Goal: Task Accomplishment & Management: Manage account settings

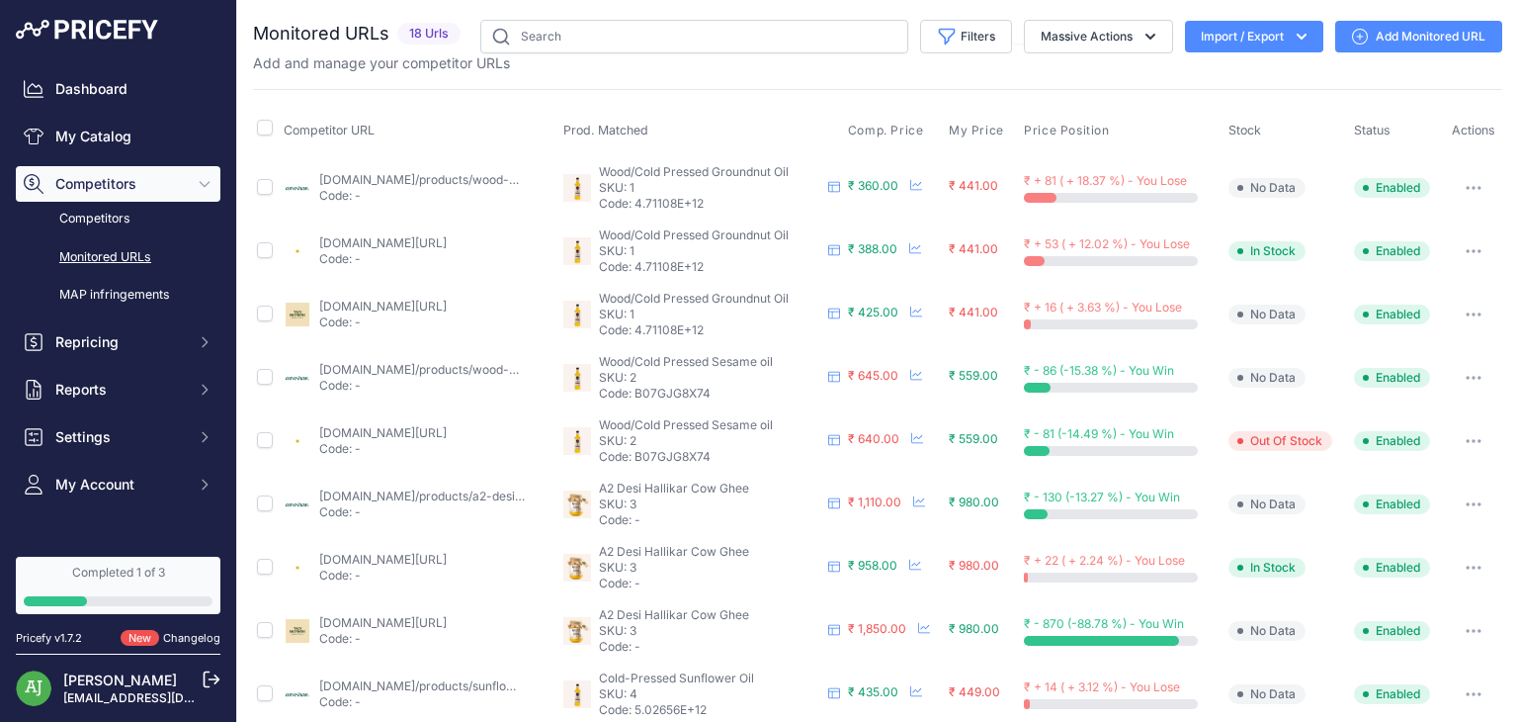
click at [1380, 28] on link "Add Monitored URL" at bounding box center [1418, 37] width 167 height 32
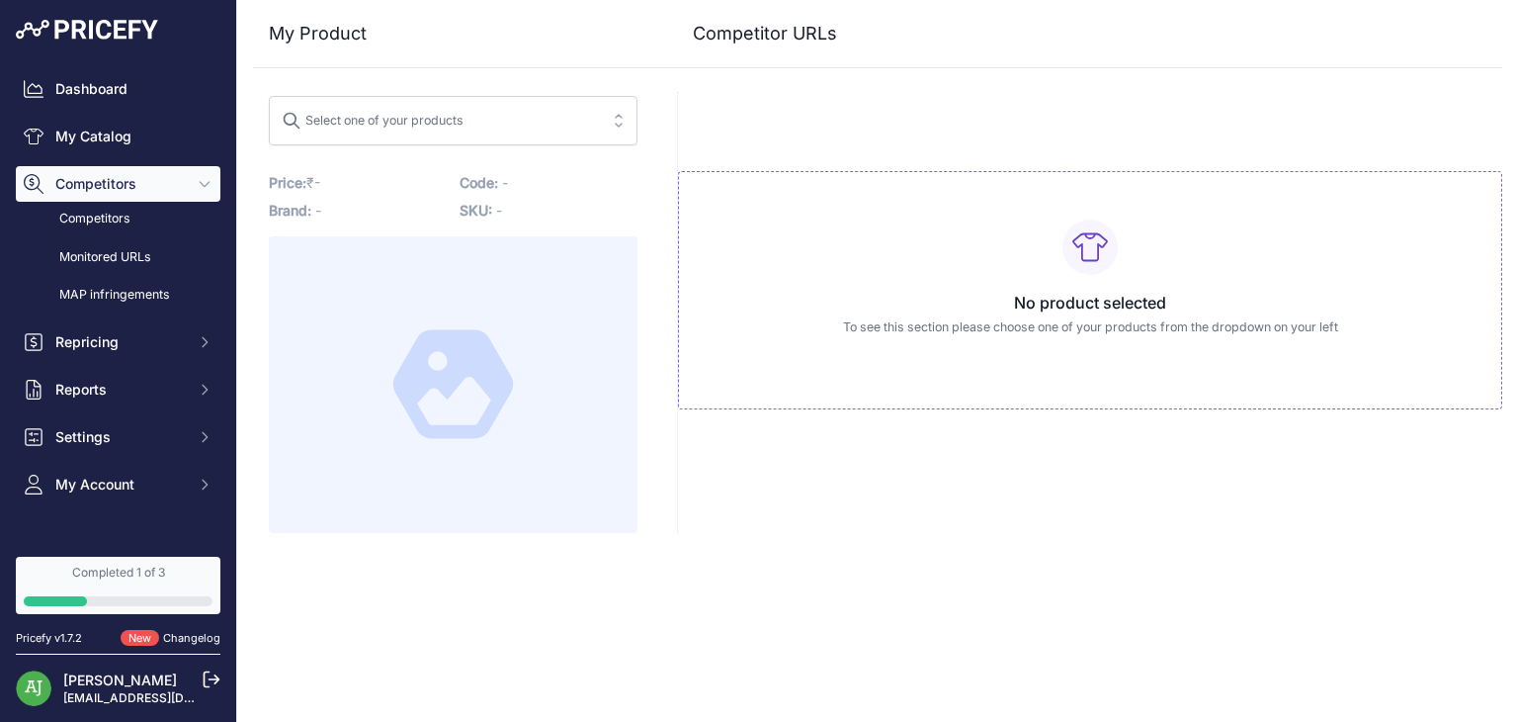
click at [520, 129] on span "Select one of your products" at bounding box center [439, 121] width 315 height 32
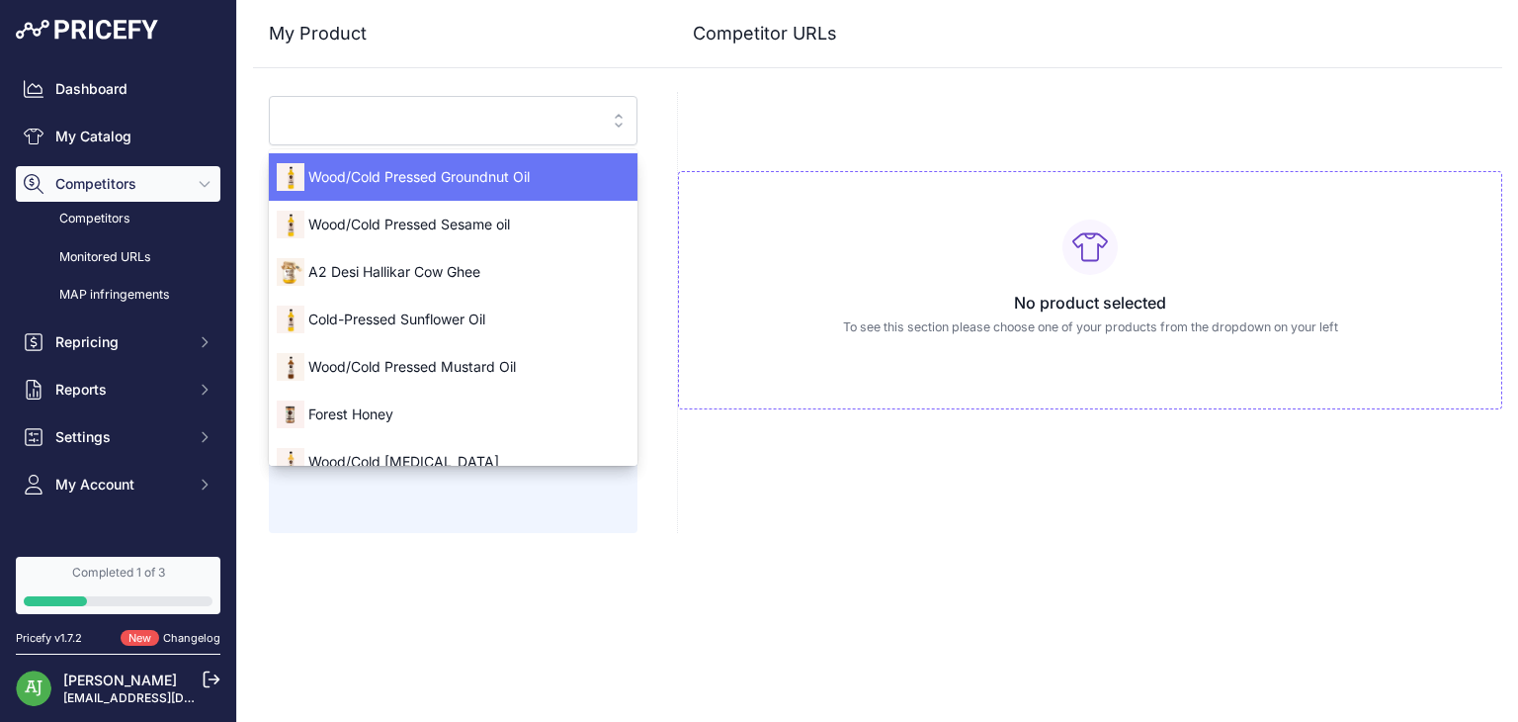
click at [503, 175] on span "Wood/Cold Pressed Groundnut Oil" at bounding box center [453, 177] width 369 height 20
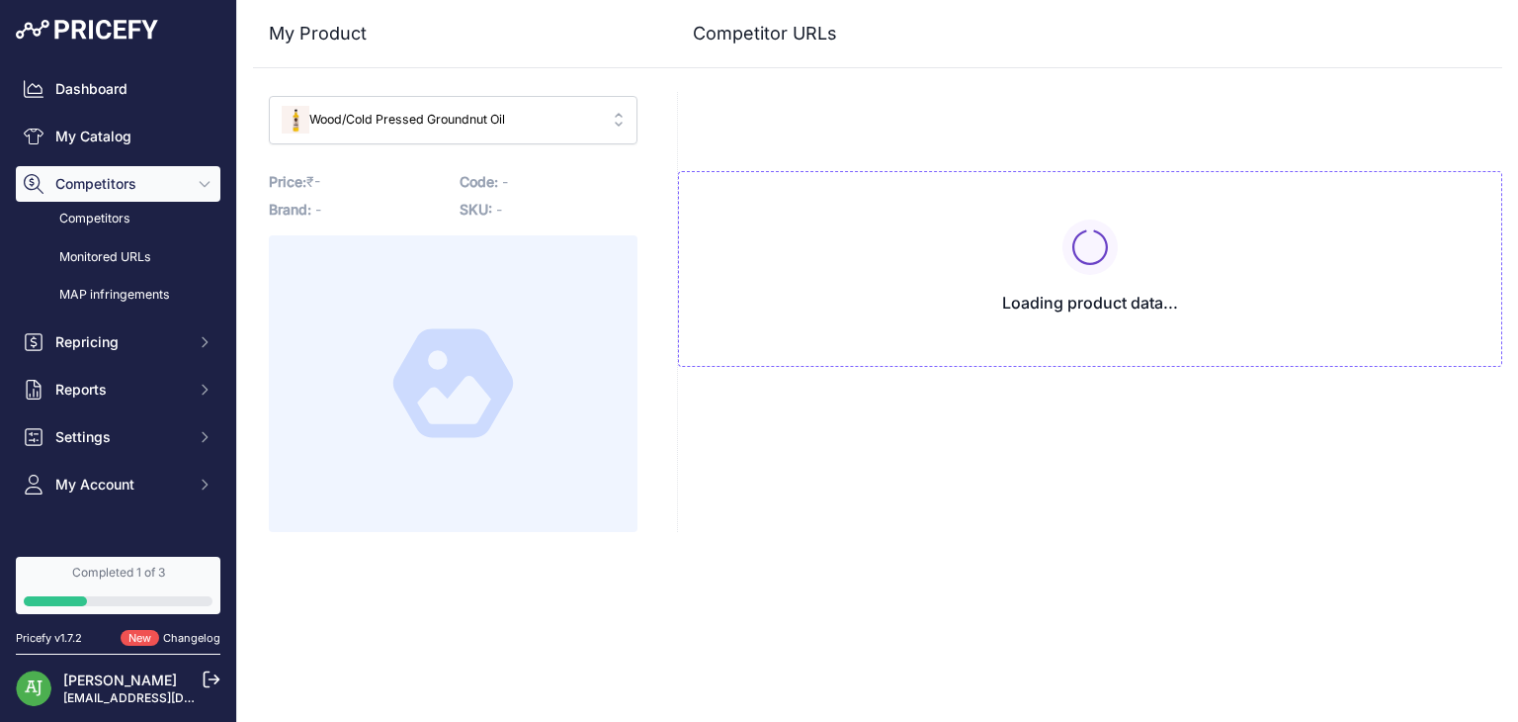
type input "[DOMAIN_NAME]/products/wood-pressed-groundnut-oil?variant=43150198866112&prirul…"
type input "[DOMAIN_NAME][URL]"
type input "twobrothersindiashop.com/products/wood-pressed-organic-groundnut-peanut-oil-1li…"
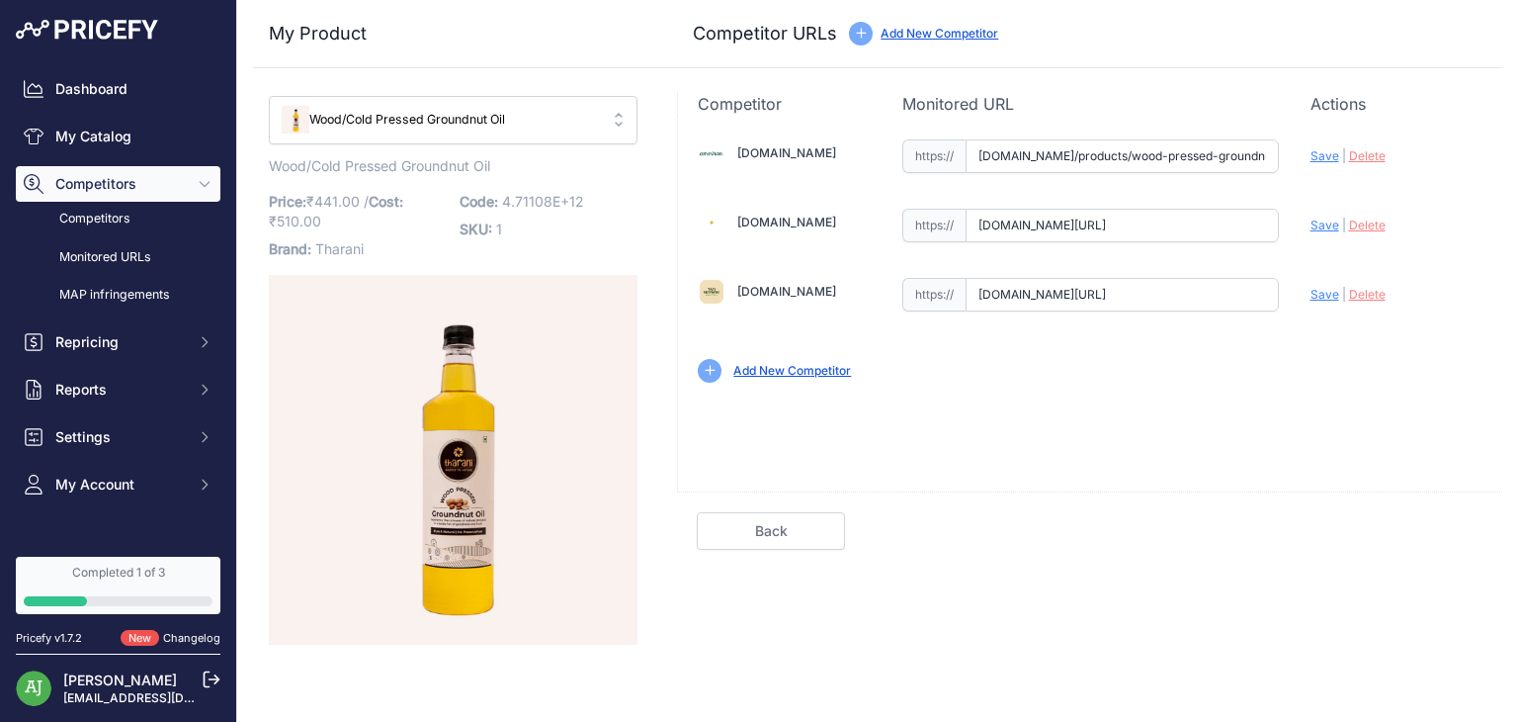
type input "[DOMAIN_NAME]/products/wood-pressed-groundnut-oil?variant=43150198866112&prirul…"
type input "blinkit.com/prn/anveshan-wood-cold-pressed-groundnut-oil/prid/513174?prirule_jd…"
type input "twobrothersindiashop.com/products/wood-pressed-organic-groundnut-peanut-oil-1li…"
click at [1360, 296] on span "Delete" at bounding box center [1367, 294] width 37 height 15
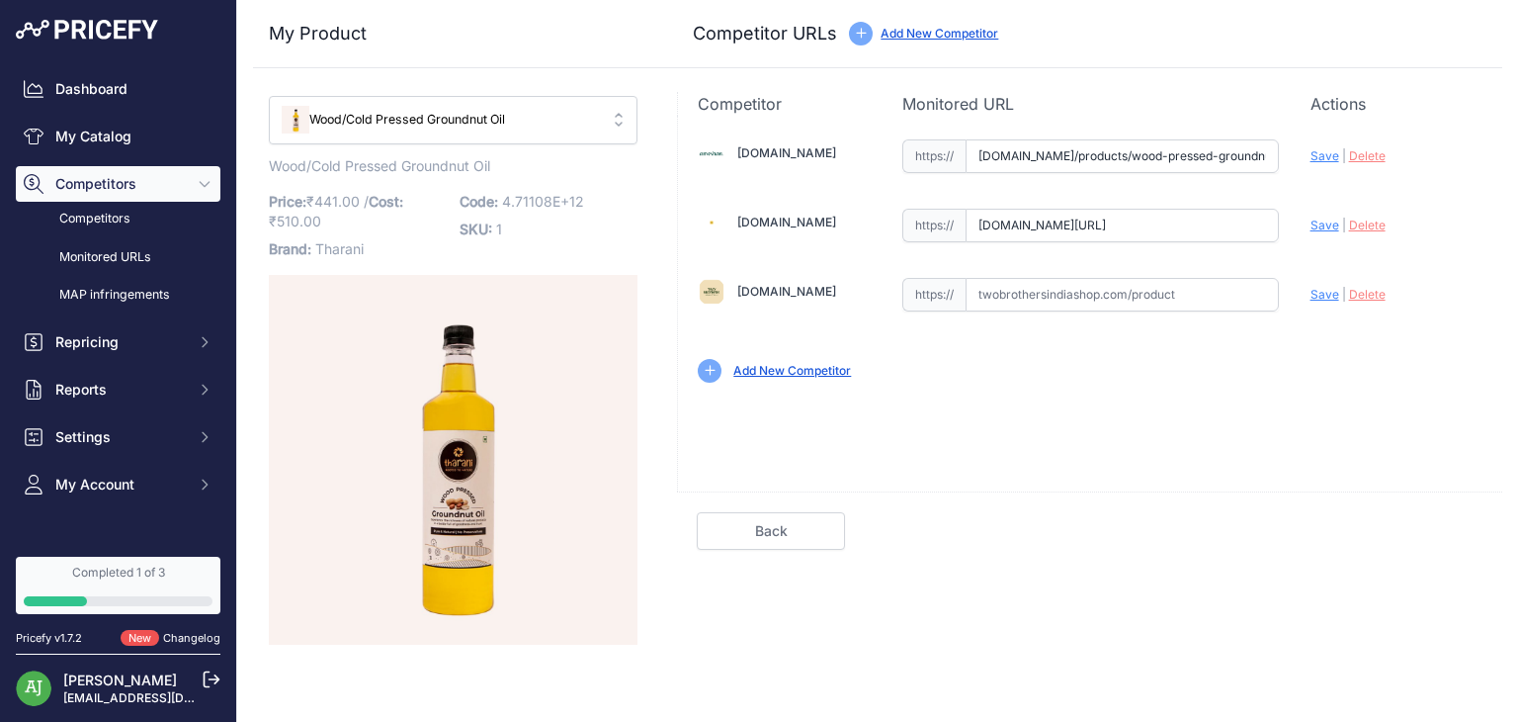
click at [1060, 288] on input "text" at bounding box center [1122, 295] width 313 height 34
click at [1127, 297] on input "text" at bounding box center [1122, 295] width 313 height 34
paste input "https://blinkit.com/prn/two-brothers-woodpressed-single-filtered-groundnut-oil/…"
type input "blinkit.com/prn/two-brothers-woodpressed-single-filtered-groundnut-oil/prid/492…"
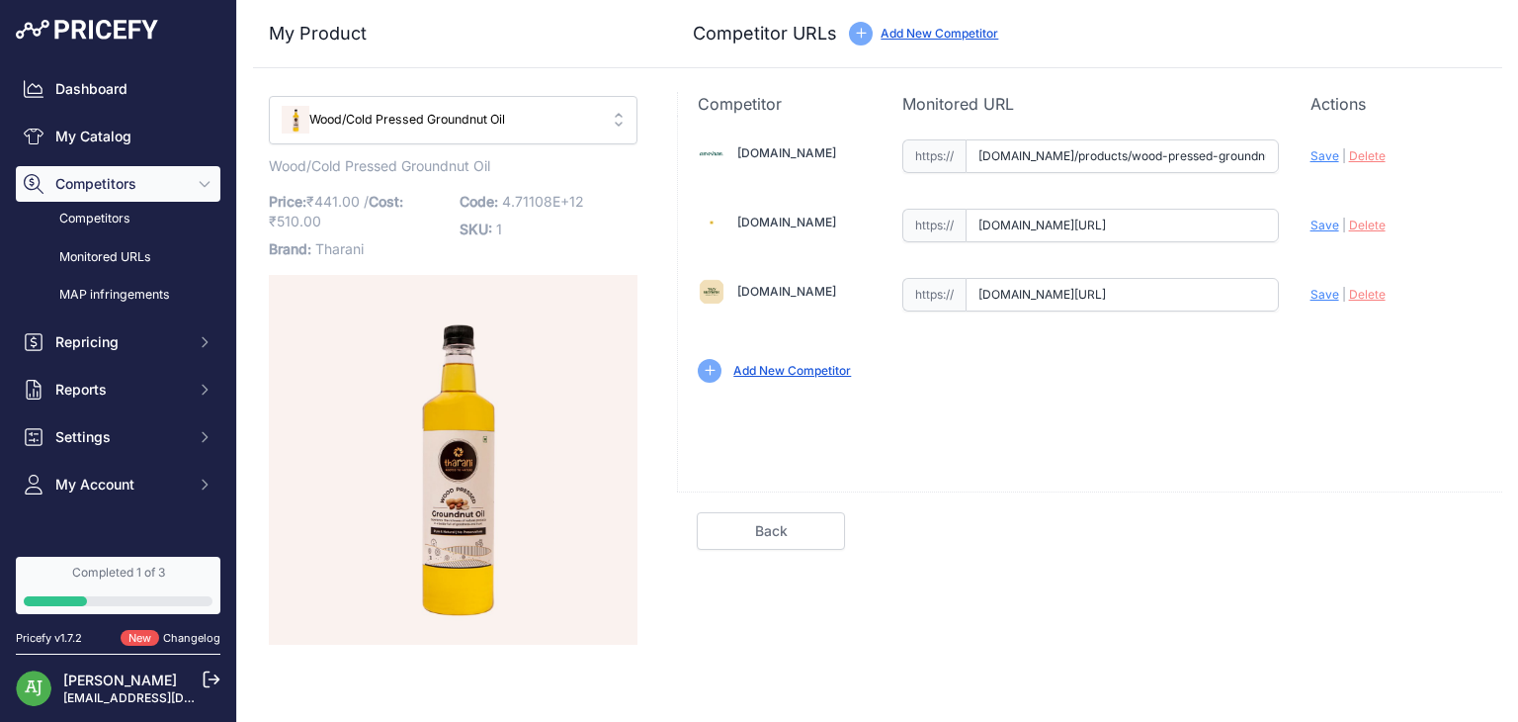
scroll to position [0, 0]
click at [1323, 296] on span "Save" at bounding box center [1325, 294] width 29 height 15
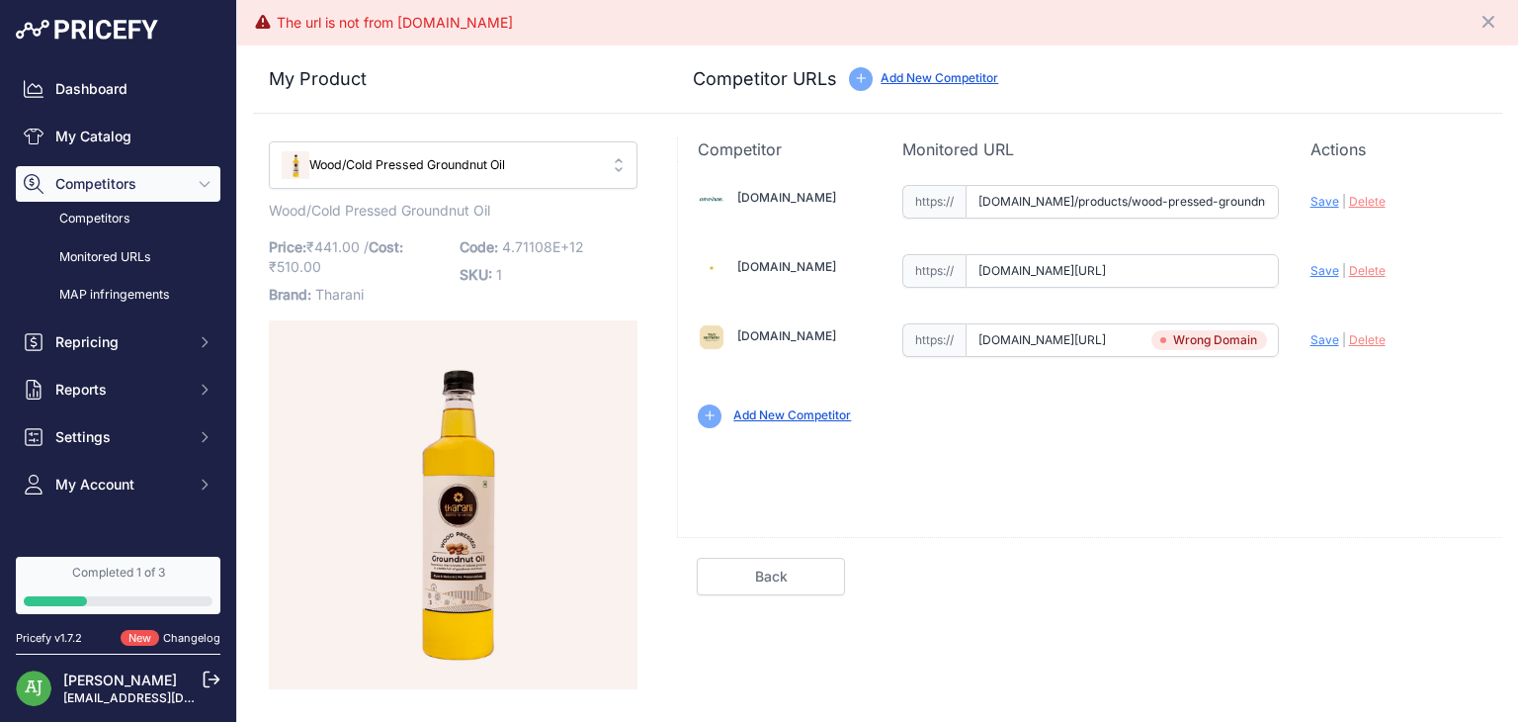
click at [1372, 337] on span "Delete" at bounding box center [1367, 339] width 37 height 15
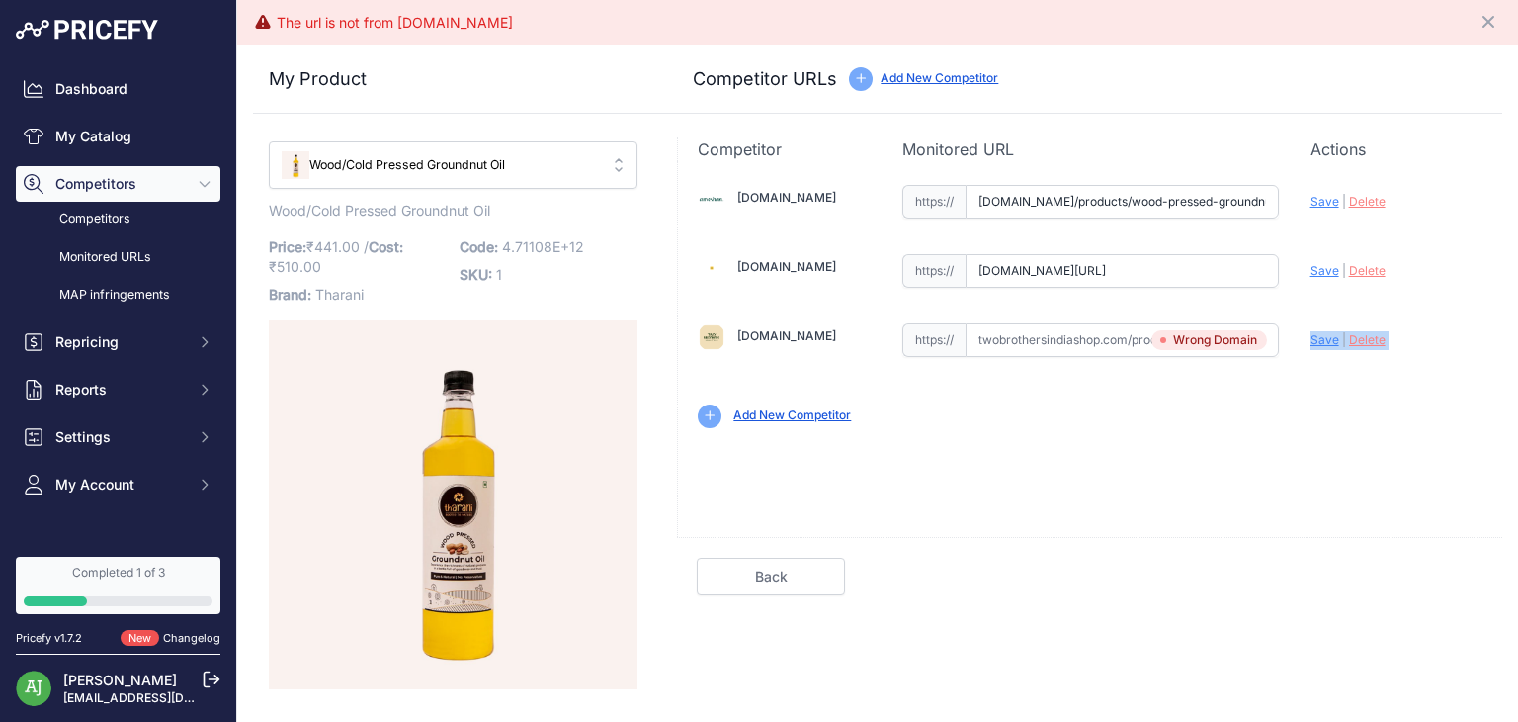
click at [1372, 337] on span "Delete" at bounding box center [1367, 339] width 37 height 15
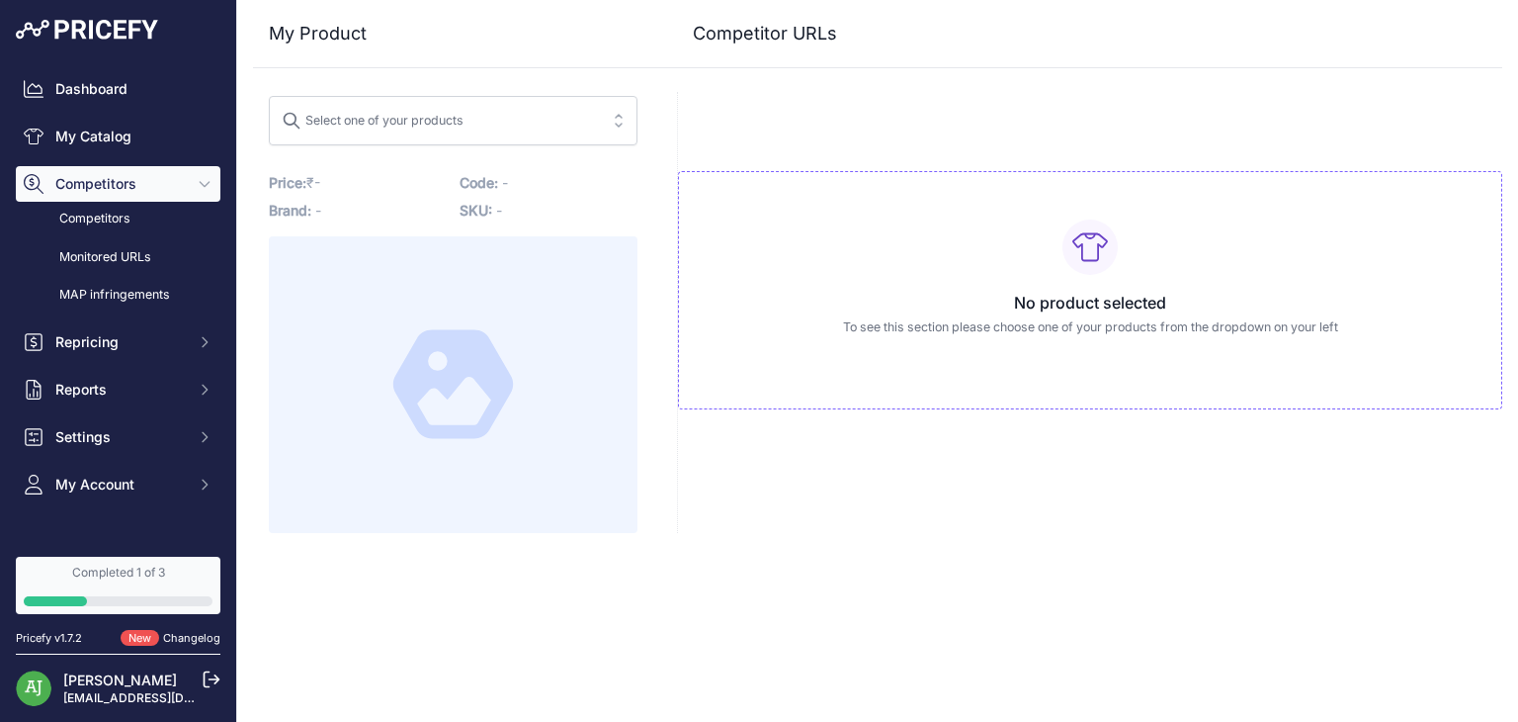
click at [447, 129] on div "Select one of your products" at bounding box center [373, 118] width 182 height 26
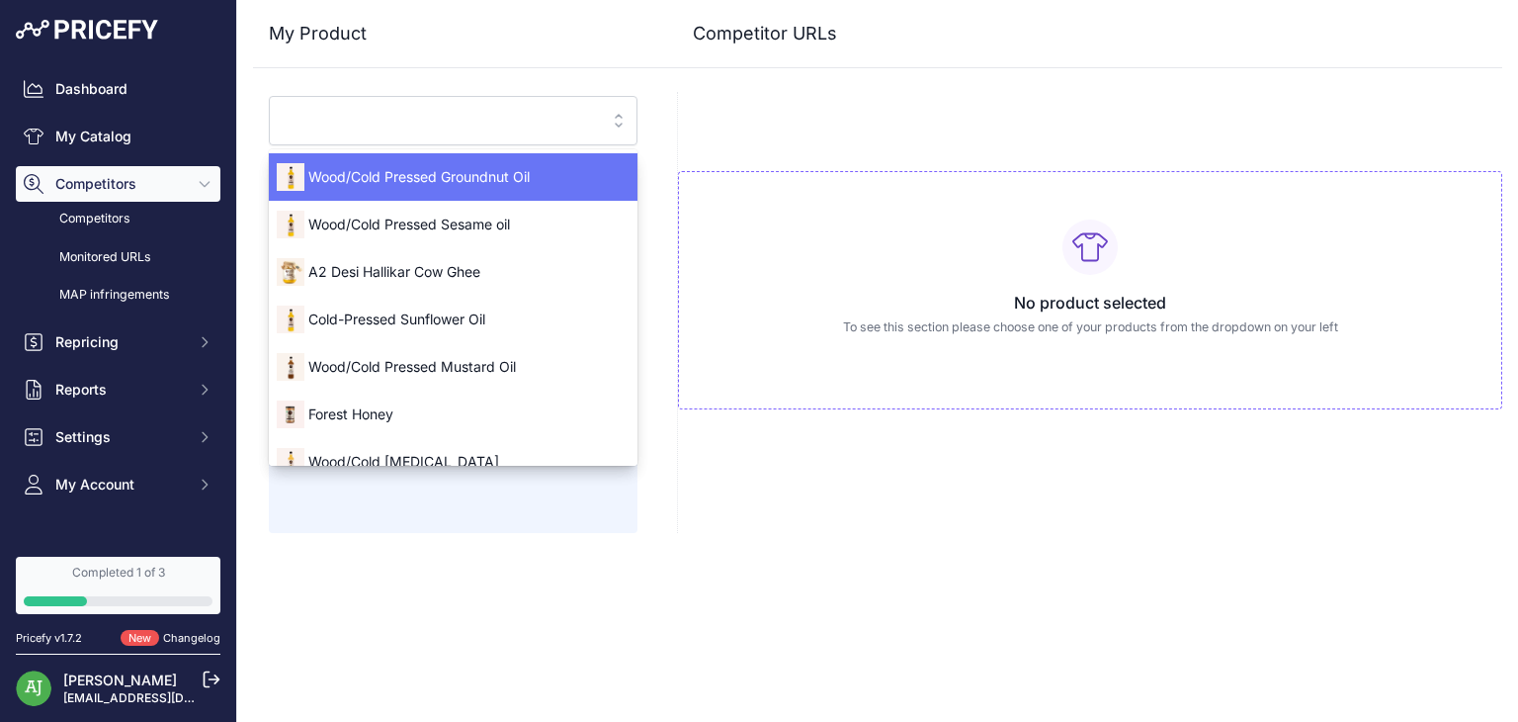
click at [550, 171] on span "Wood/Cold Pressed Groundnut Oil" at bounding box center [453, 177] width 369 height 20
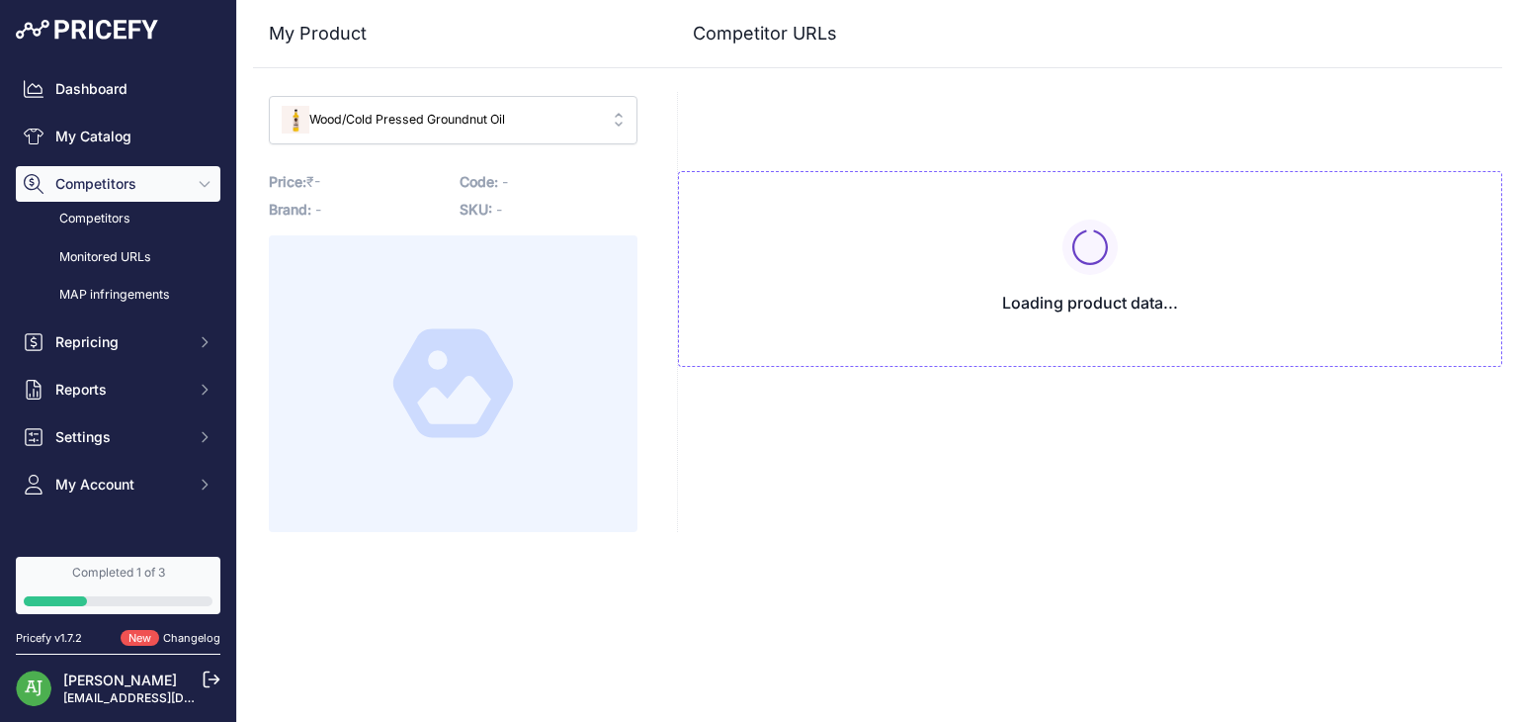
type input "www.anveshan.farm/products/wood-pressed-groundnut-oil?variant=43150198866112&pr…"
type input "[DOMAIN_NAME][URL]"
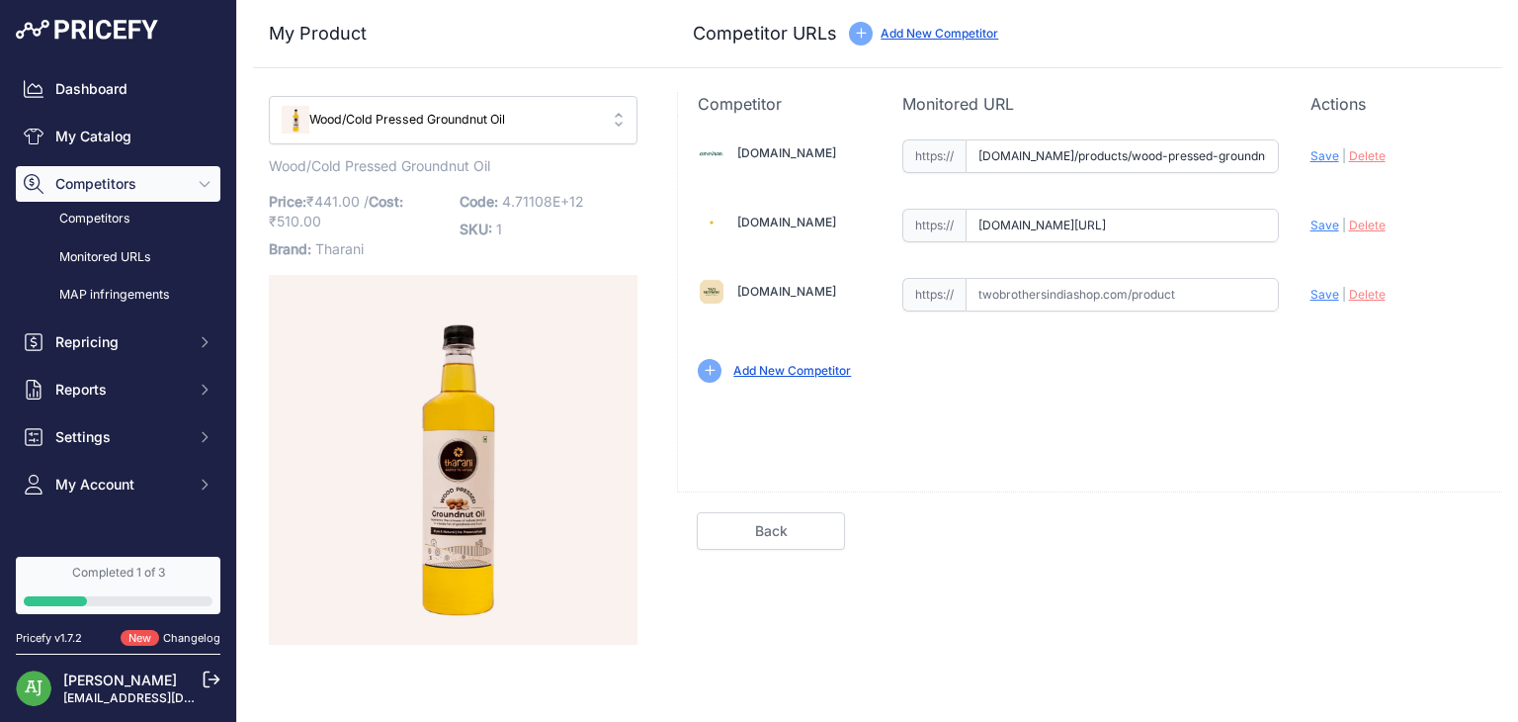
type input "www.anveshan.farm/products/wood-pressed-groundnut-oil?variant=43150198866112&pr…"
type input "[DOMAIN_NAME][URL]"
click at [1357, 290] on span "Delete" at bounding box center [1367, 294] width 37 height 15
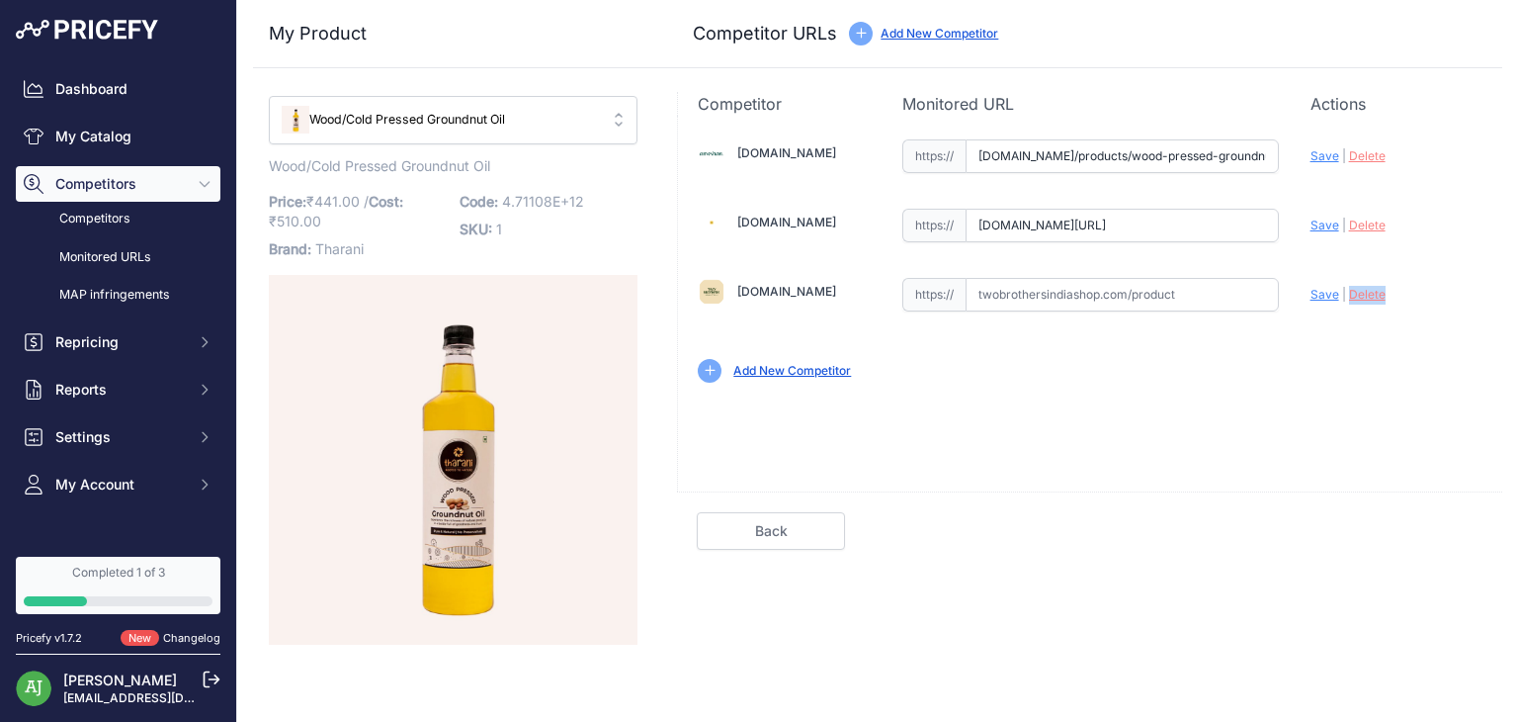
click at [1357, 290] on span "Delete" at bounding box center [1367, 294] width 37 height 15
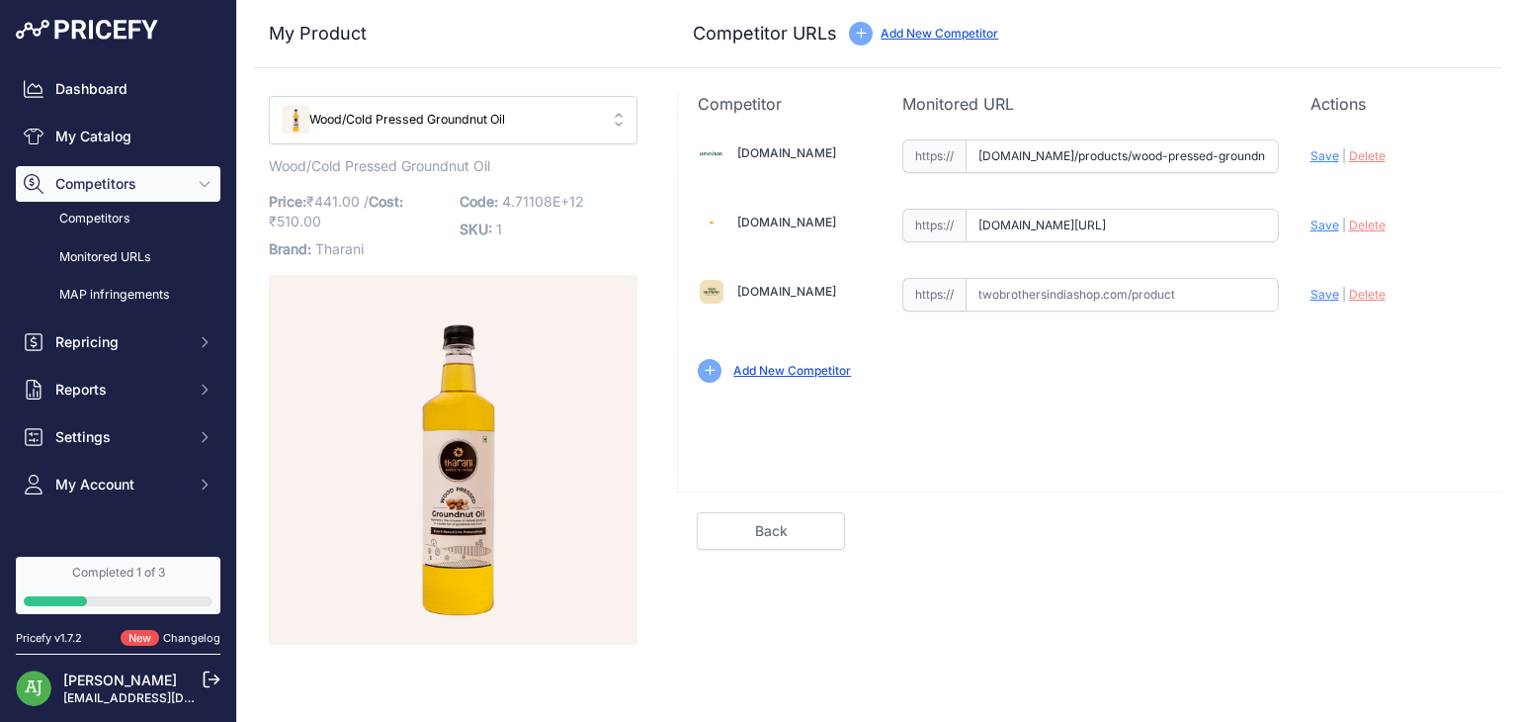
click at [755, 288] on link "[DOMAIN_NAME]" at bounding box center [786, 291] width 99 height 15
click at [159, 134] on link "My Catalog" at bounding box center [118, 137] width 205 height 36
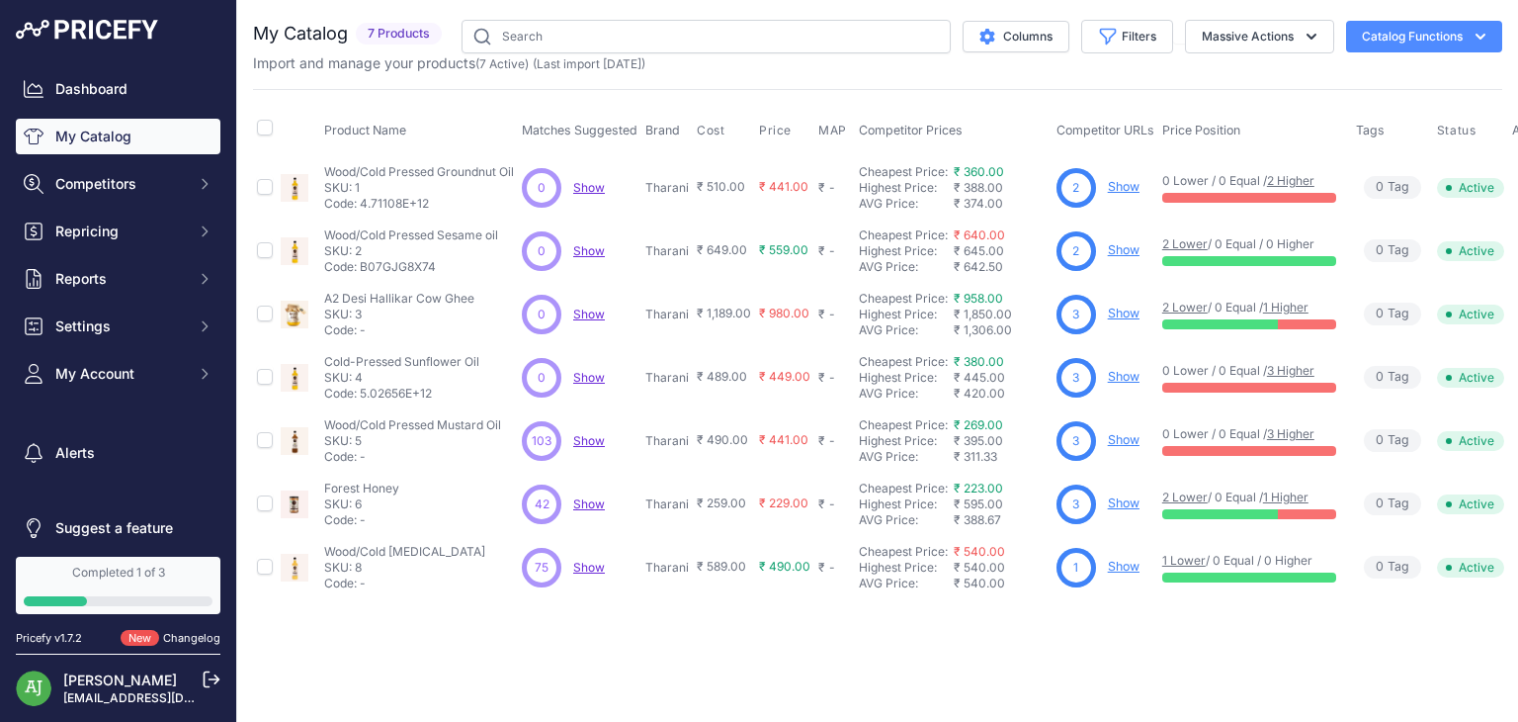
scroll to position [0, 41]
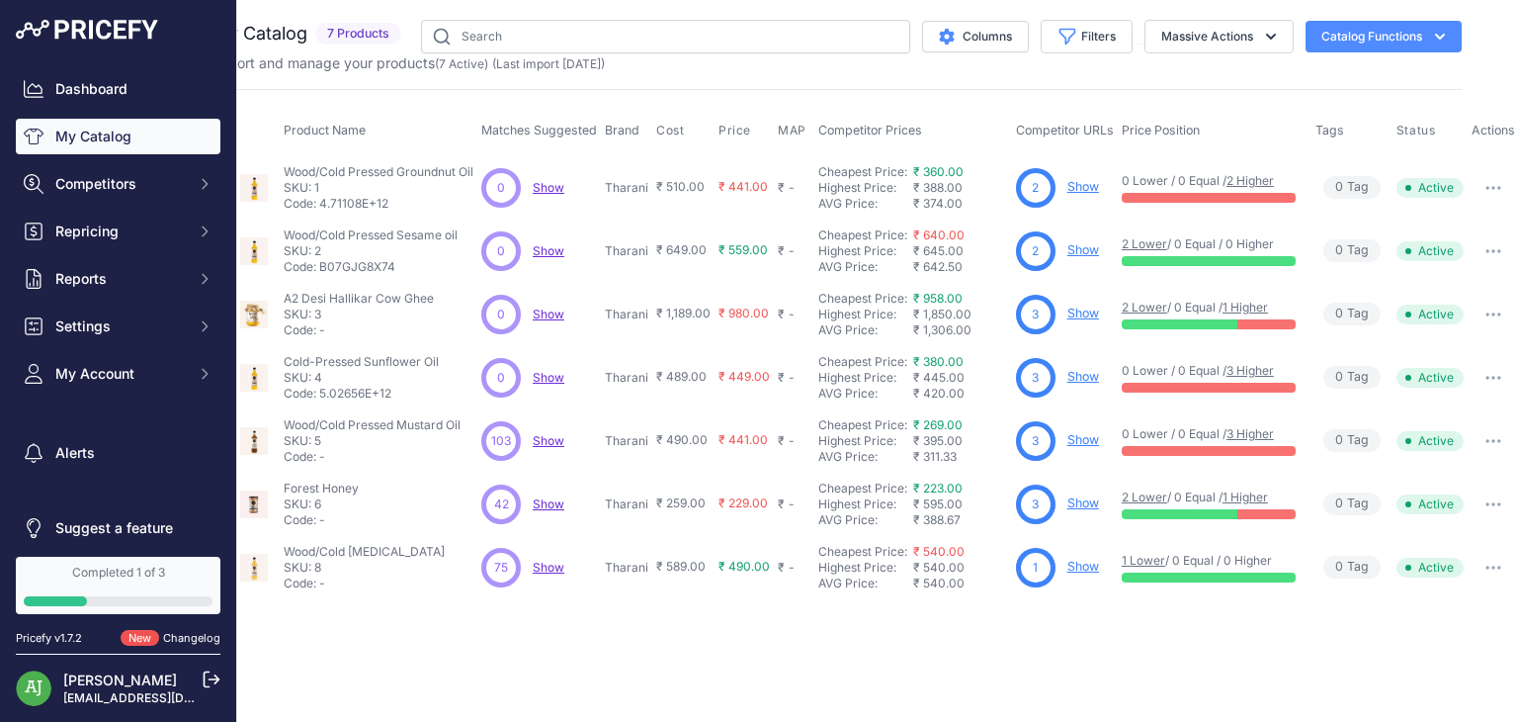
click at [1497, 181] on button "button" at bounding box center [1494, 188] width 40 height 28
click at [755, 537] on td "₹ 490.00" at bounding box center [744, 567] width 59 height 63
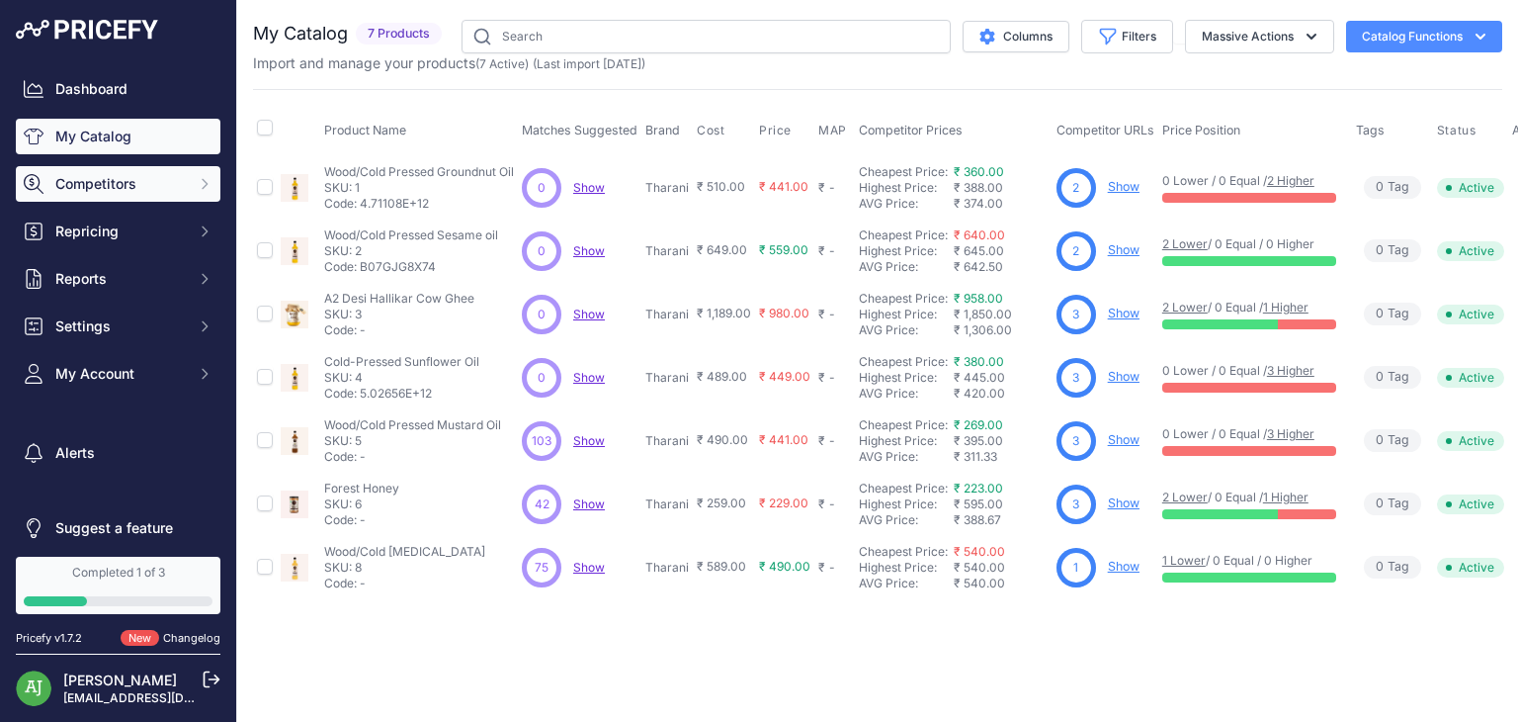
click at [126, 180] on span "Competitors" at bounding box center [119, 184] width 129 height 20
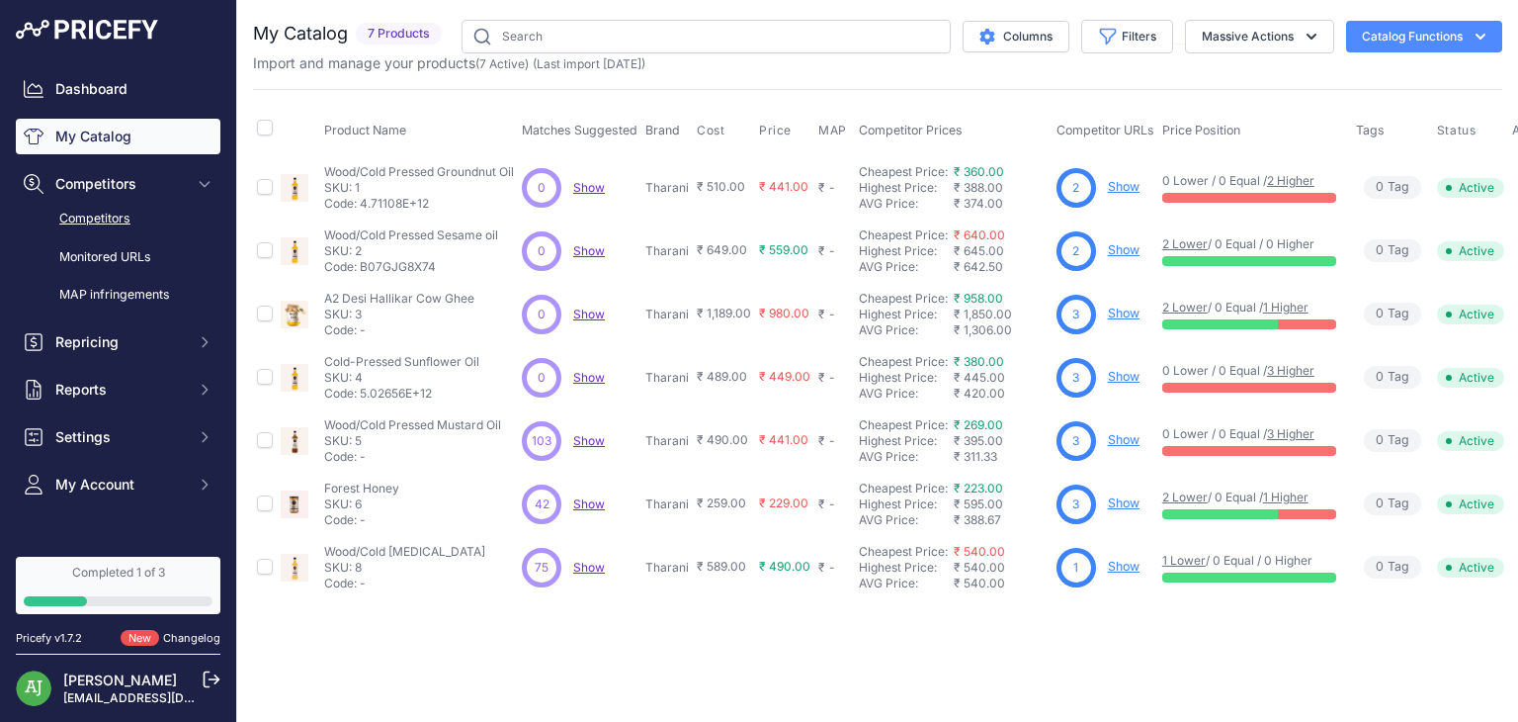
click at [112, 226] on link "Competitors" at bounding box center [118, 219] width 205 height 35
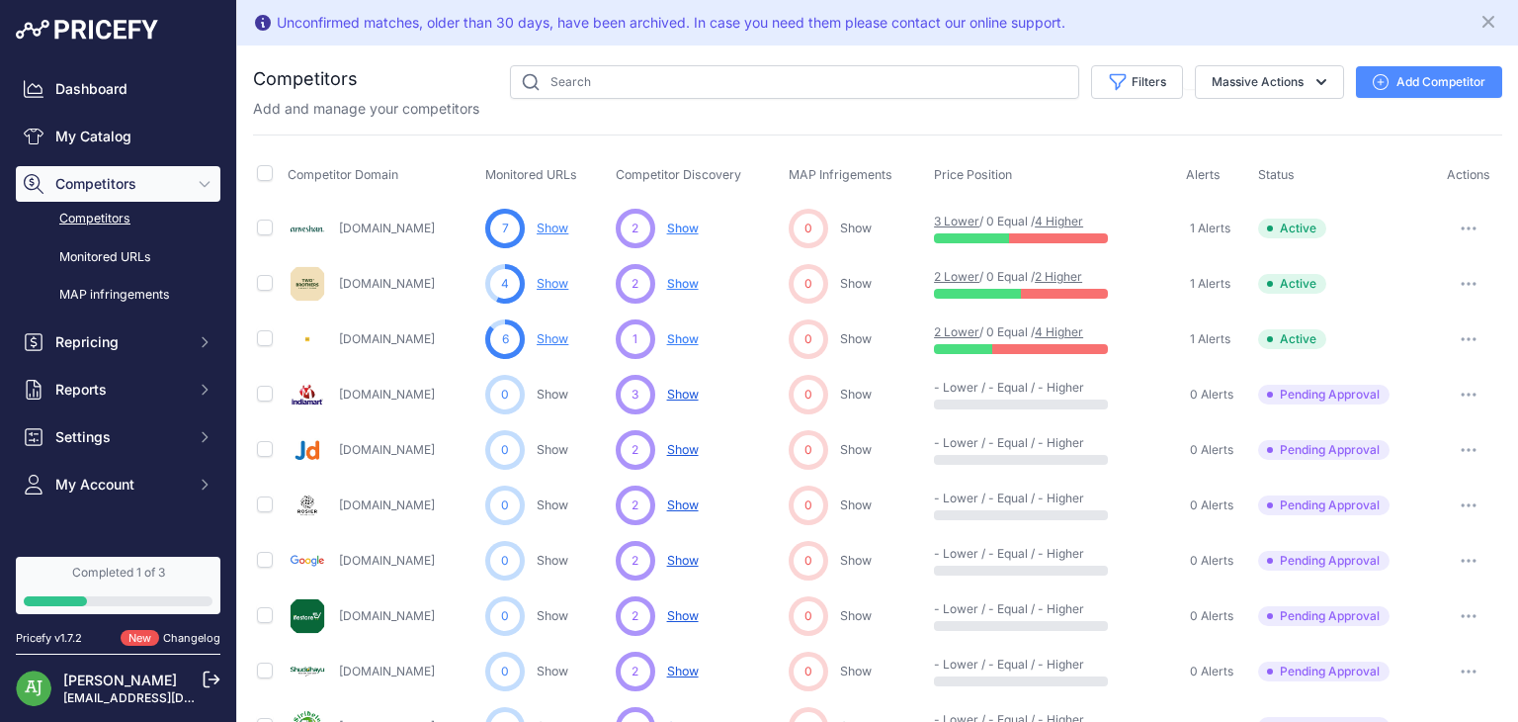
click at [1461, 282] on icon "button" at bounding box center [1469, 284] width 16 height 4
click at [1427, 374] on button "Delete" at bounding box center [1415, 389] width 165 height 32
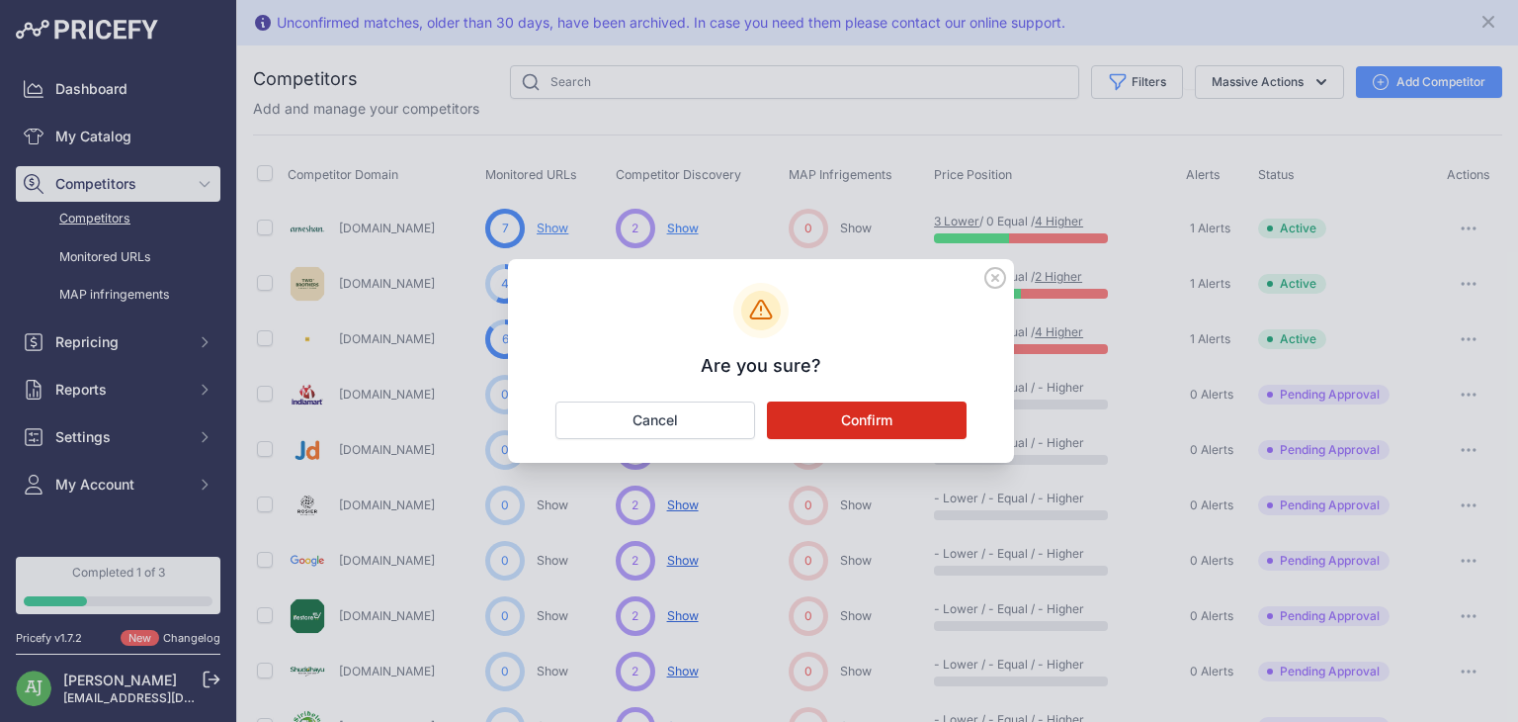
click at [850, 414] on button "Confirm" at bounding box center [867, 420] width 200 height 38
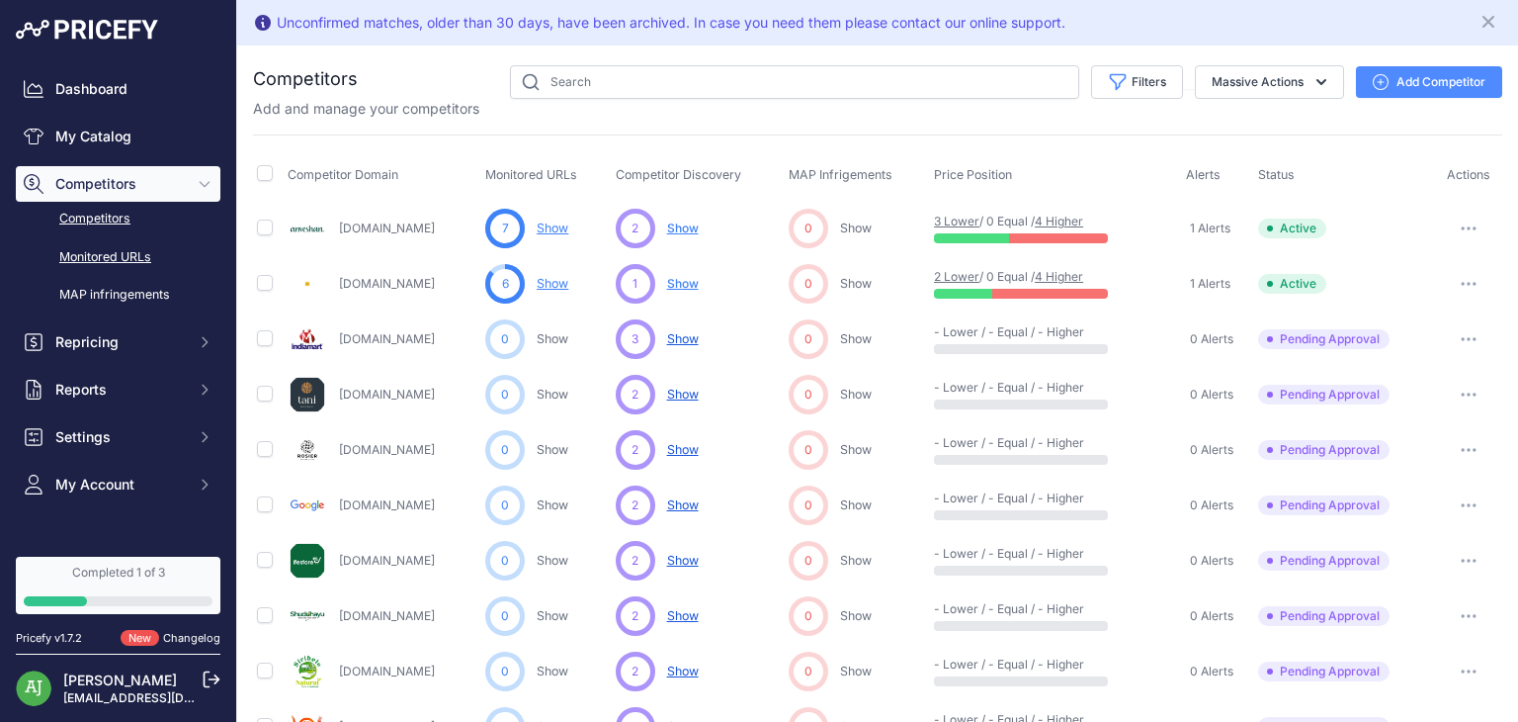
click at [129, 254] on link "Monitored URLs" at bounding box center [118, 257] width 205 height 35
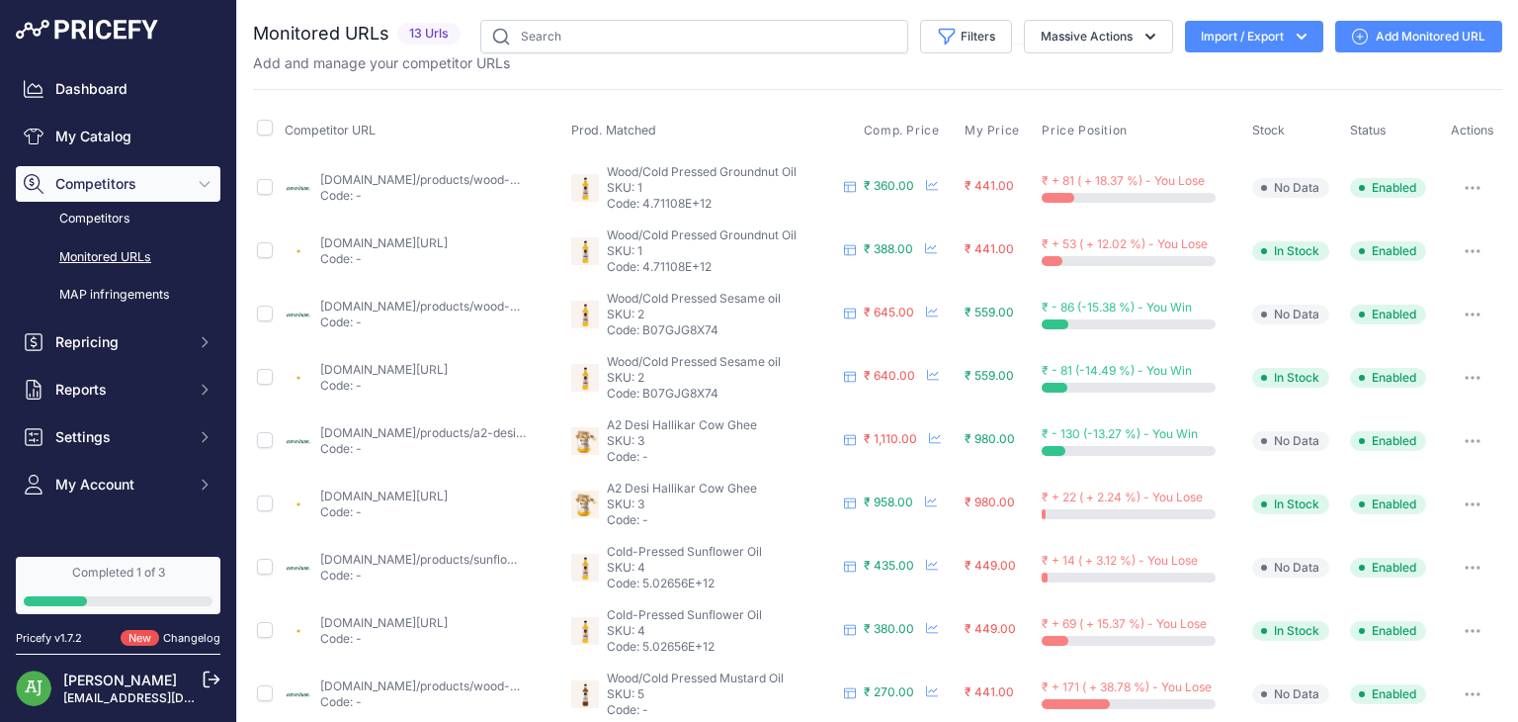
click at [1411, 37] on link "Add Monitored URL" at bounding box center [1418, 37] width 167 height 32
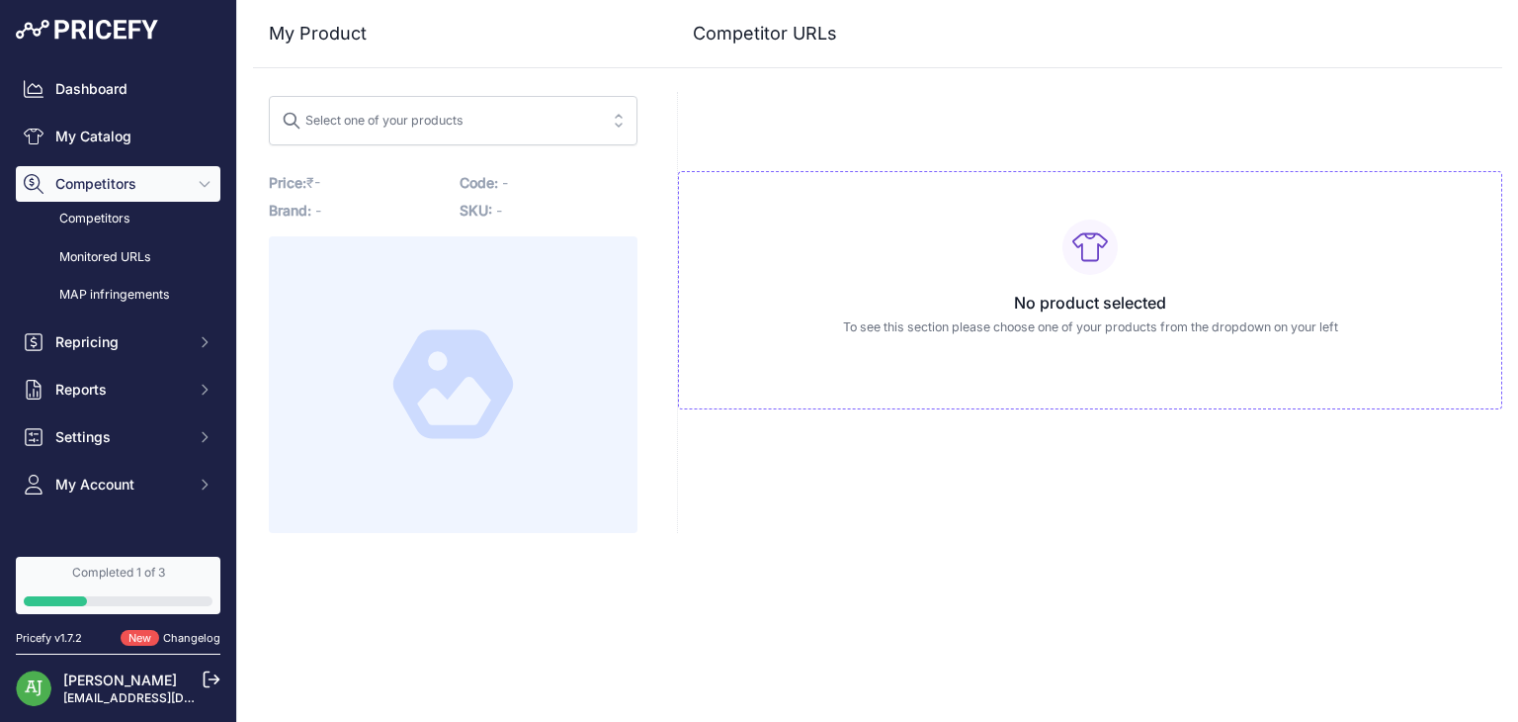
click at [553, 116] on span "Select one of your products" at bounding box center [439, 121] width 315 height 32
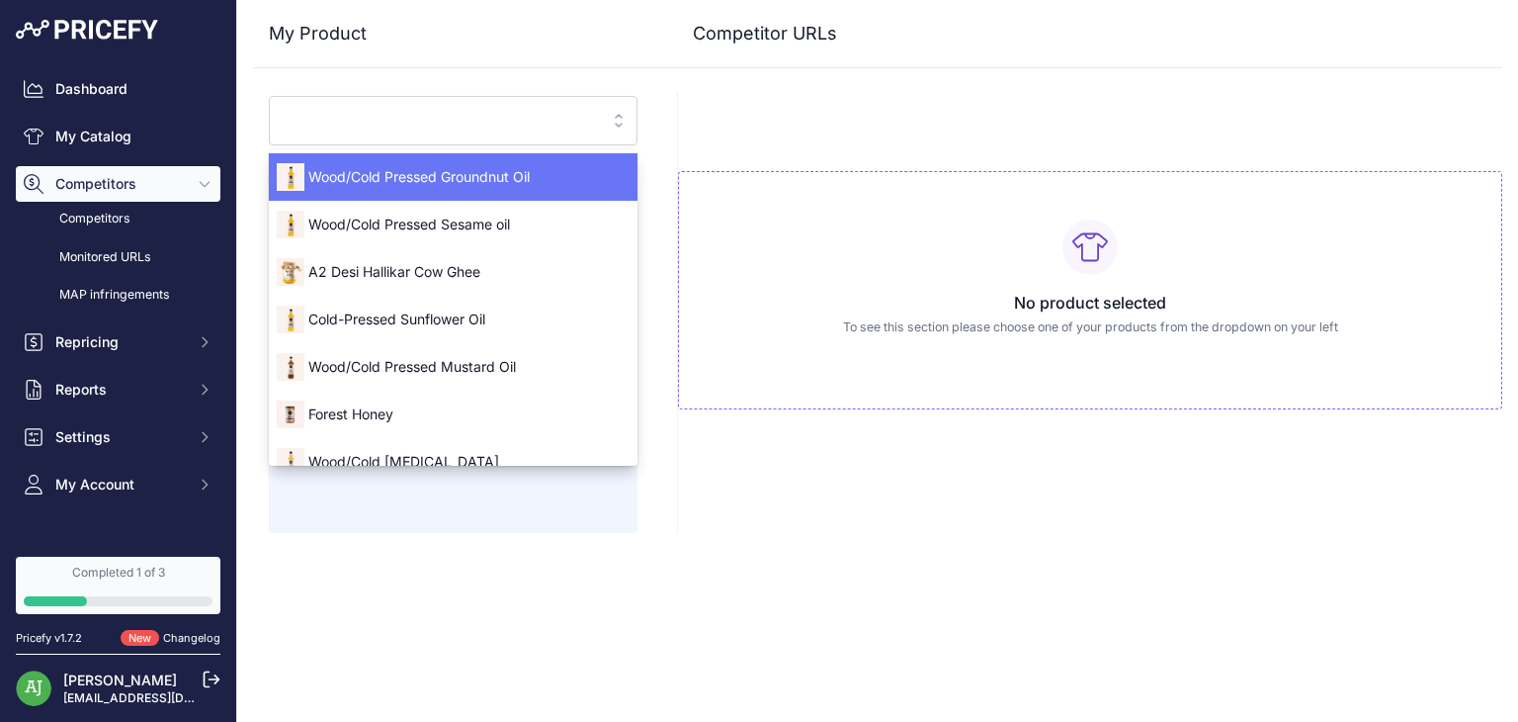
click at [510, 185] on span "Wood/Cold Pressed Groundnut Oil" at bounding box center [453, 177] width 369 height 20
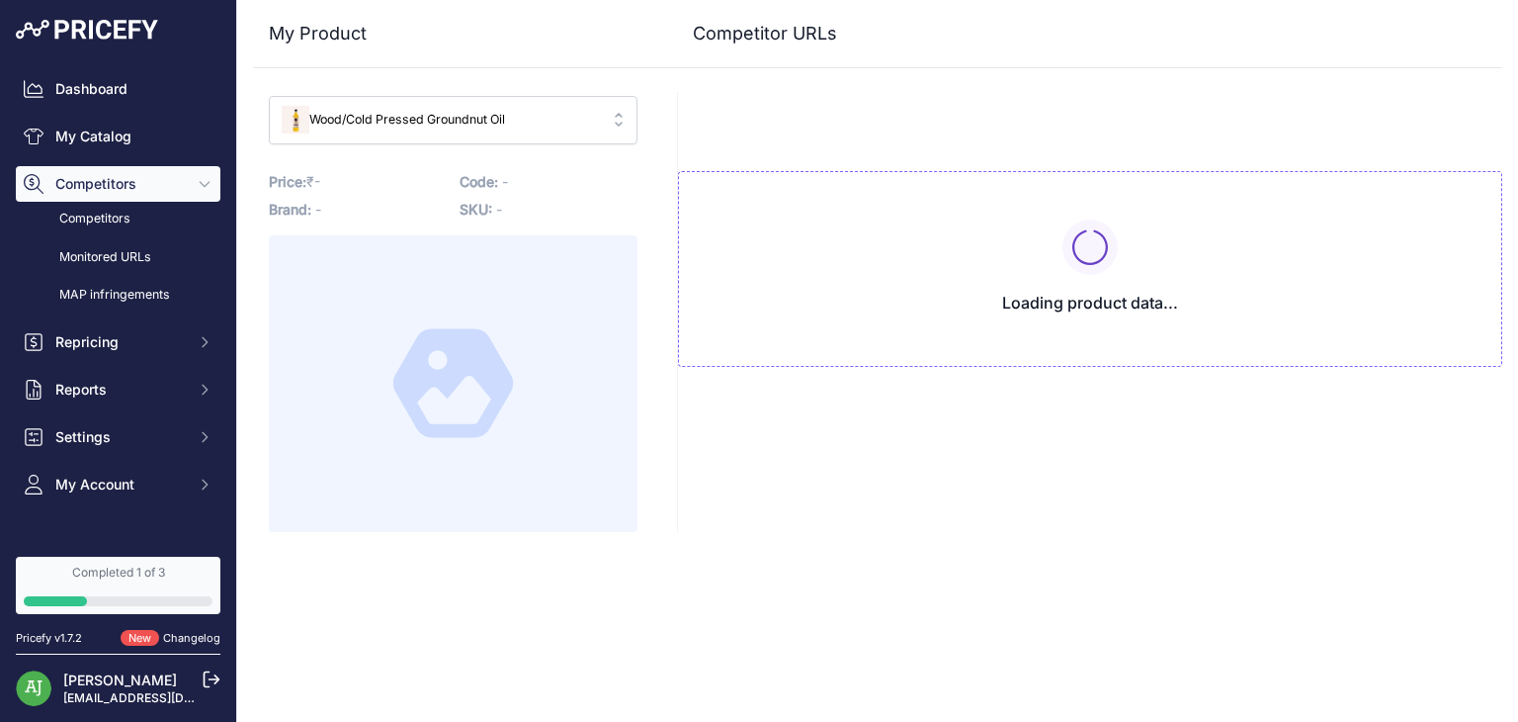
type input "[DOMAIN_NAME]/products/wood-pressed-groundnut-oil?variant=43150198866112&prirul…"
type input "[DOMAIN_NAME][URL]"
type input "[DOMAIN_NAME]/products/wood-pressed-groundnut-oil?variant=43150198866112&prirul…"
type input "[DOMAIN_NAME][URL]"
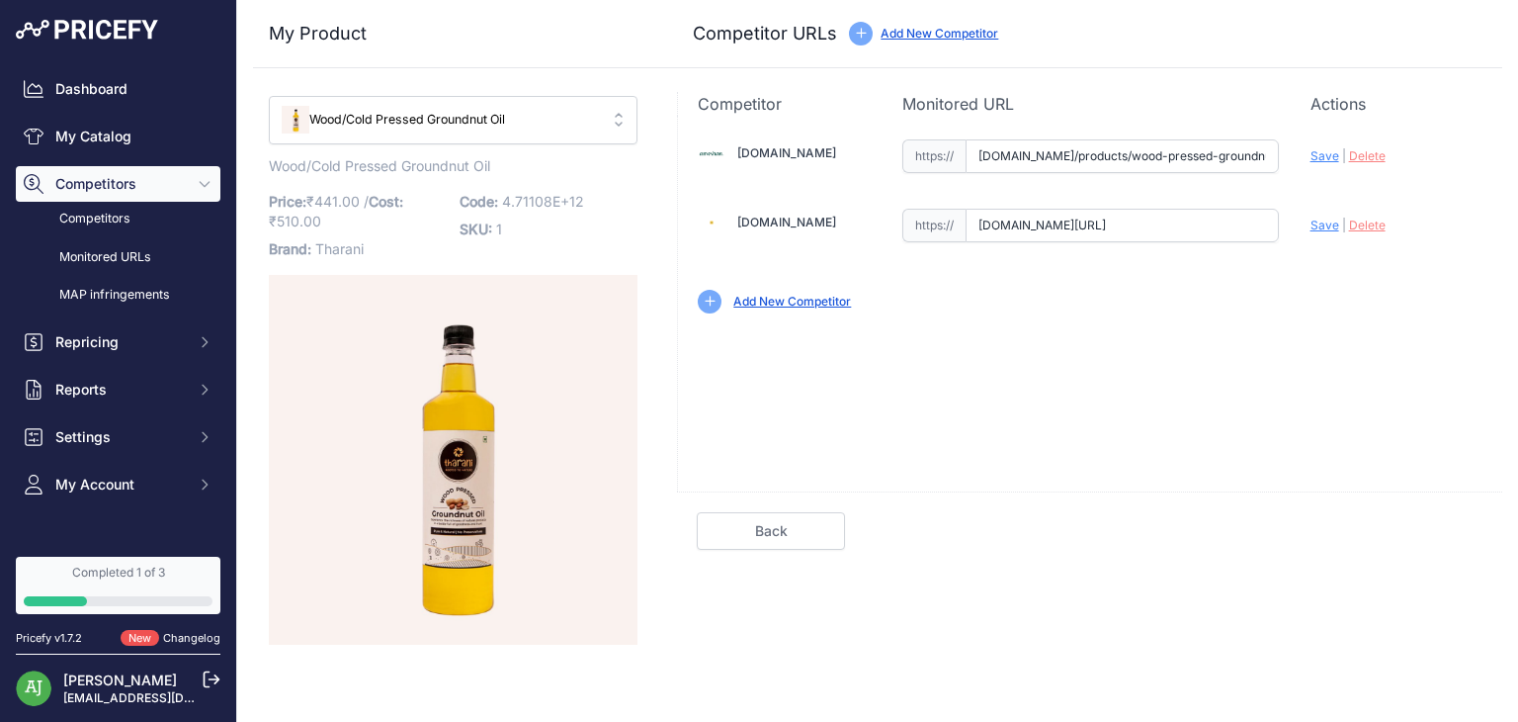
click at [784, 304] on link "Add New Competitor" at bounding box center [792, 301] width 118 height 15
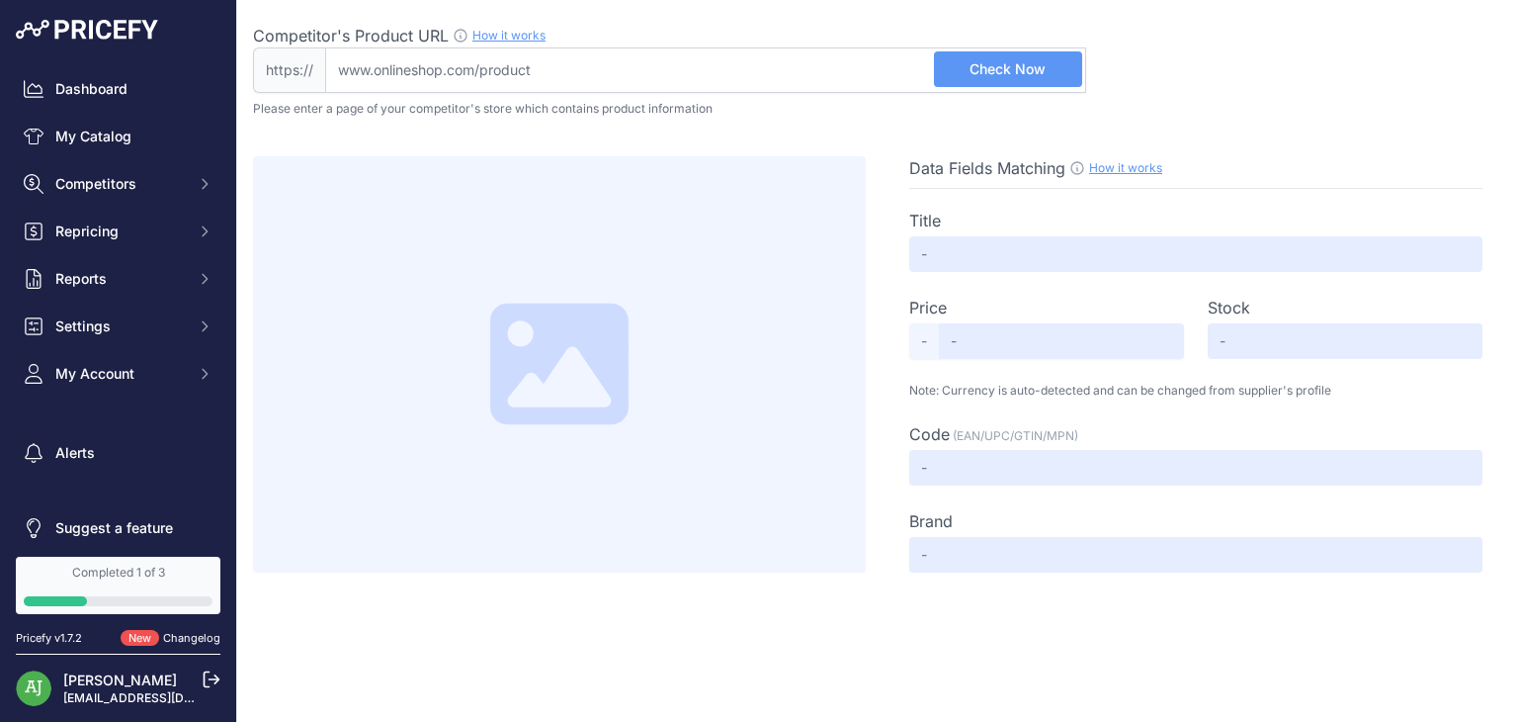
click at [429, 82] on input "Competitor's Product URL How it works In order to create your competitor's extr…" at bounding box center [705, 69] width 761 height 45
paste input "https://blinkit.com/prn/two-brothers-woodpressed-single-filtered-groundnut-oil/…"
type input "blinkit.com/prn/two-brothers-woodpressed-single-filtered-groundnut-oil/prid/492…"
click at [1045, 61] on span "Check Now" at bounding box center [1008, 69] width 76 height 20
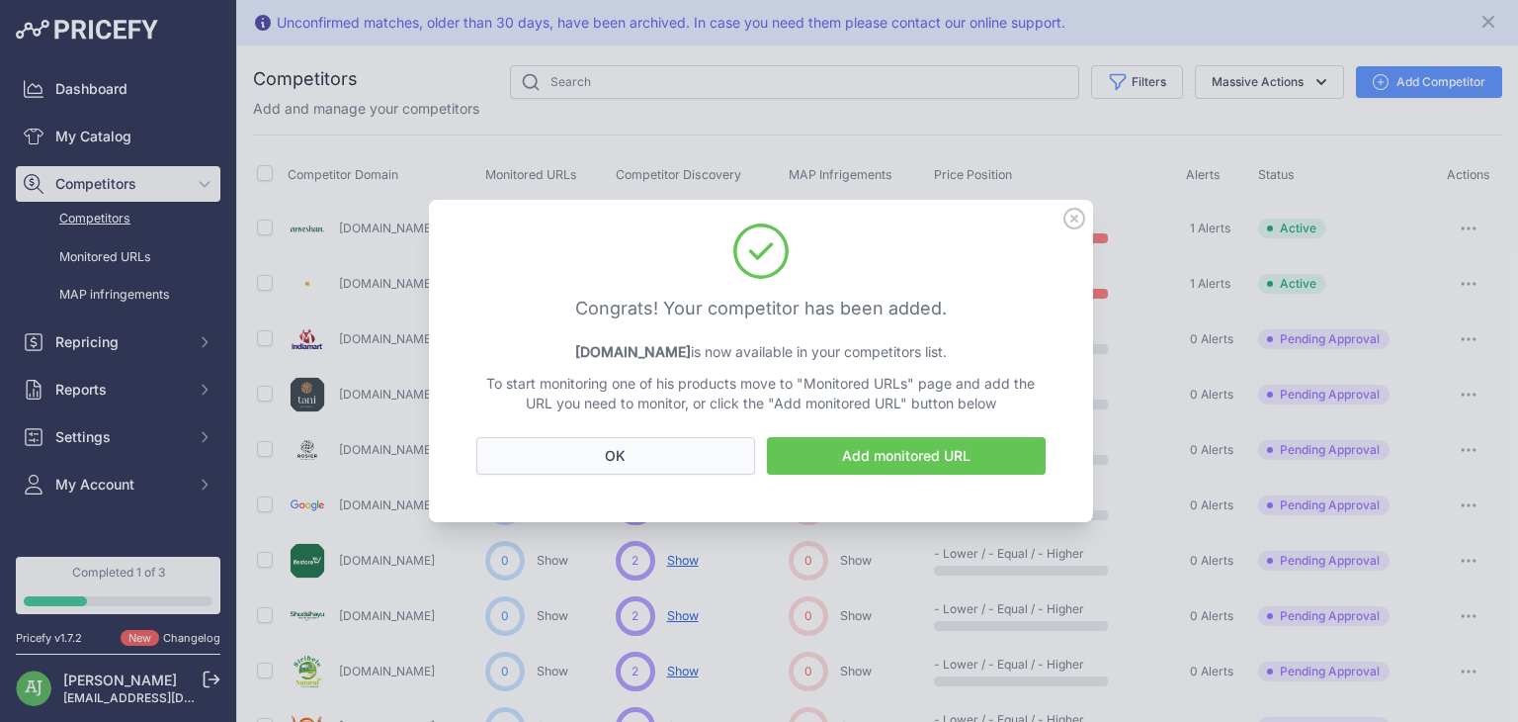
click at [732, 446] on button "OK" at bounding box center [615, 456] width 279 height 38
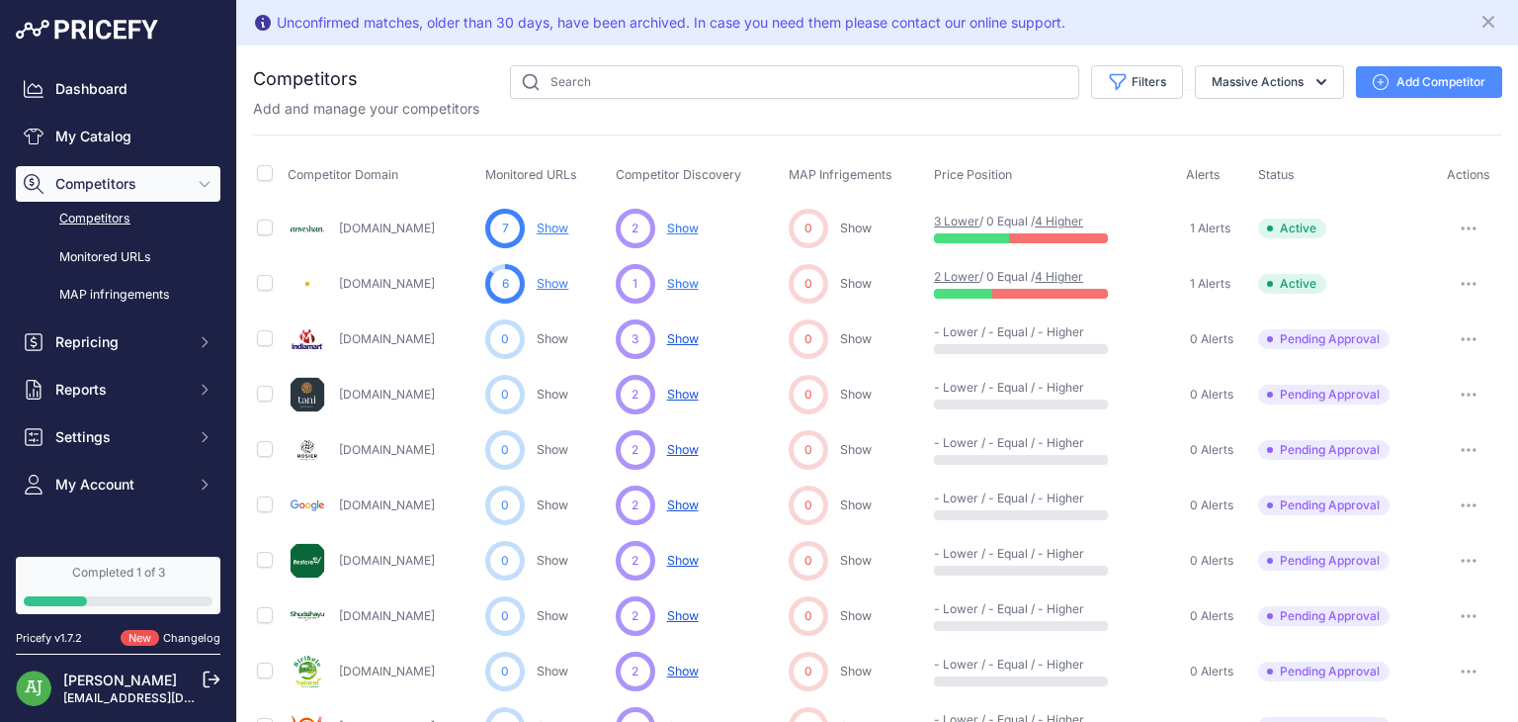
click at [1397, 77] on button "Add Competitor" at bounding box center [1429, 82] width 146 height 32
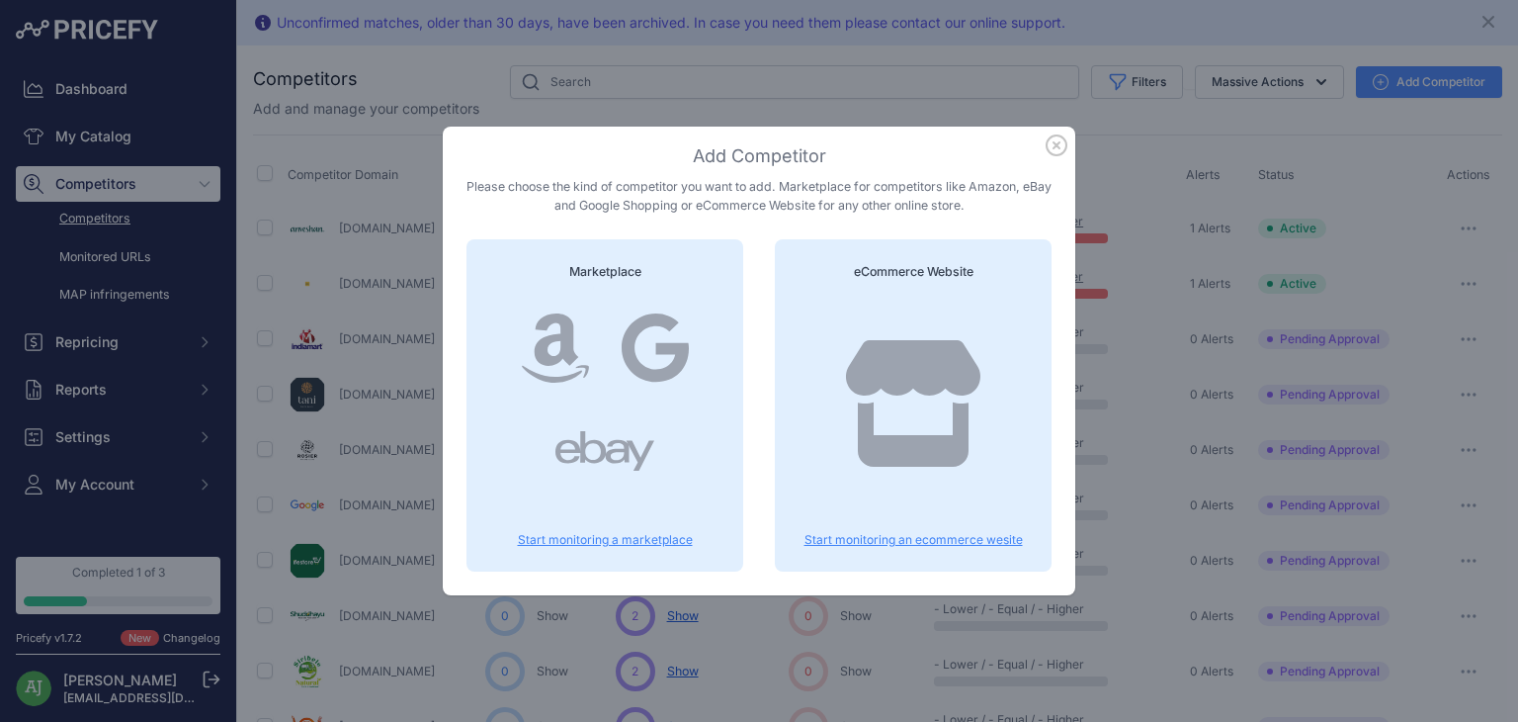
click at [723, 387] on div "Marketplace Start monitoring a marketplace" at bounding box center [605, 405] width 277 height 332
click at [626, 537] on p "Start monitoring a marketplace" at bounding box center [604, 540] width 229 height 16
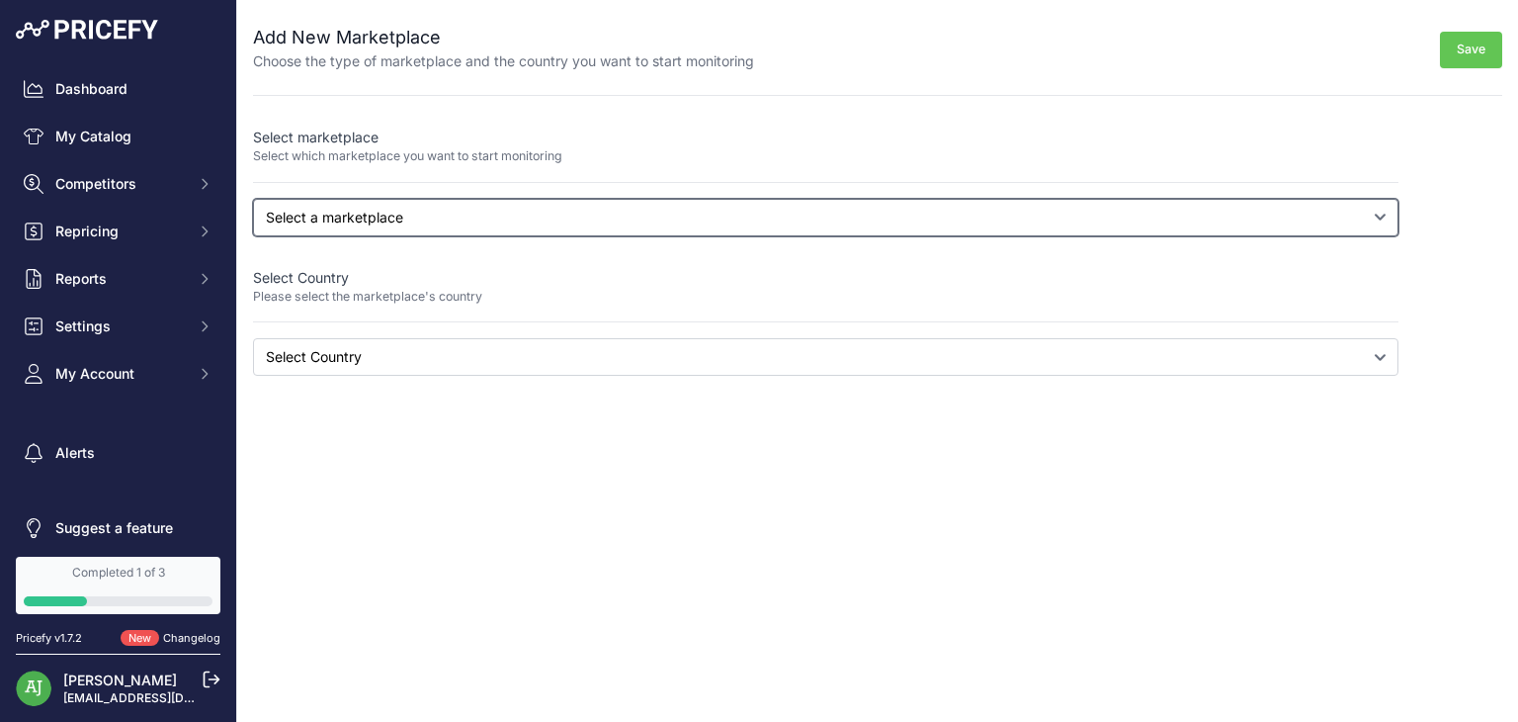
click at [852, 217] on select "Select a marketplace Amazon Google Shopping" at bounding box center [826, 218] width 1146 height 38
select select "google"
click at [253, 199] on select "Select a marketplace Amazon Google Shopping" at bounding box center [826, 218] width 1146 height 38
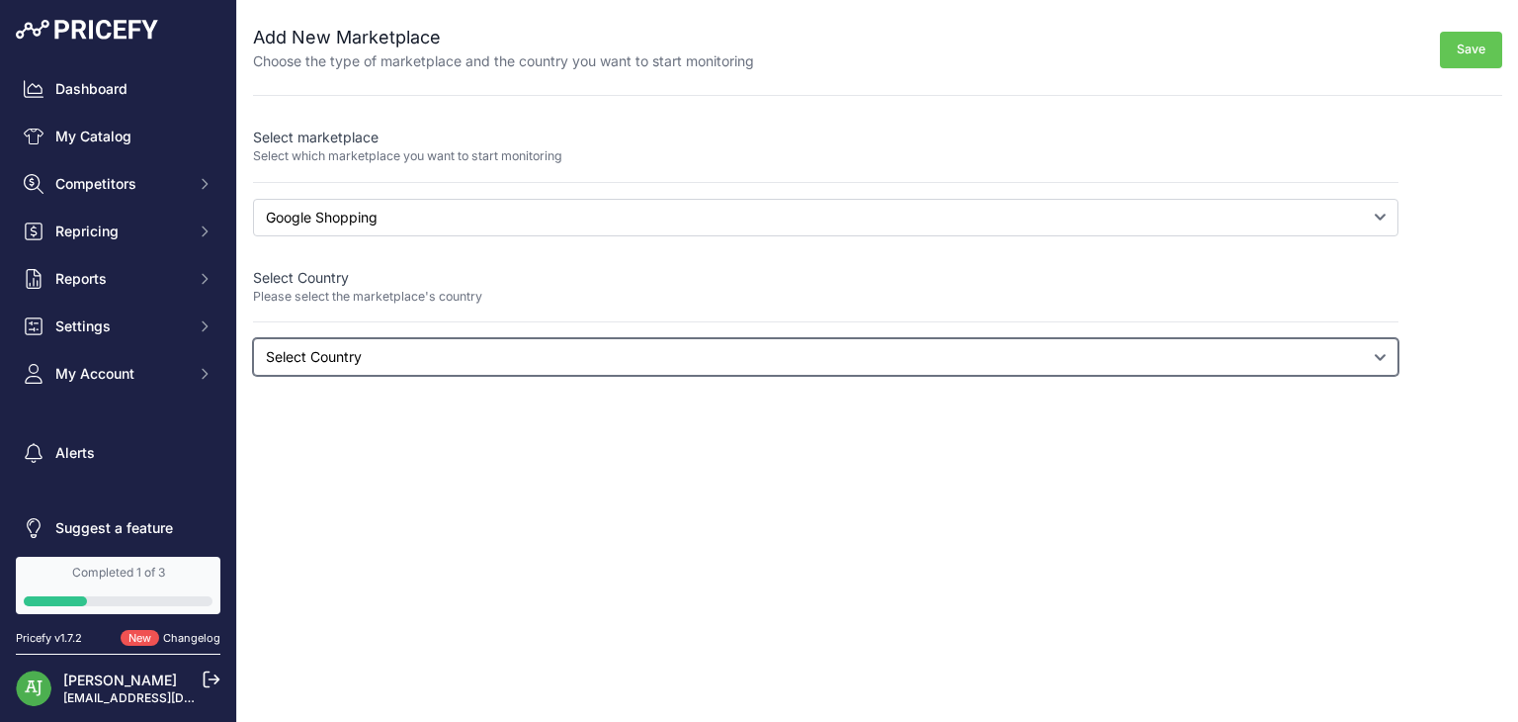
click at [686, 348] on select "Select Country [GEOGRAPHIC_DATA] [GEOGRAPHIC_DATA] [US_STATE] [GEOGRAPHIC_DATA]…" at bounding box center [826, 357] width 1146 height 38
select select "[DOMAIN_NAME]"
click at [253, 338] on select "Select Country [GEOGRAPHIC_DATA] [GEOGRAPHIC_DATA] [US_STATE] [GEOGRAPHIC_DATA]…" at bounding box center [826, 357] width 1146 height 38
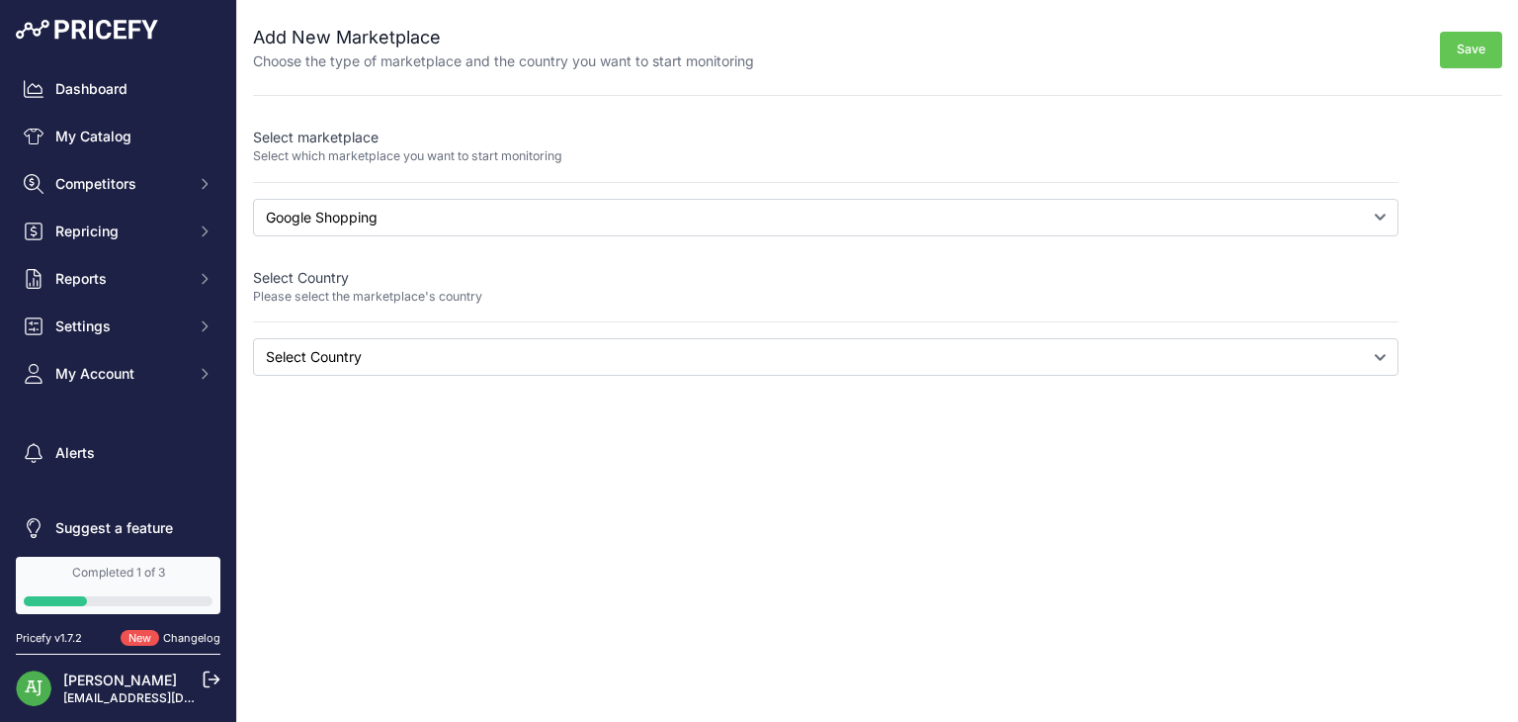
click at [1468, 48] on button "Save" at bounding box center [1471, 50] width 62 height 37
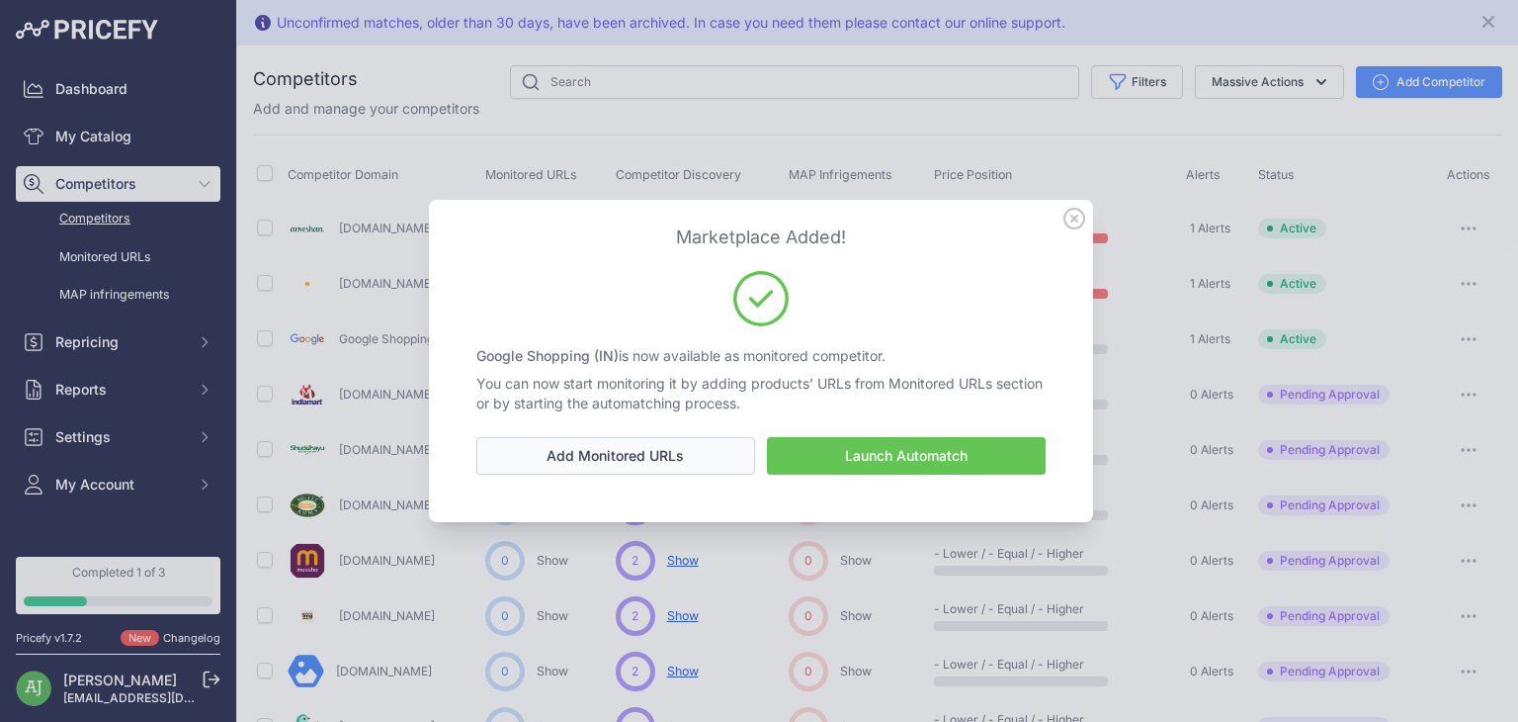
click at [741, 450] on link "Add Monitored URLs" at bounding box center [615, 456] width 279 height 38
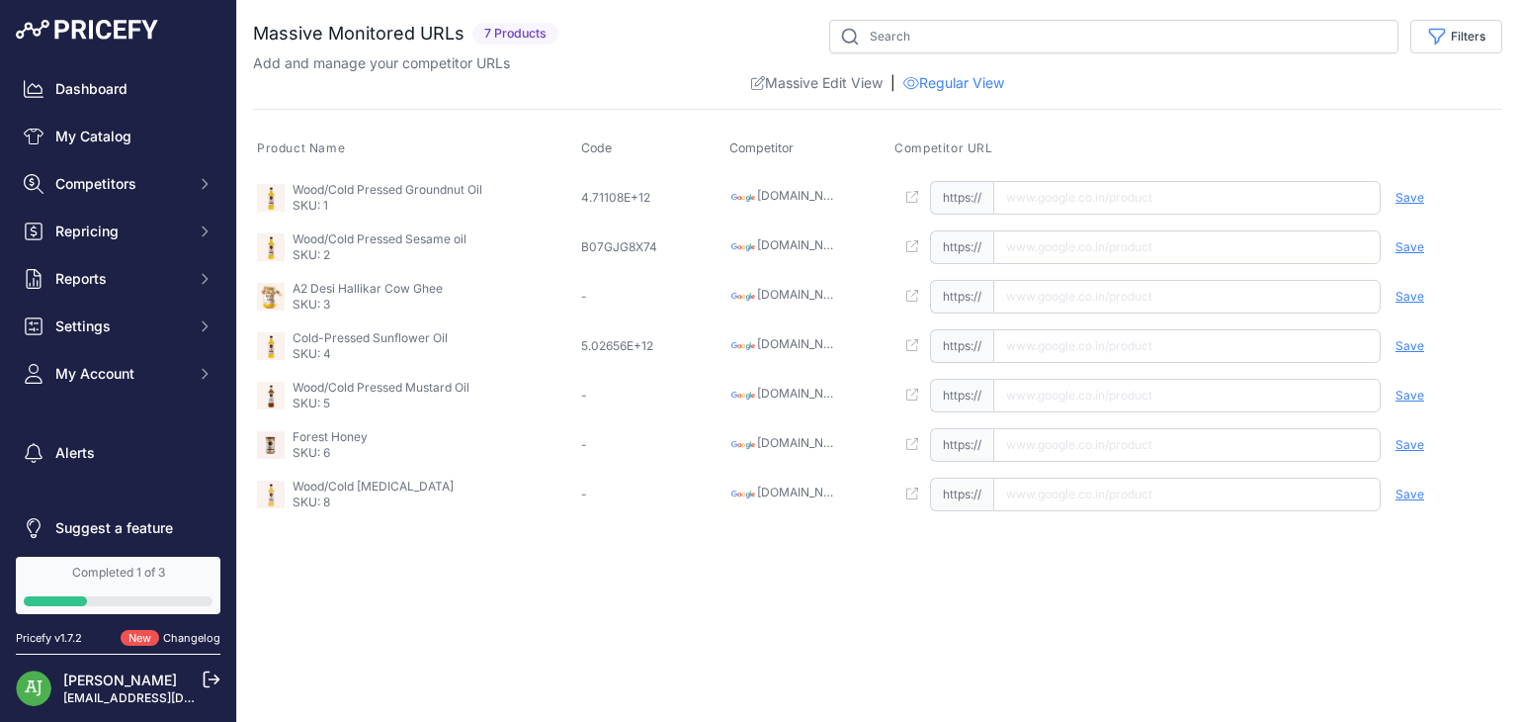
click at [1071, 188] on input "text" at bounding box center [1186, 198] width 387 height 34
paste input "[URL][DOMAIN_NAME]"
click at [1058, 181] on input "[DOMAIN_NAME][URL]" at bounding box center [1186, 198] width 387 height 34
type input "[DOMAIN_NAME][URL]"
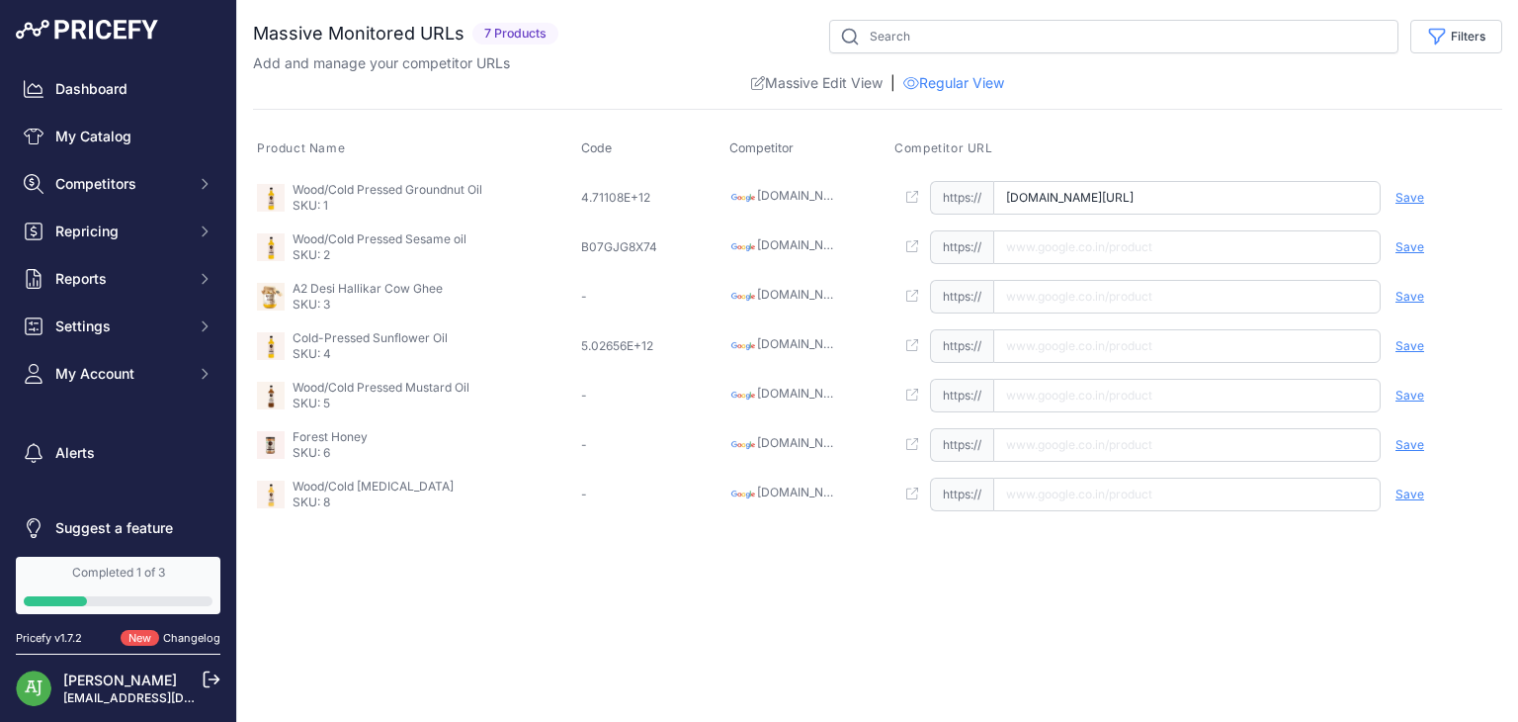
scroll to position [0, 0]
click at [1398, 197] on span "Save" at bounding box center [1410, 198] width 29 height 16
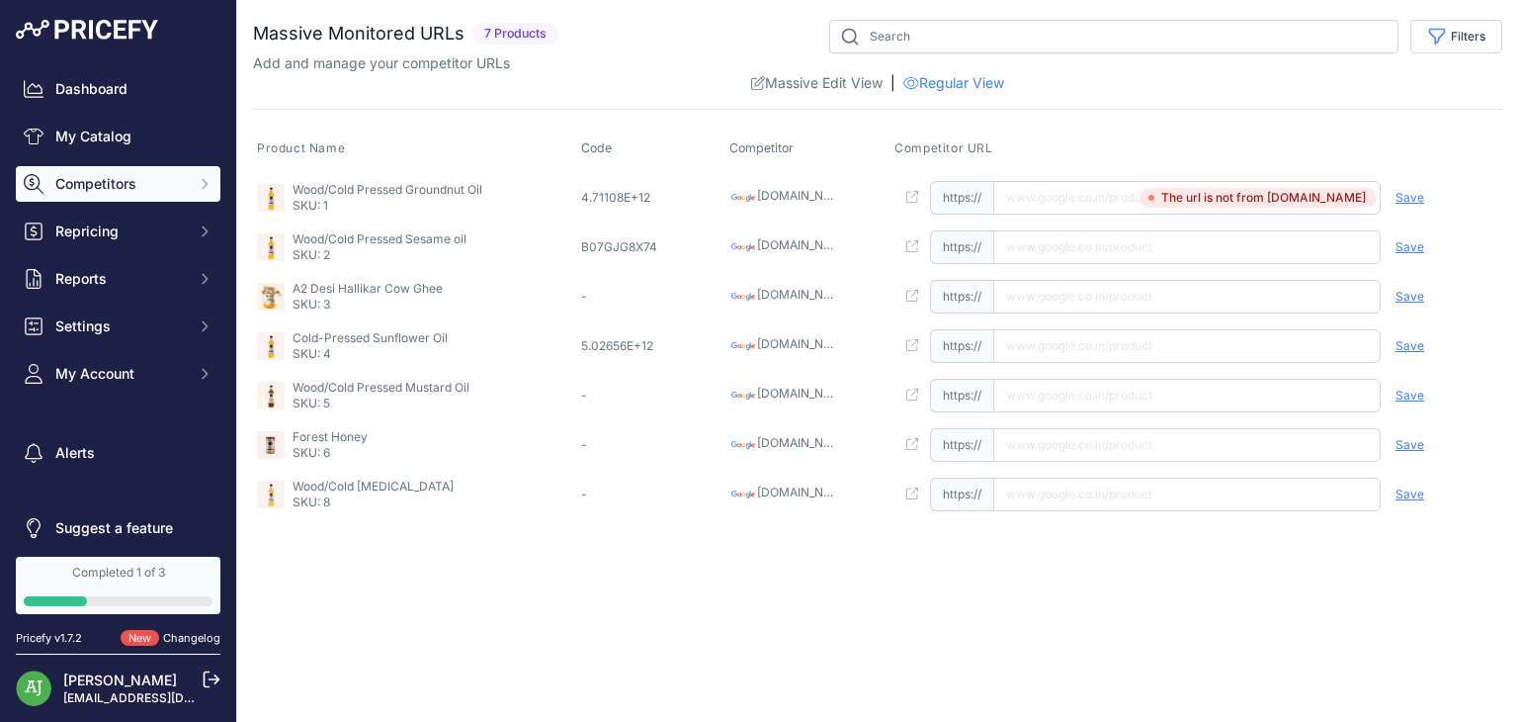
click at [129, 184] on span "Competitors" at bounding box center [119, 184] width 129 height 20
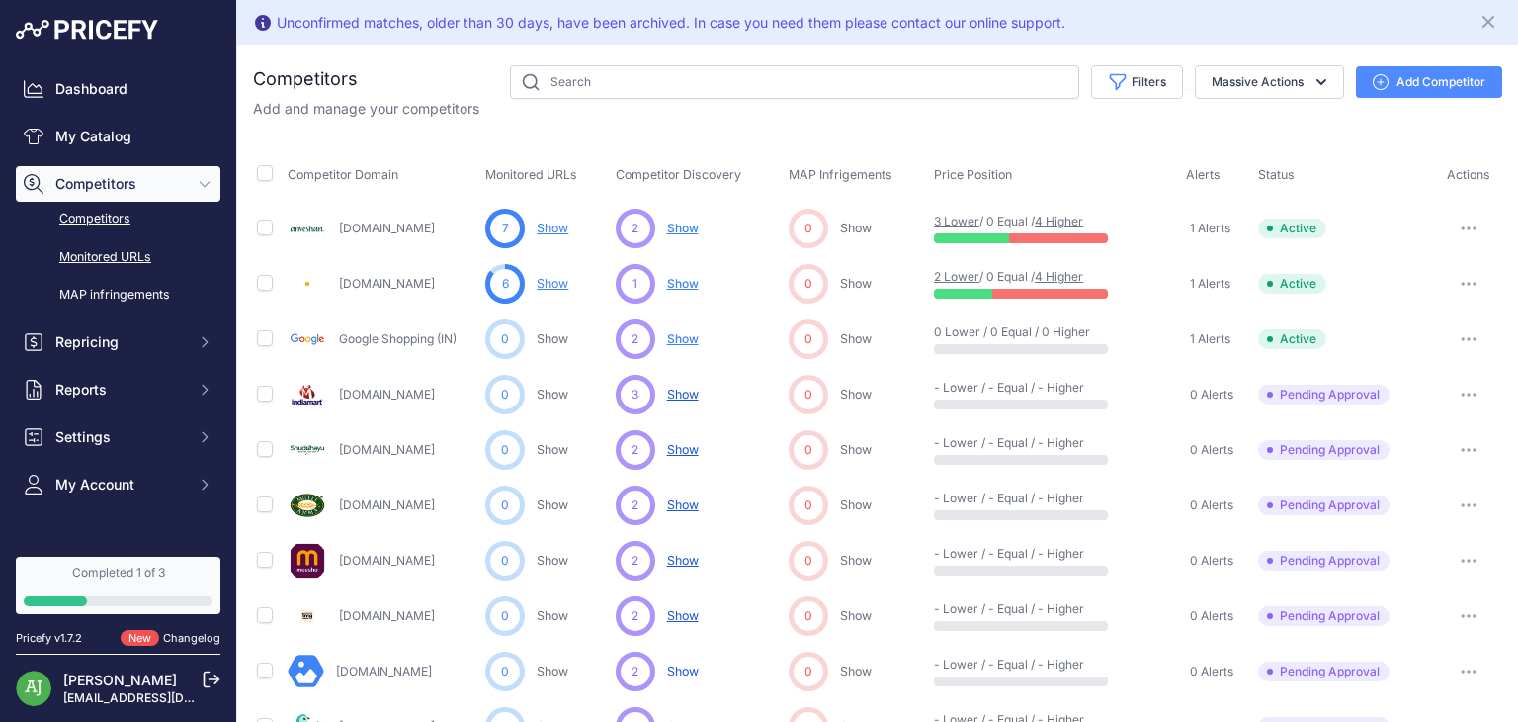
click at [115, 250] on link "Monitored URLs" at bounding box center [118, 257] width 205 height 35
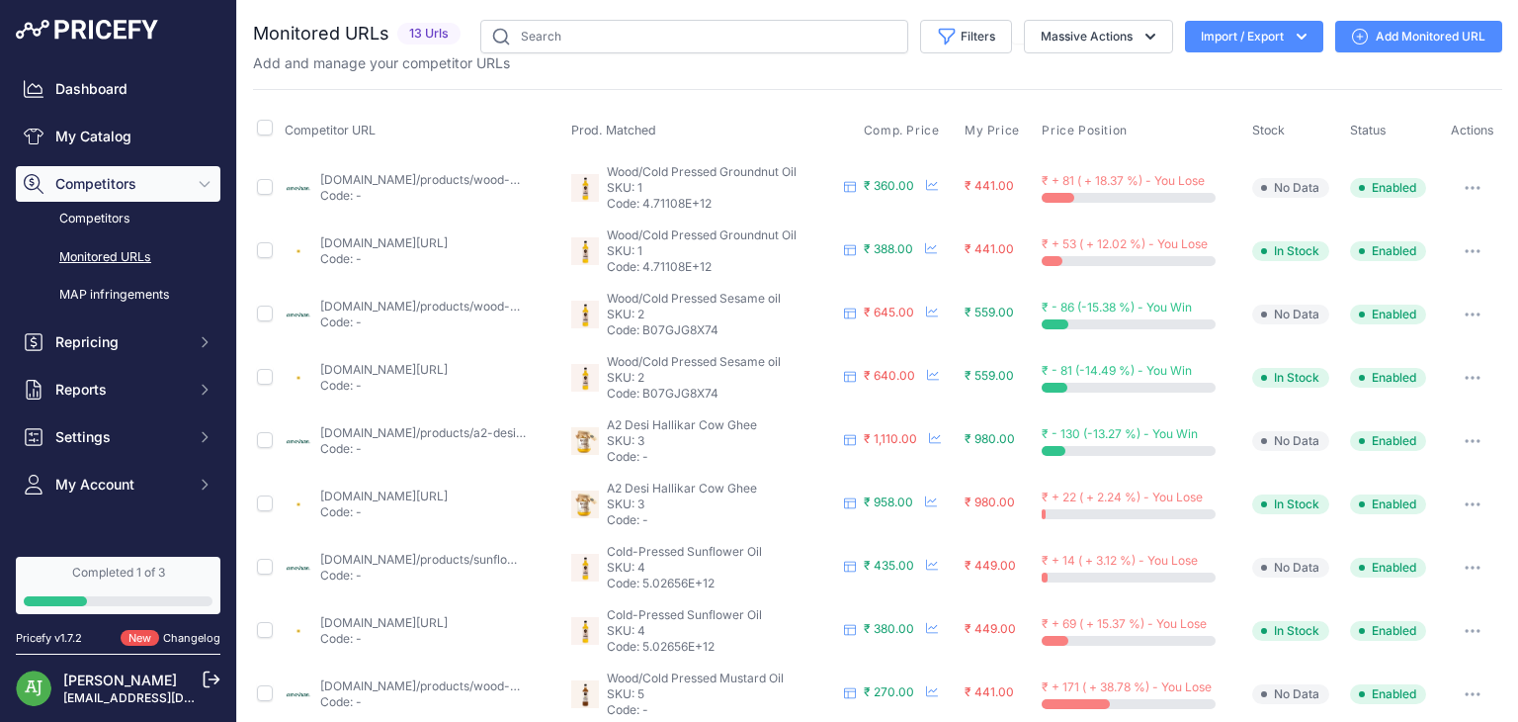
click at [1360, 41] on link "Add Monitored URL" at bounding box center [1418, 37] width 167 height 32
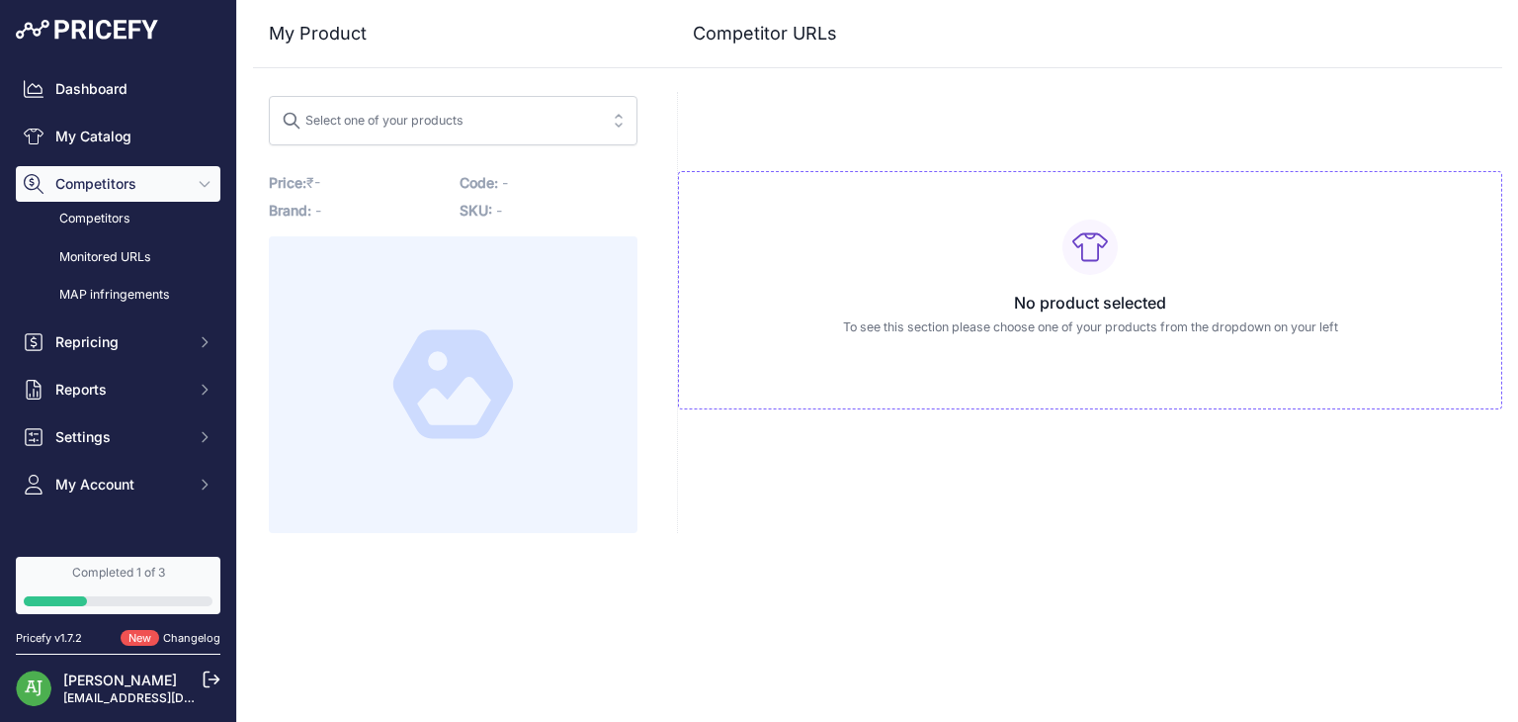
click at [494, 120] on span "Select one of your products" at bounding box center [439, 121] width 315 height 32
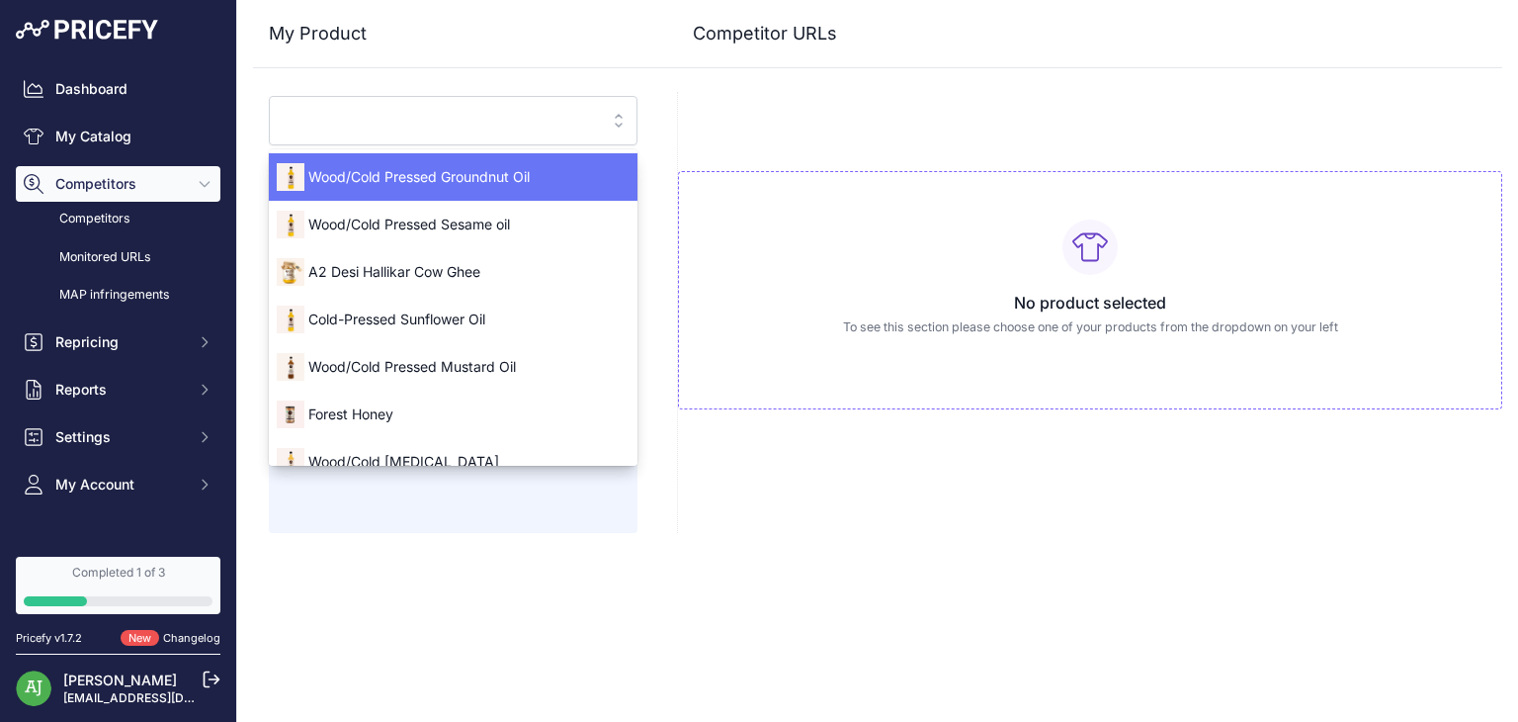
click at [500, 179] on span "Wood/Cold Pressed Groundnut Oil" at bounding box center [453, 177] width 369 height 20
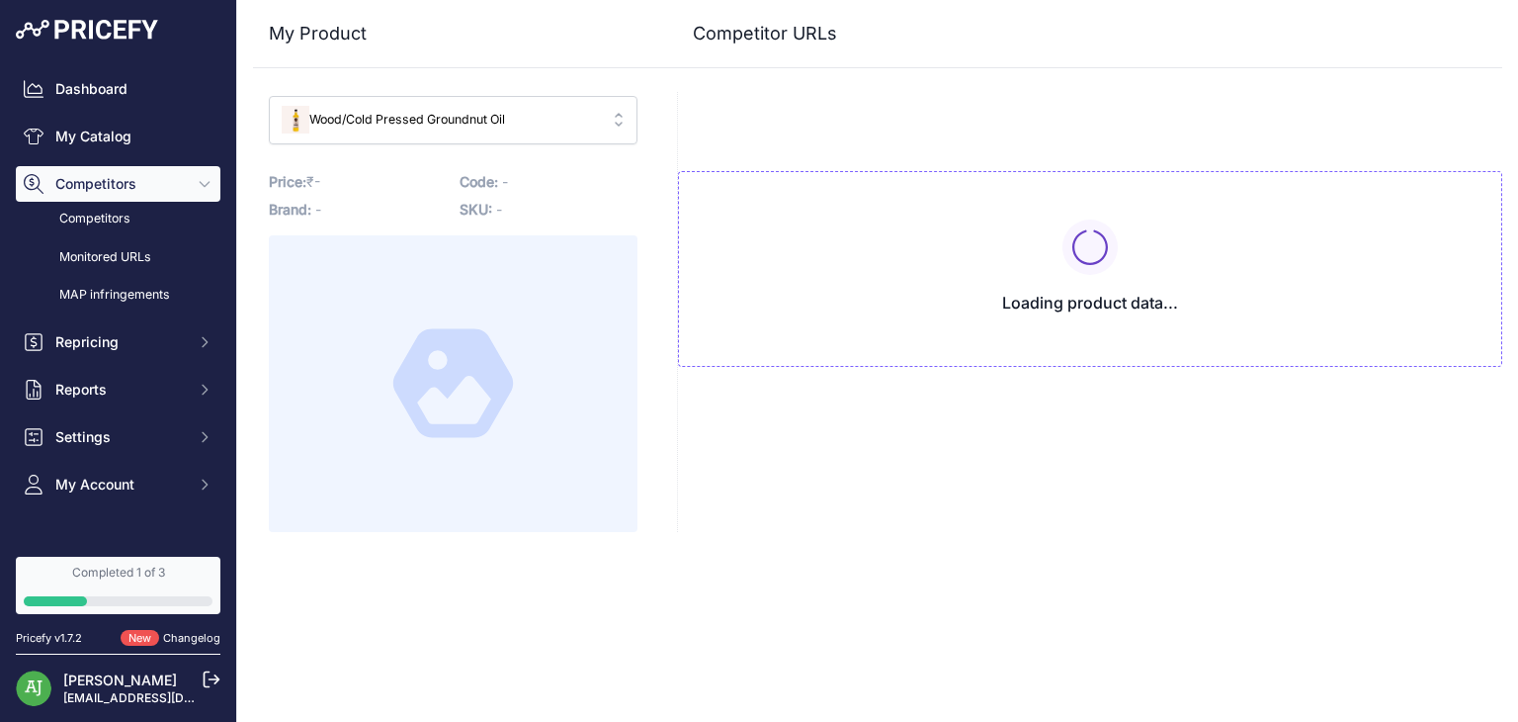
type input "[DOMAIN_NAME]/products/wood-pressed-groundnut-oil?variant=43150198866112&prirul…"
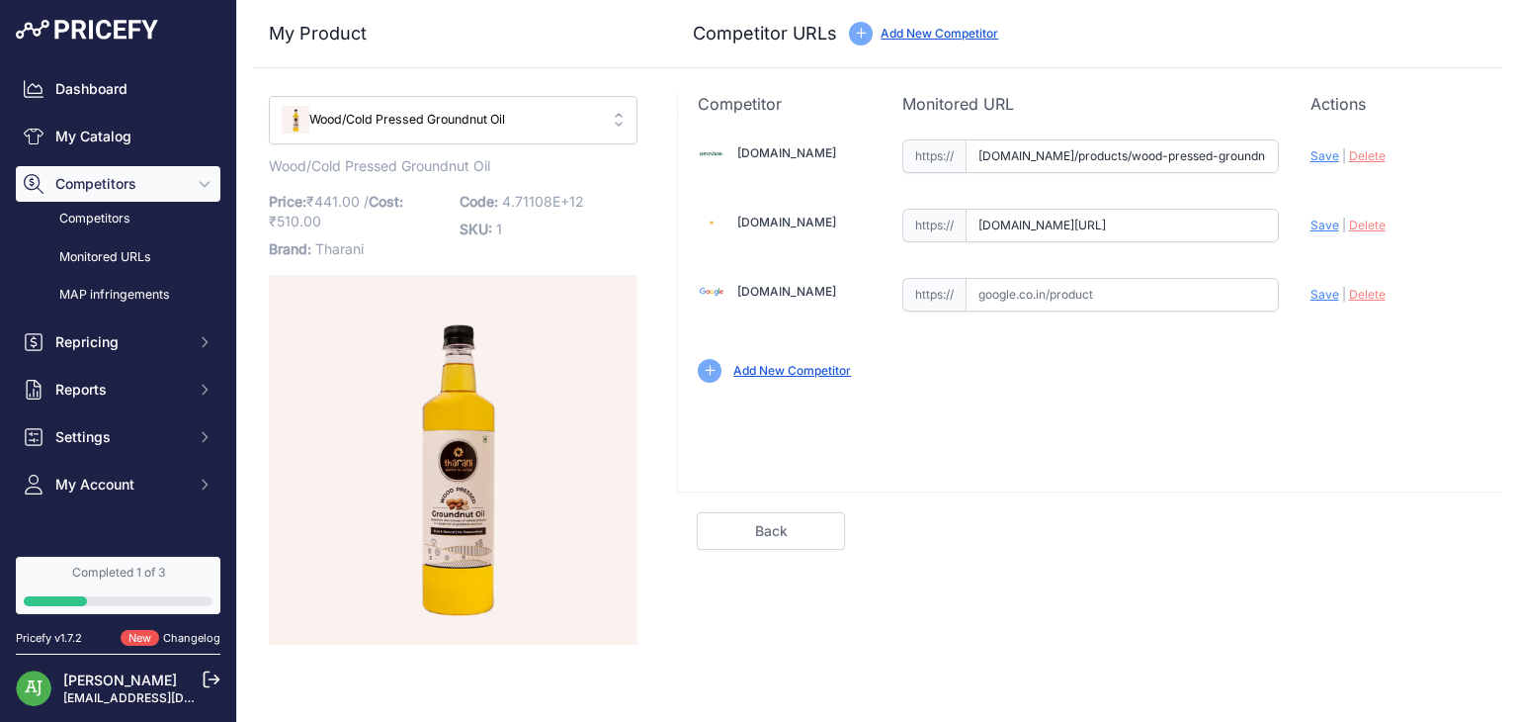
click at [1157, 231] on input "[DOMAIN_NAME][URL]" at bounding box center [1122, 226] width 313 height 34
paste input "[URL][DOMAIN_NAME]"
type input "[DOMAIN_NAME][URL] , [DOMAIN_NAME][URL]"
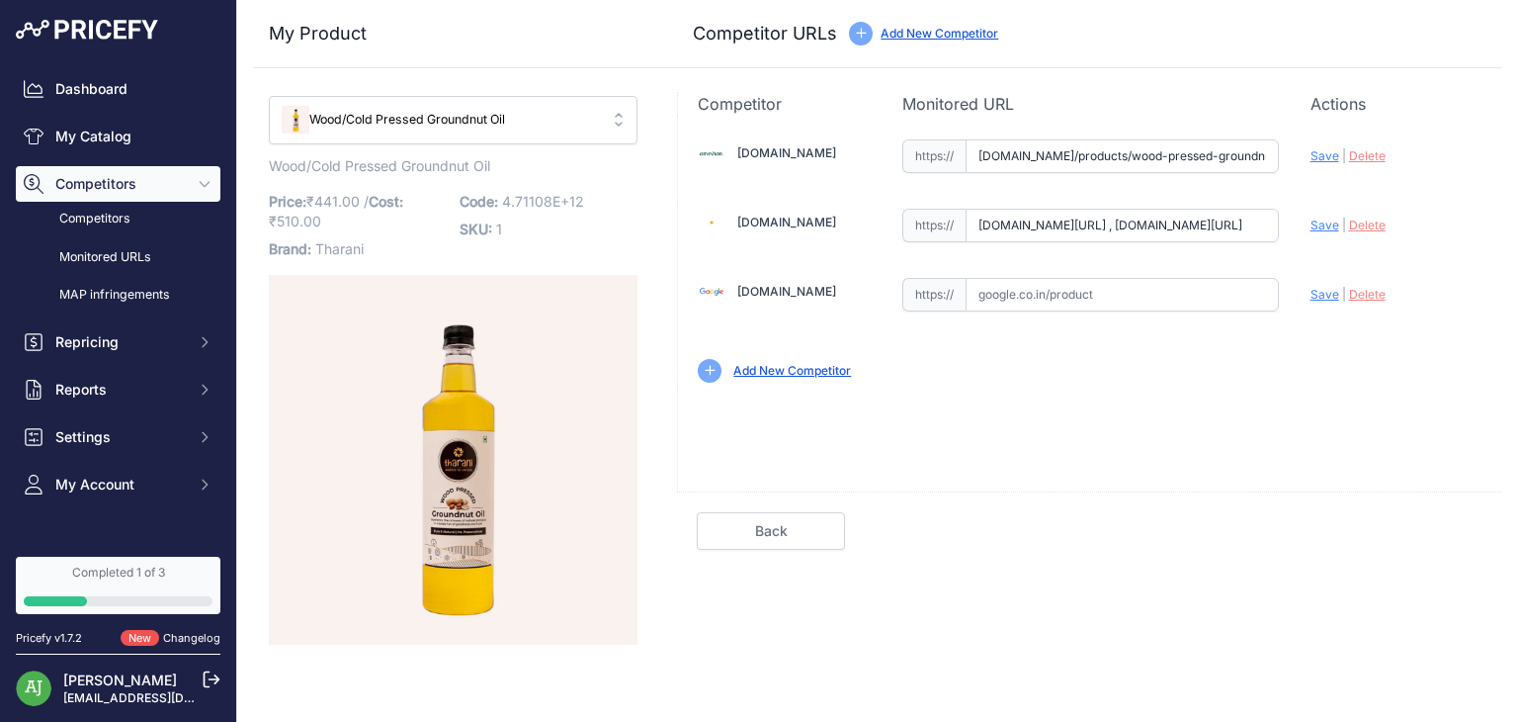
scroll to position [0, 0]
click at [1323, 222] on span "Save" at bounding box center [1325, 224] width 29 height 15
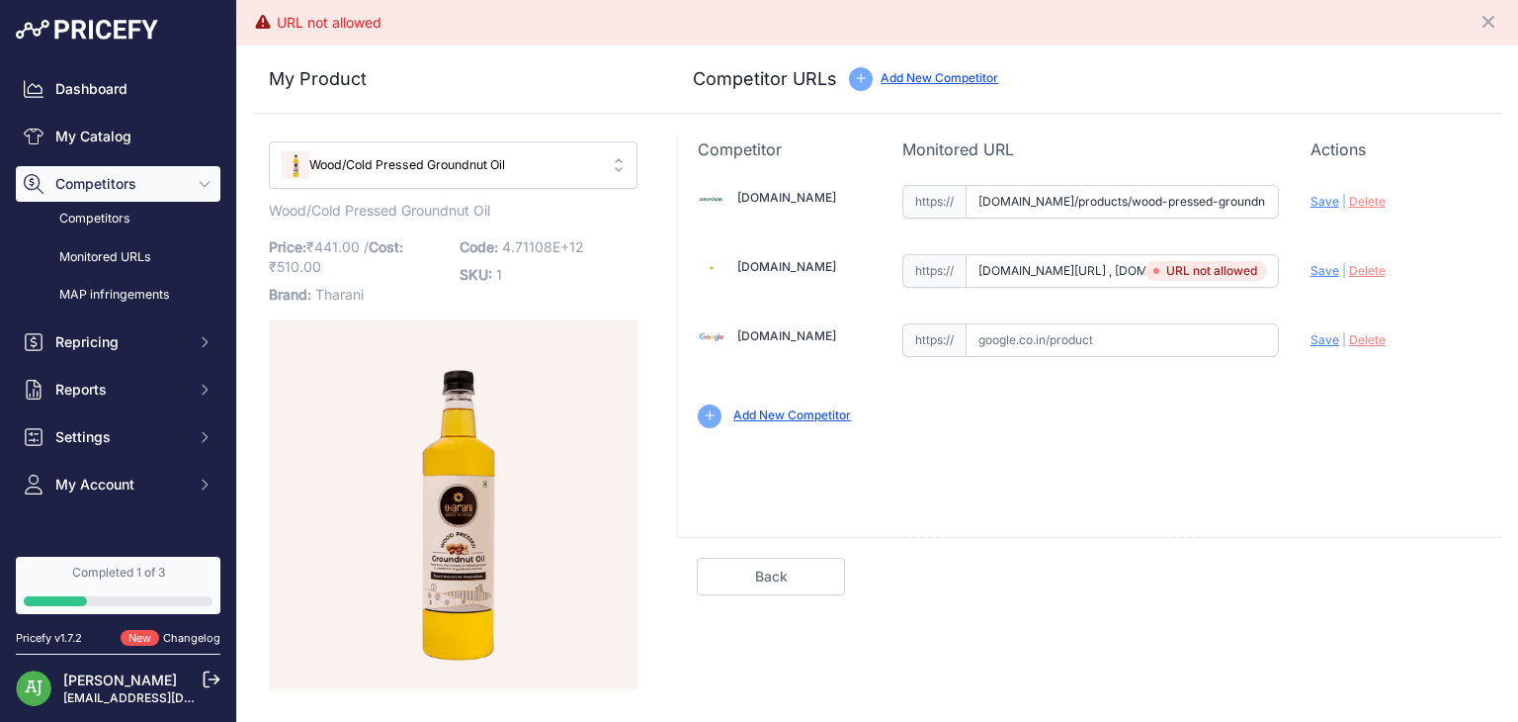
click at [834, 575] on link "Back" at bounding box center [771, 576] width 148 height 38
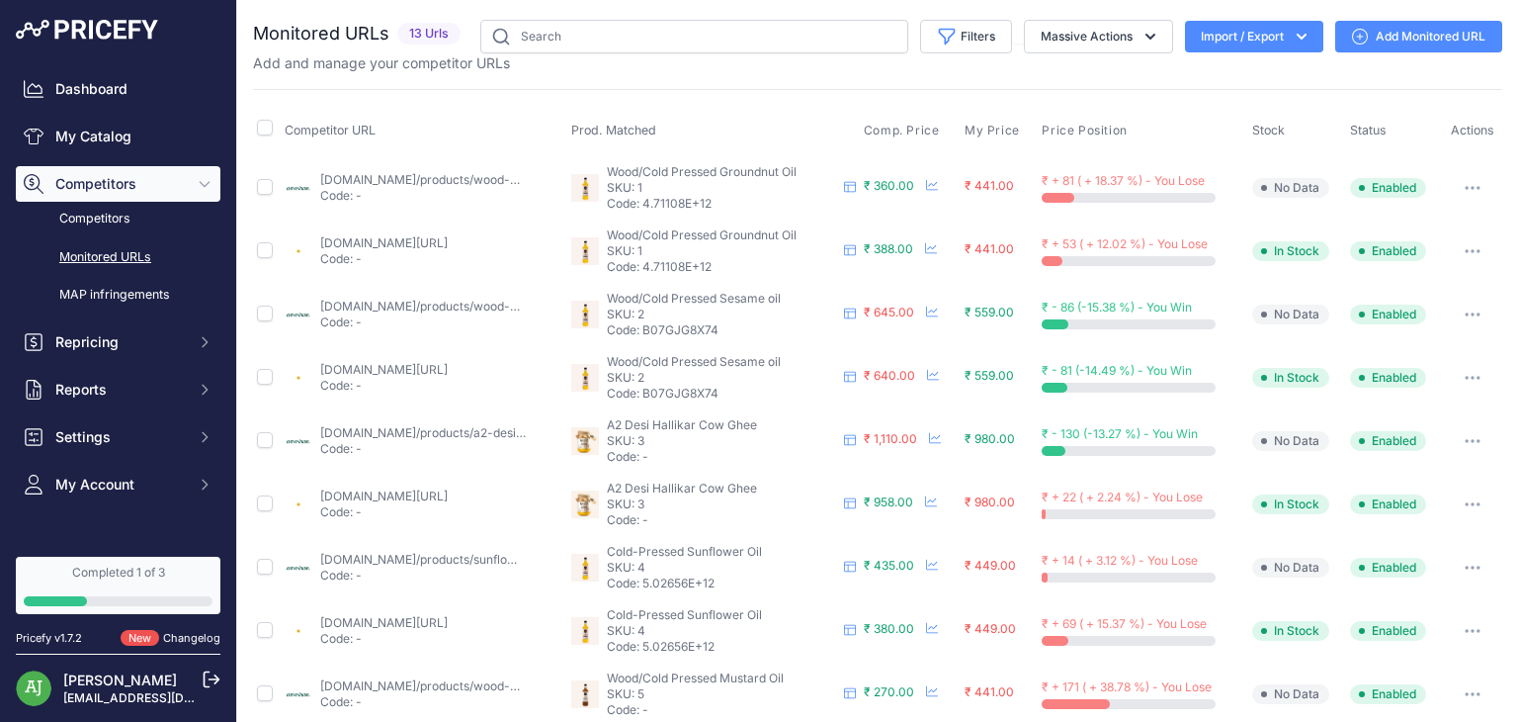
click at [1385, 44] on link "Add Monitored URL" at bounding box center [1418, 37] width 167 height 32
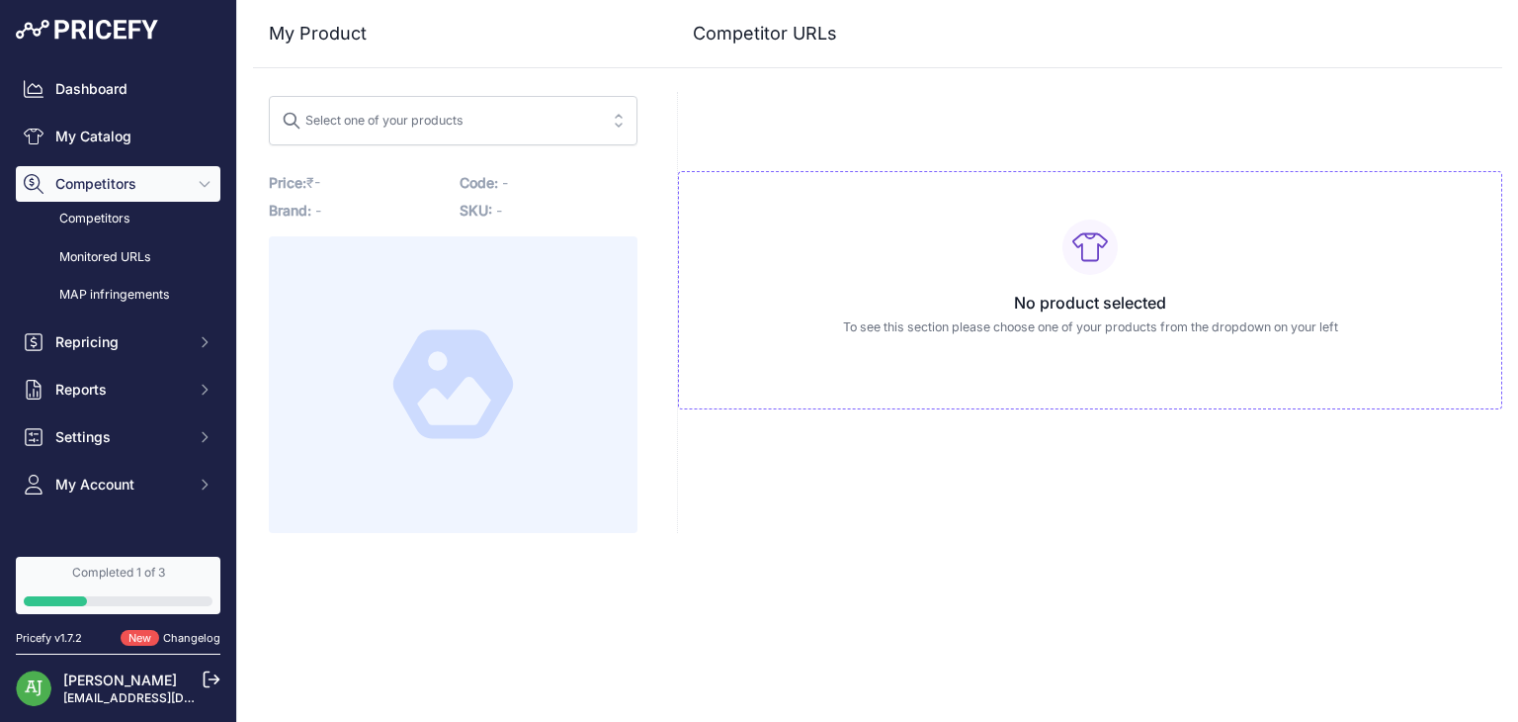
click at [428, 109] on div "Select one of your products" at bounding box center [373, 118] width 182 height 26
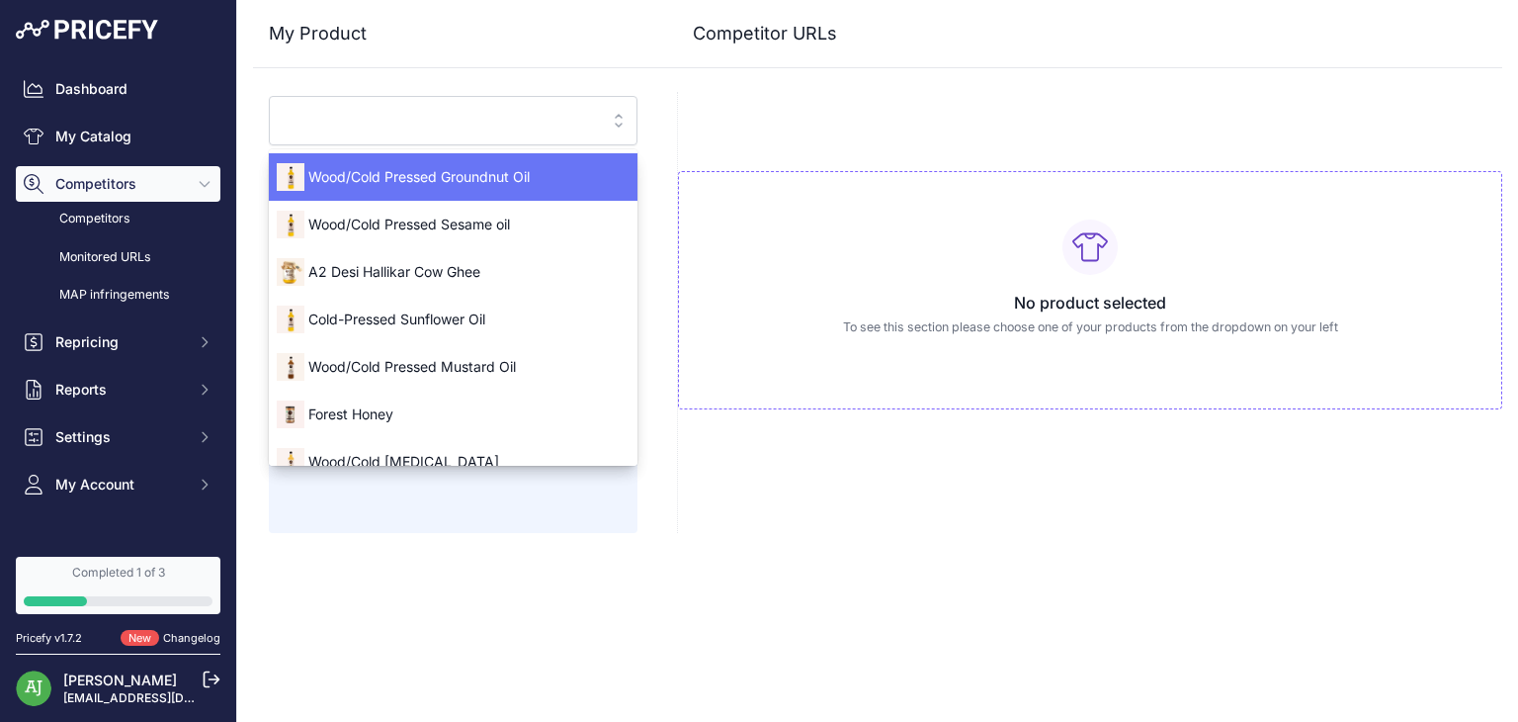
click at [450, 188] on div "Wood/Cold Pressed Groundnut Oil" at bounding box center [453, 177] width 369 height 32
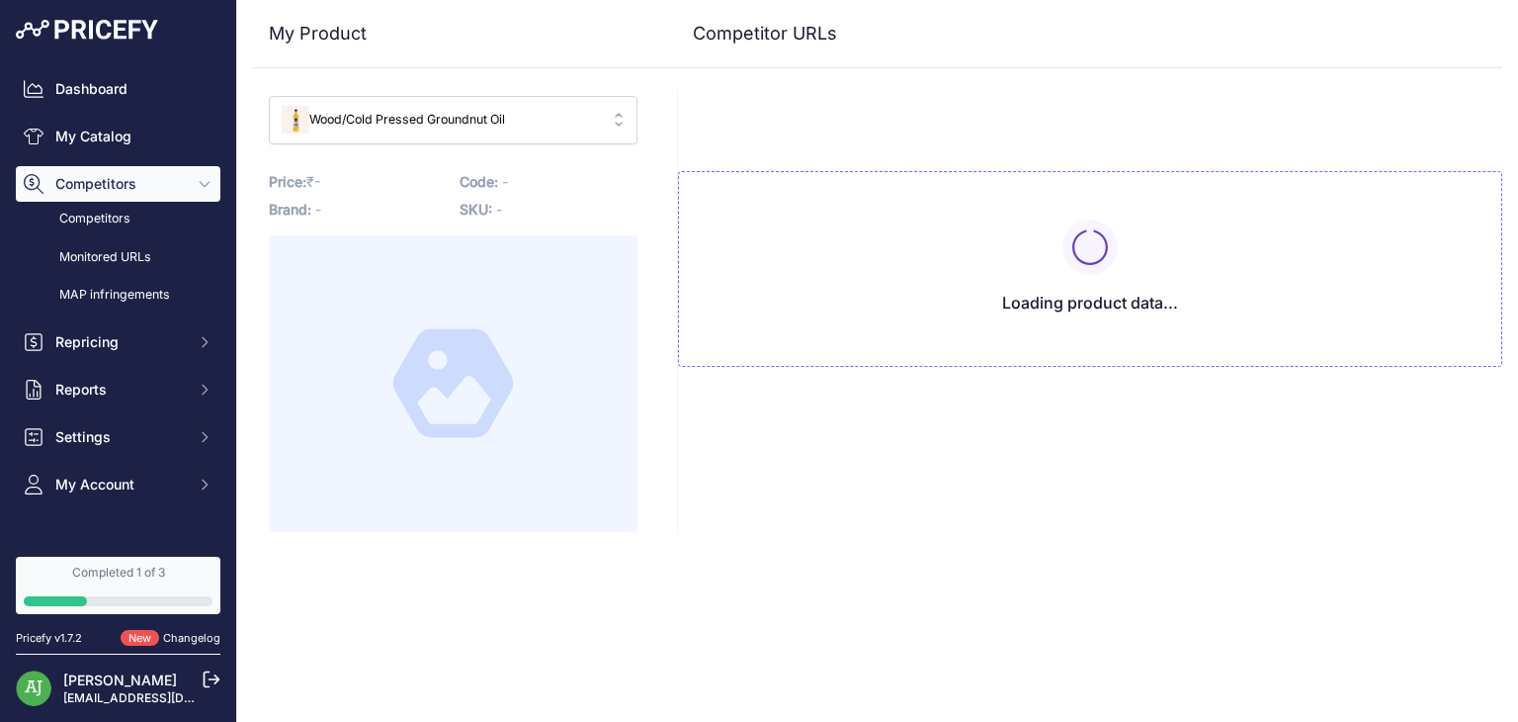
type input "[DOMAIN_NAME]/products/wood-pressed-groundnut-oil?variant=43150198866112&prirul…"
type input "[DOMAIN_NAME][URL]"
type input "[DOMAIN_NAME]/products/wood-pressed-groundnut-oil?variant=43150198866112&prirul…"
type input "[DOMAIN_NAME][URL]"
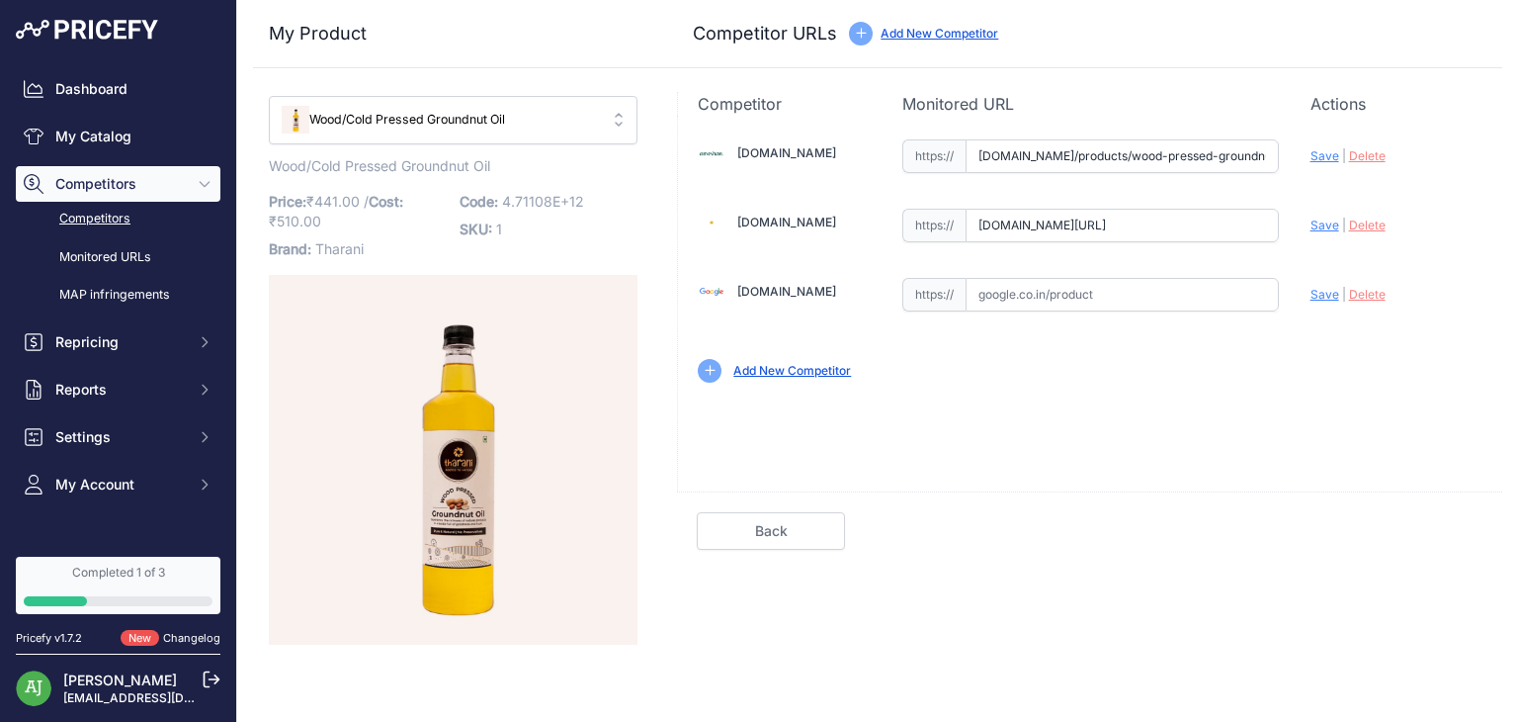
click at [92, 215] on link "Competitors" at bounding box center [118, 219] width 205 height 35
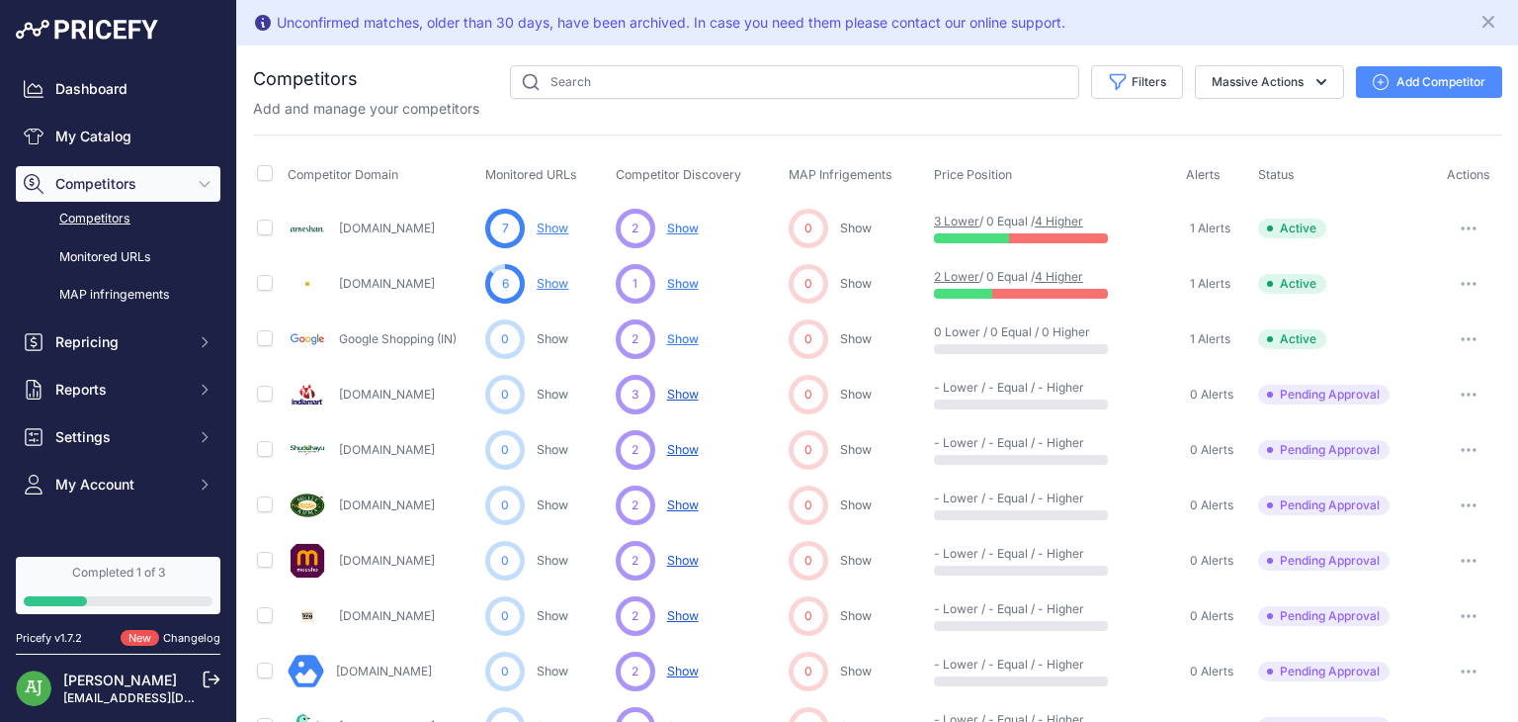
click at [1452, 332] on button "button" at bounding box center [1469, 339] width 40 height 28
click at [0, 0] on button "Delete" at bounding box center [0, 0] width 0 height 0
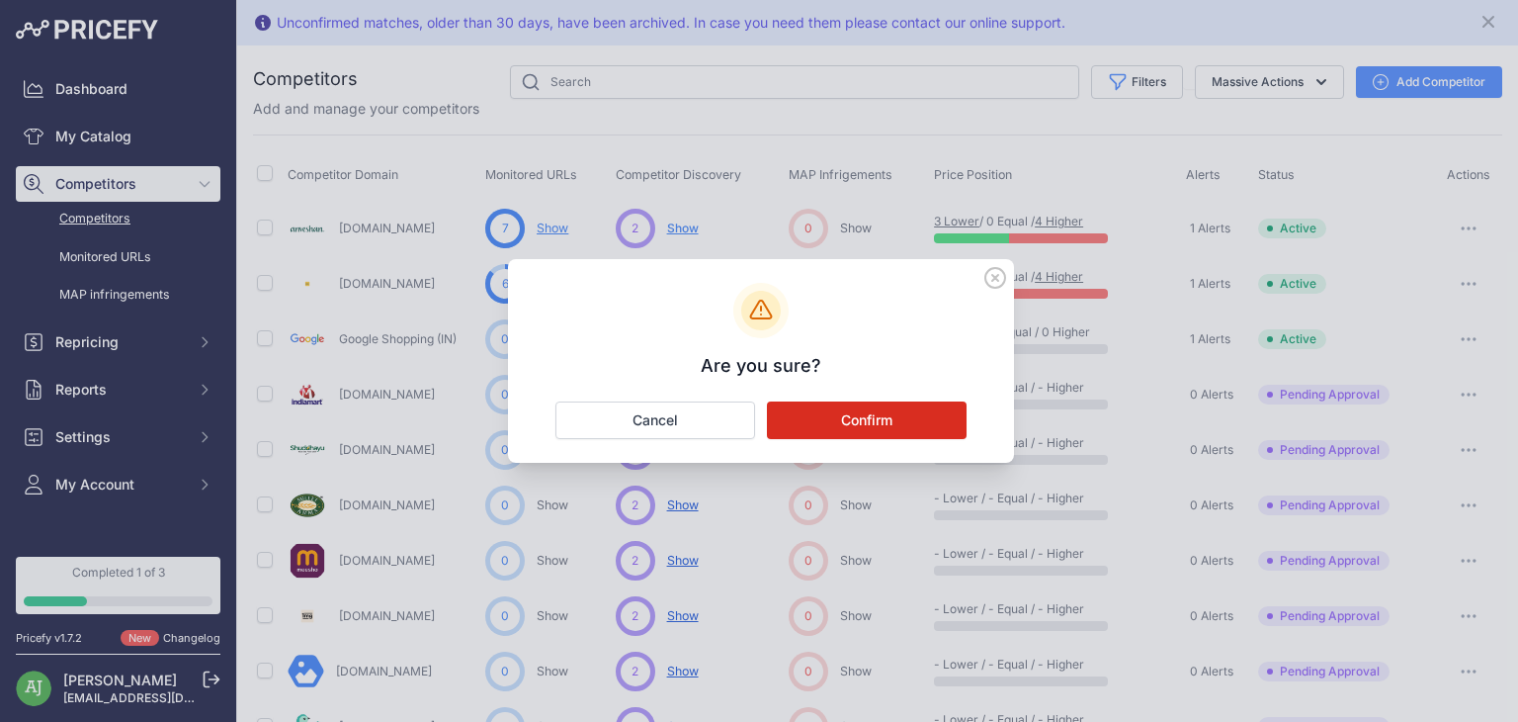
click at [874, 420] on button "Confirm" at bounding box center [867, 420] width 200 height 38
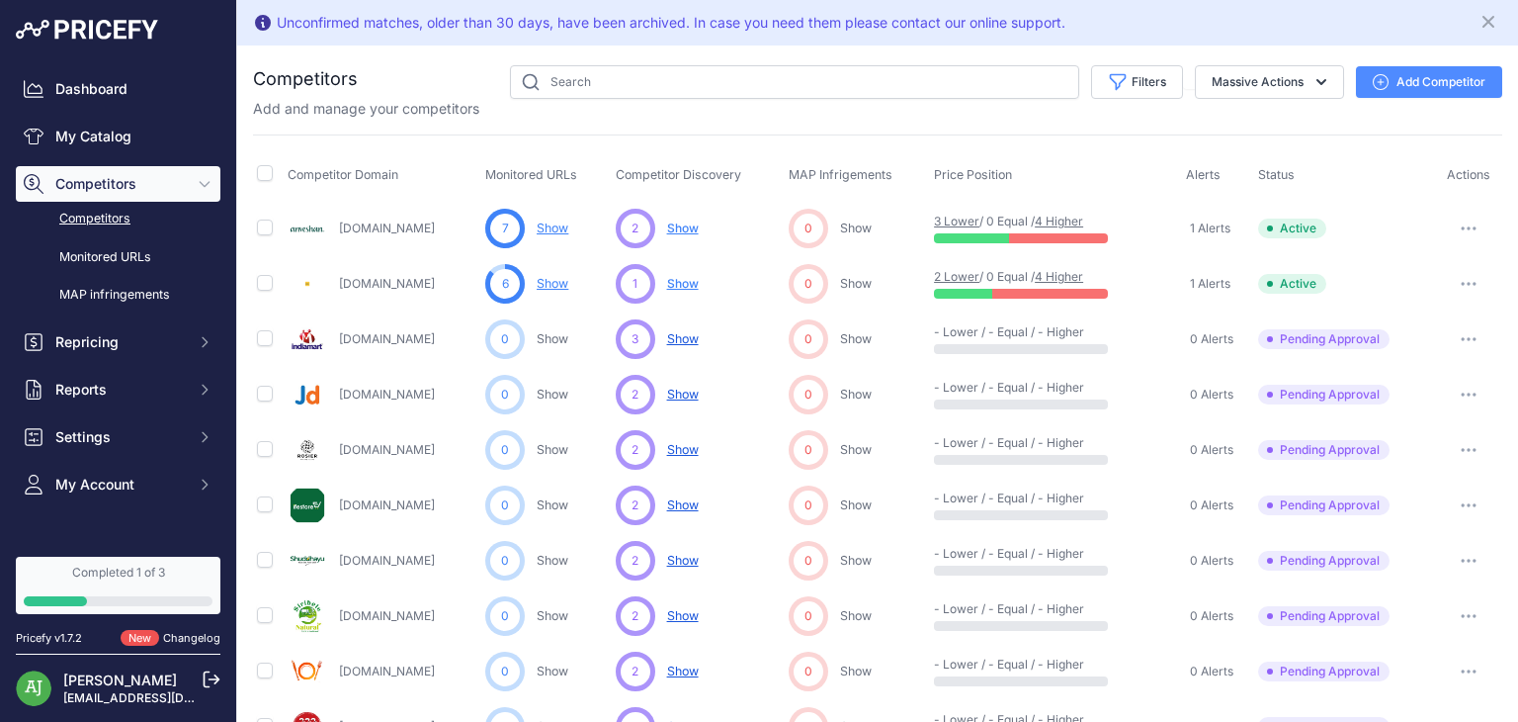
click at [1461, 282] on icon "button" at bounding box center [1469, 284] width 16 height 4
click at [1432, 321] on link "View Competitor Profile" at bounding box center [1415, 325] width 165 height 32
click at [141, 341] on span "Repricing" at bounding box center [119, 342] width 129 height 20
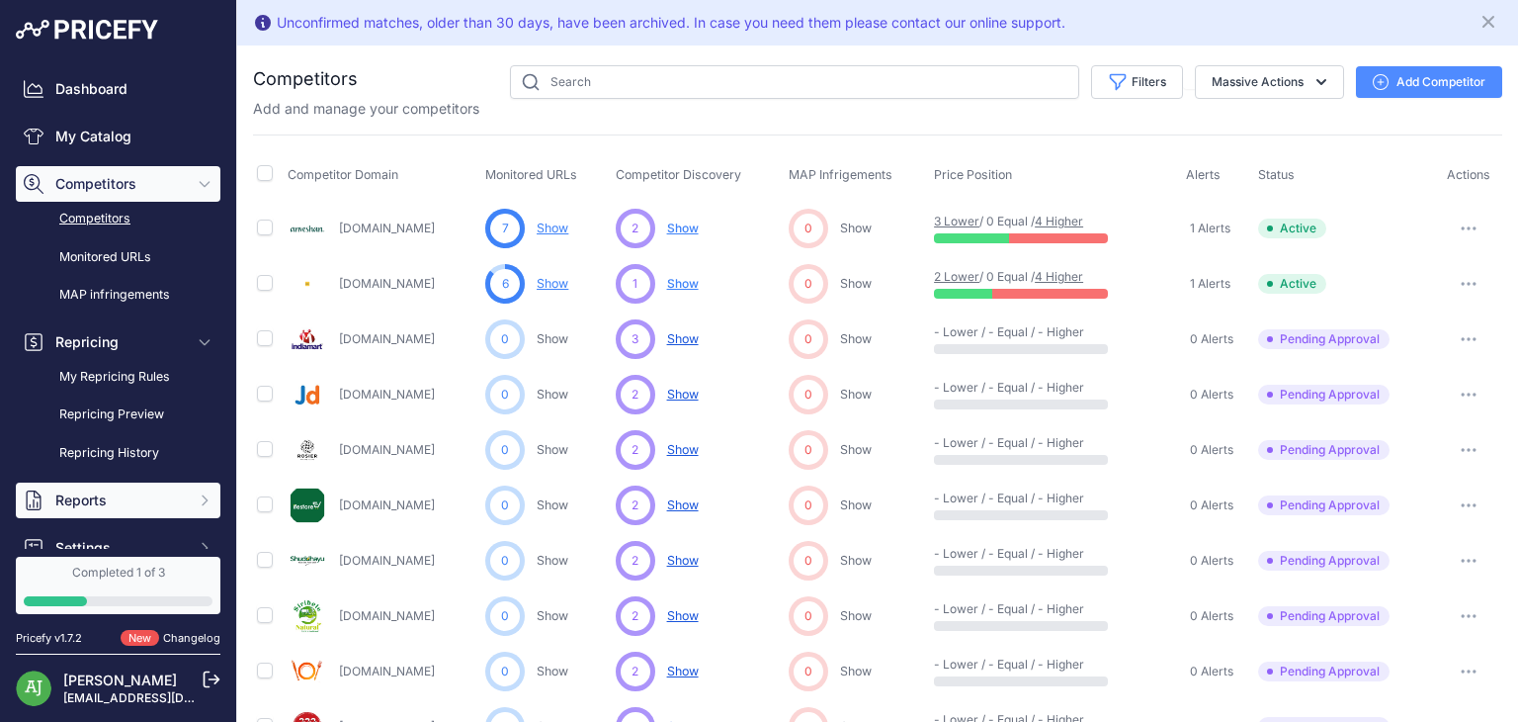
click at [131, 486] on button "Reports" at bounding box center [118, 500] width 205 height 36
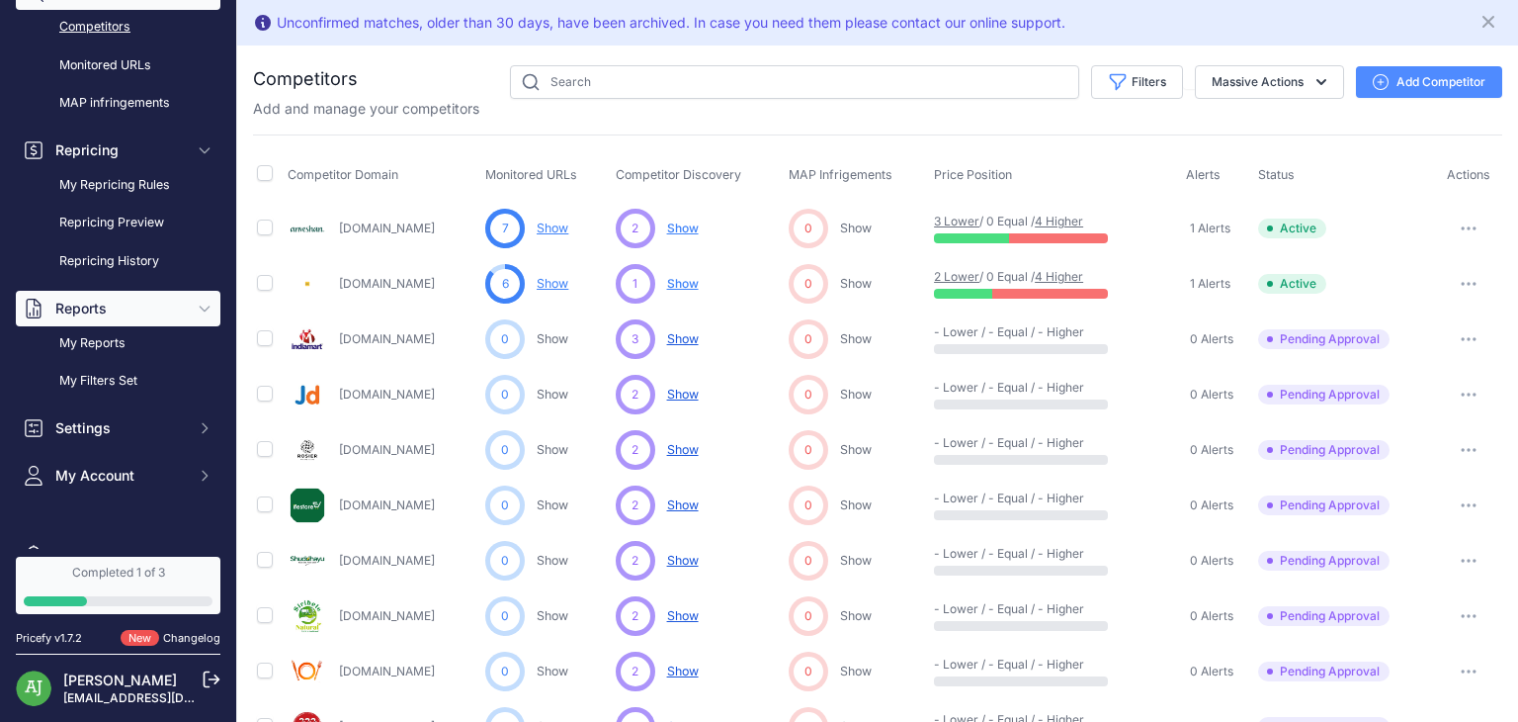
scroll to position [194, 0]
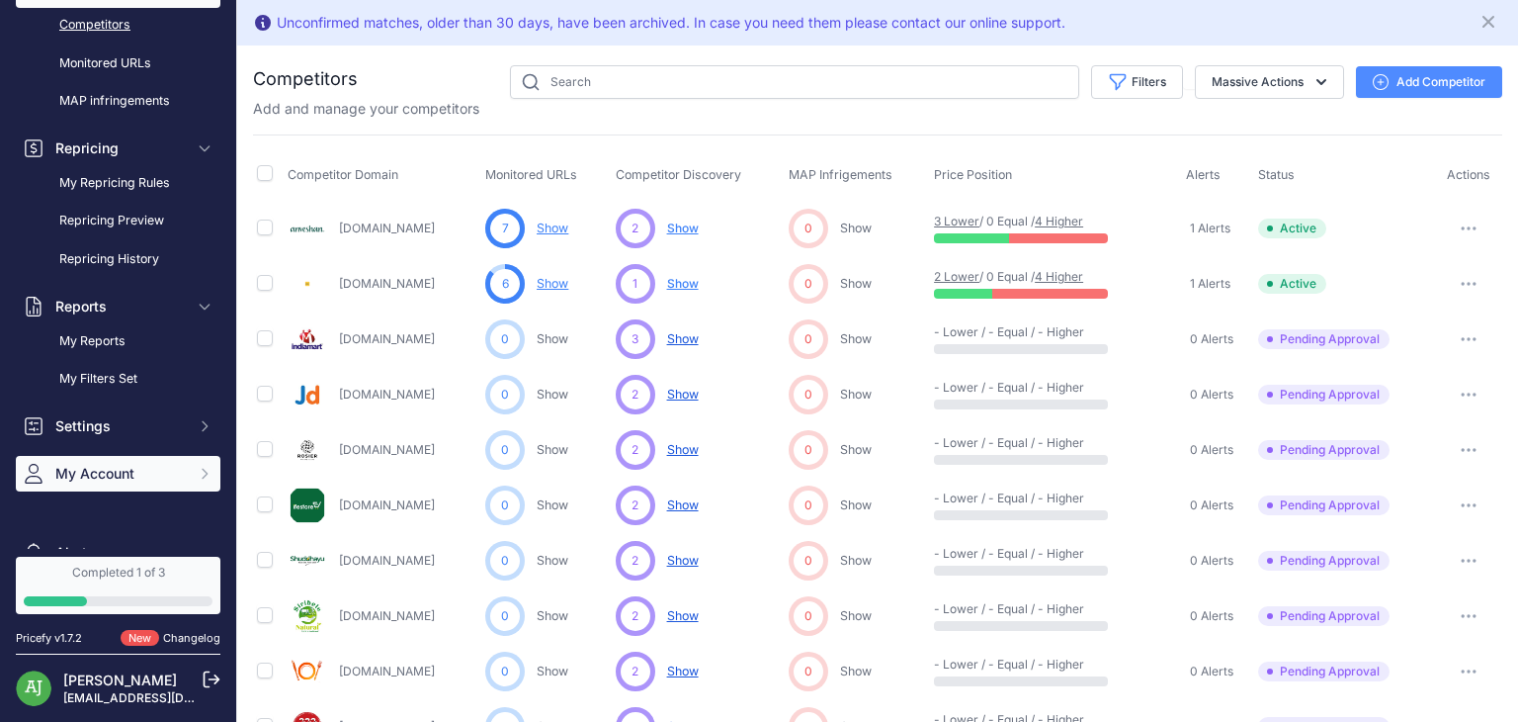
click at [131, 468] on span "My Account" at bounding box center [119, 474] width 129 height 20
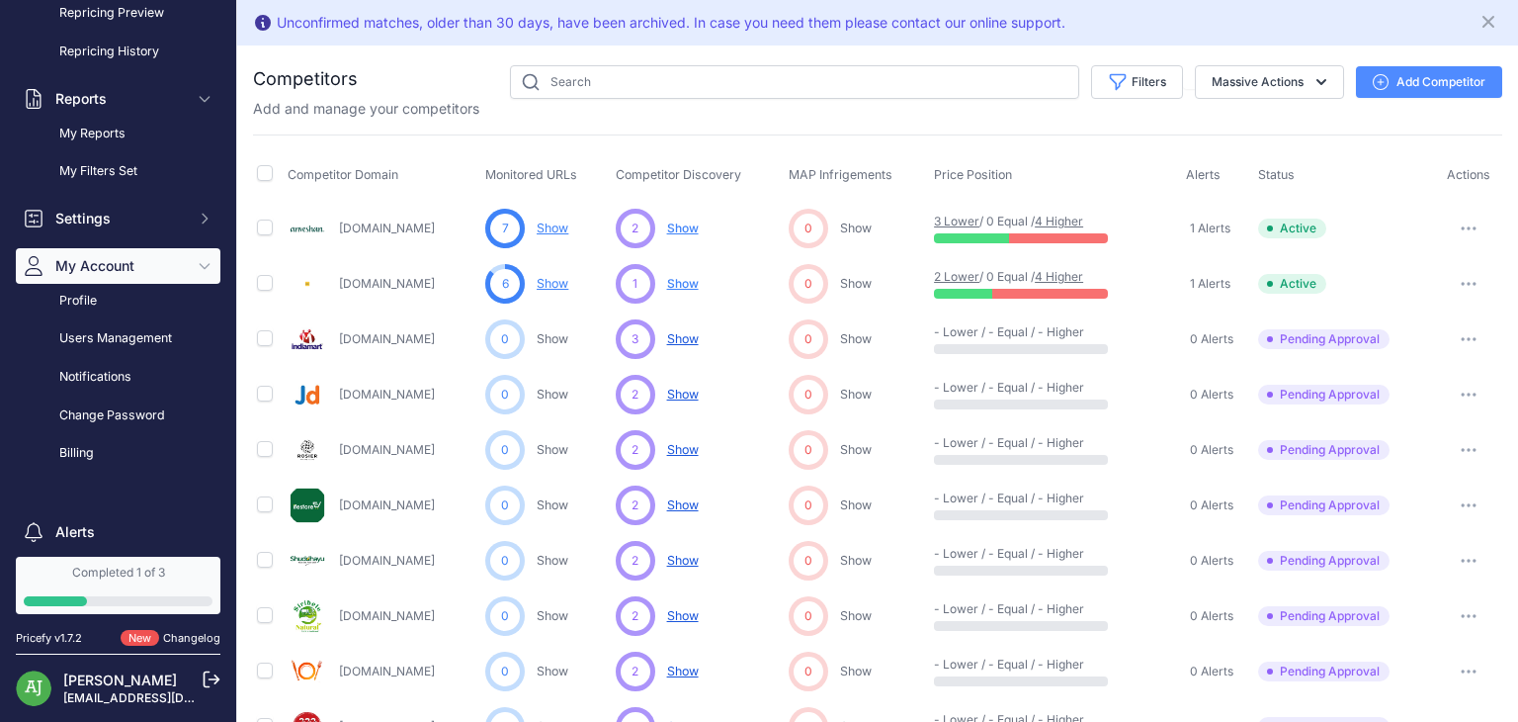
scroll to position [402, 0]
click at [83, 450] on link "Billing" at bounding box center [118, 452] width 205 height 35
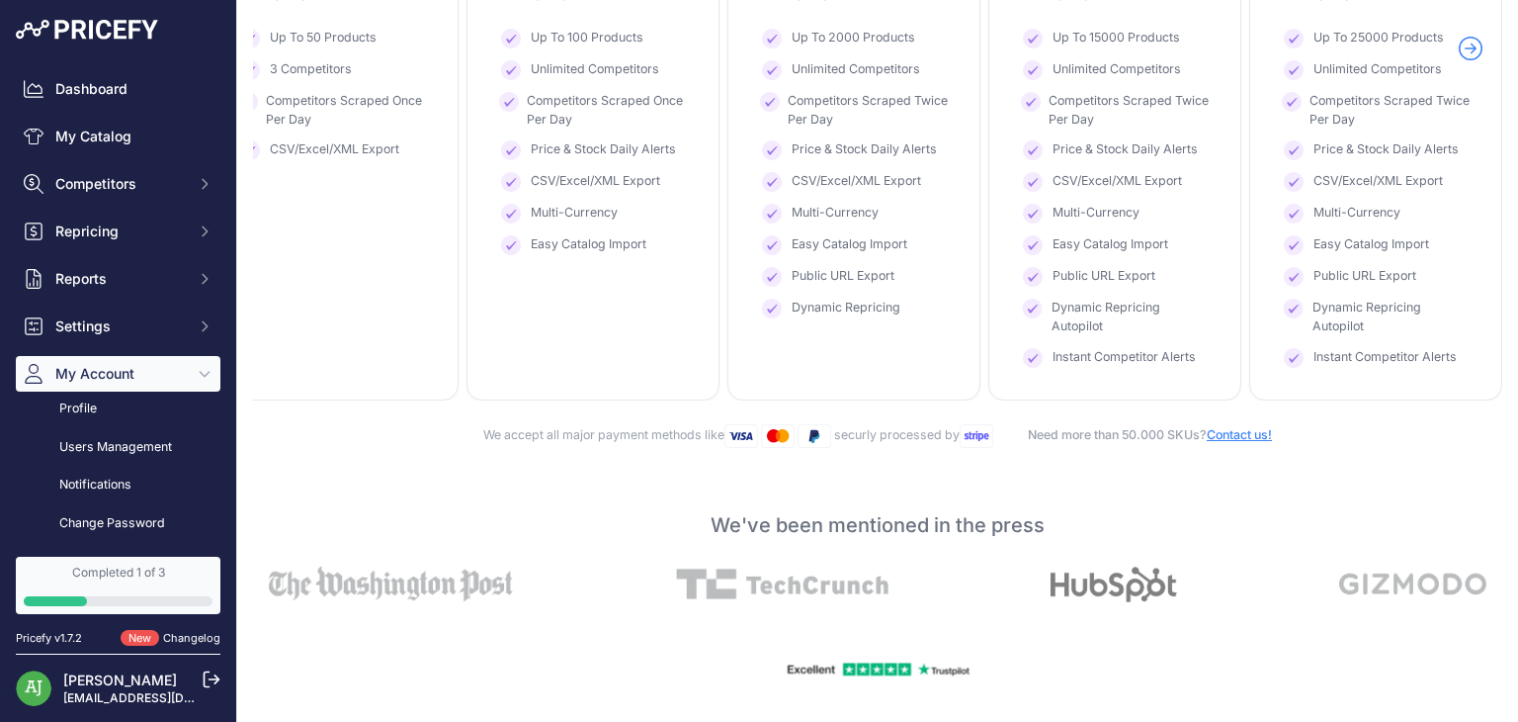
scroll to position [530, 0]
click at [137, 446] on link "Users Management" at bounding box center [118, 447] width 205 height 35
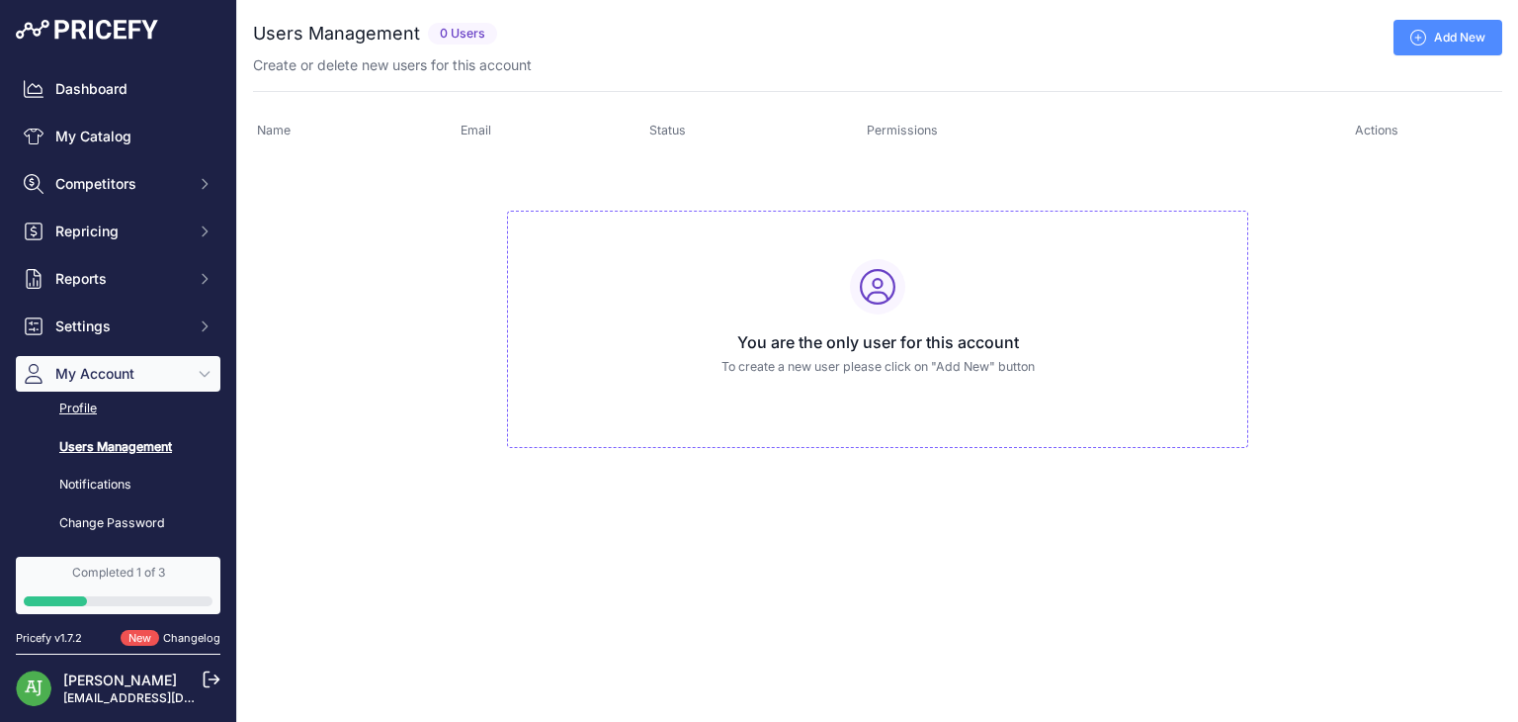
click at [83, 410] on link "Profile" at bounding box center [118, 408] width 205 height 35
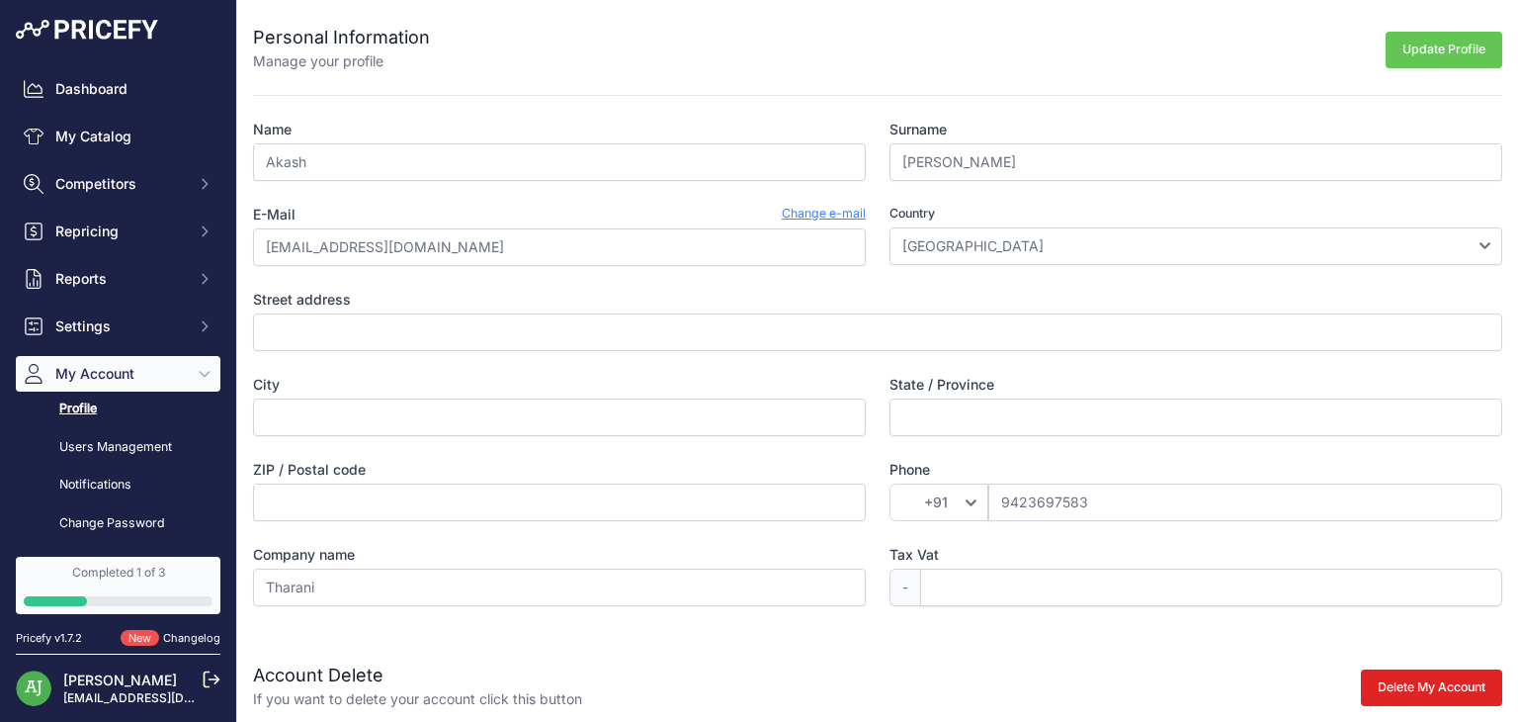
scroll to position [71, 0]
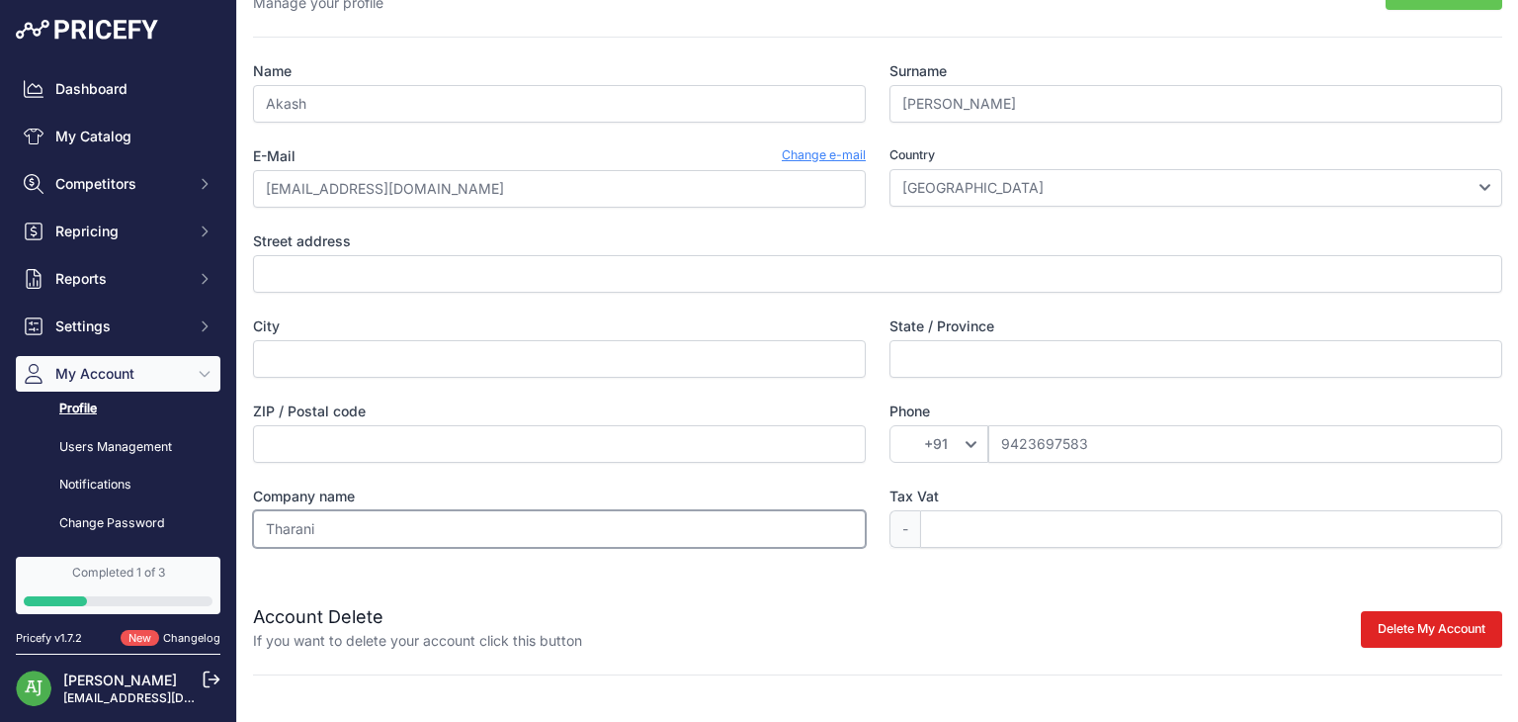
click at [382, 517] on input "Tharani" at bounding box center [559, 529] width 613 height 38
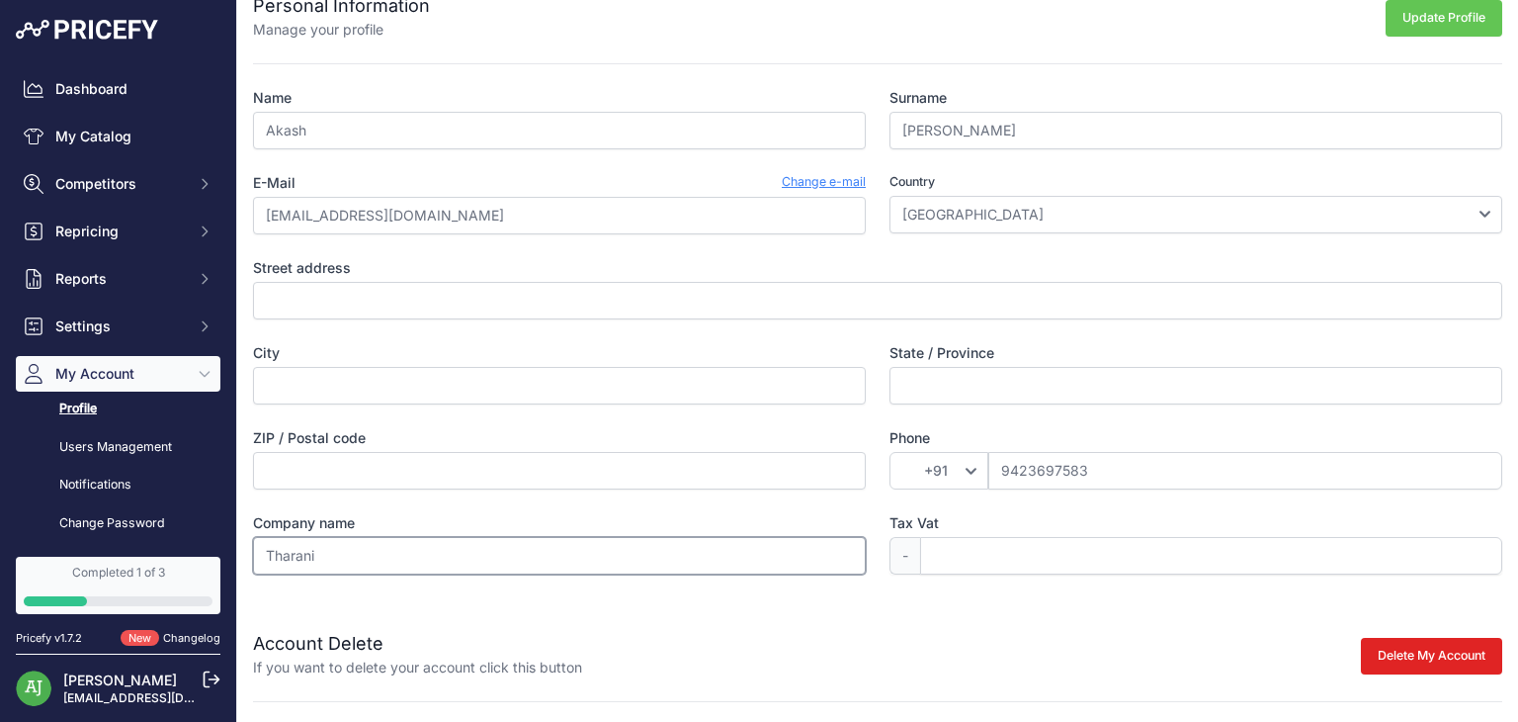
scroll to position [32, 0]
click at [129, 354] on div "Dashboard My Catalog Competitors Competitors Monitored URLs MAP infringements R…" at bounding box center [118, 324] width 205 height 507
click at [138, 377] on span "My Account" at bounding box center [119, 374] width 129 height 20
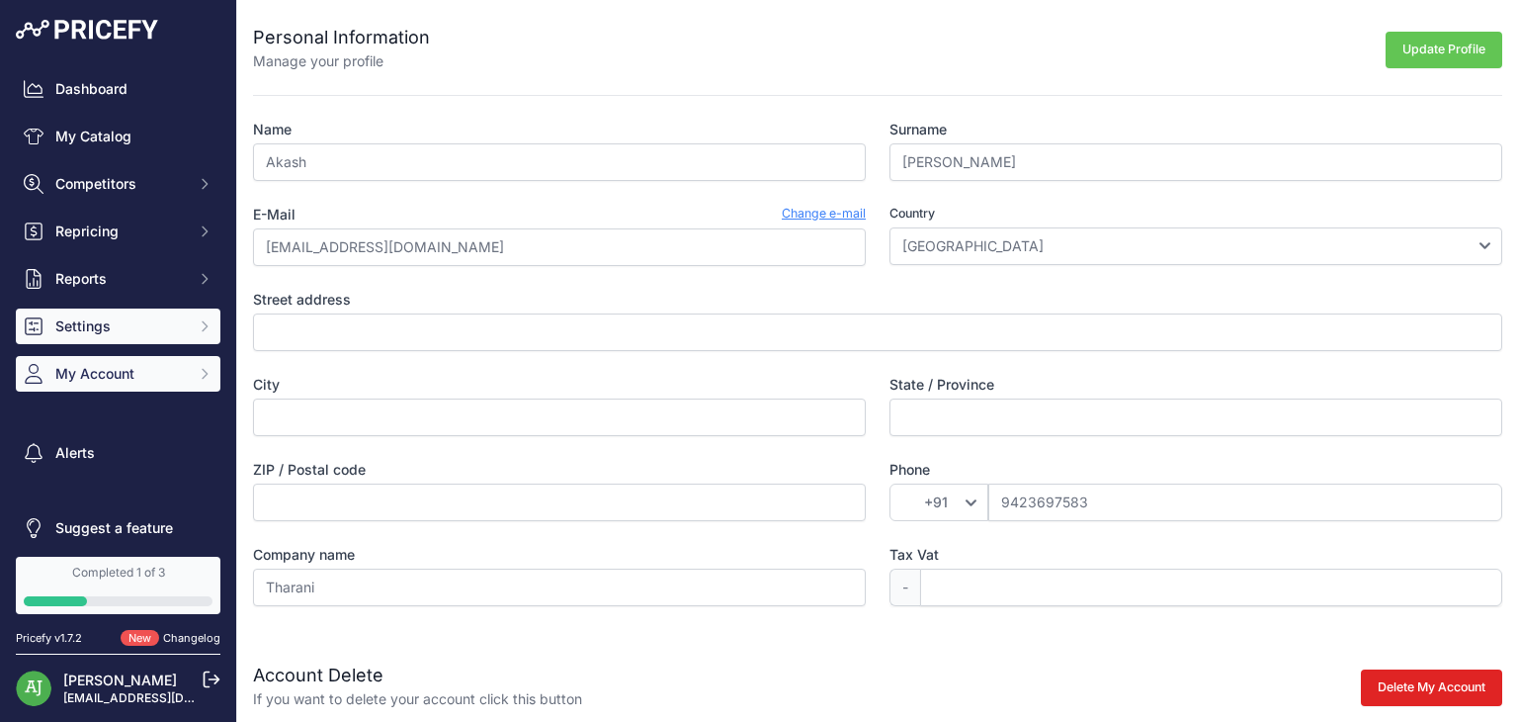
click at [107, 321] on span "Settings" at bounding box center [119, 326] width 129 height 20
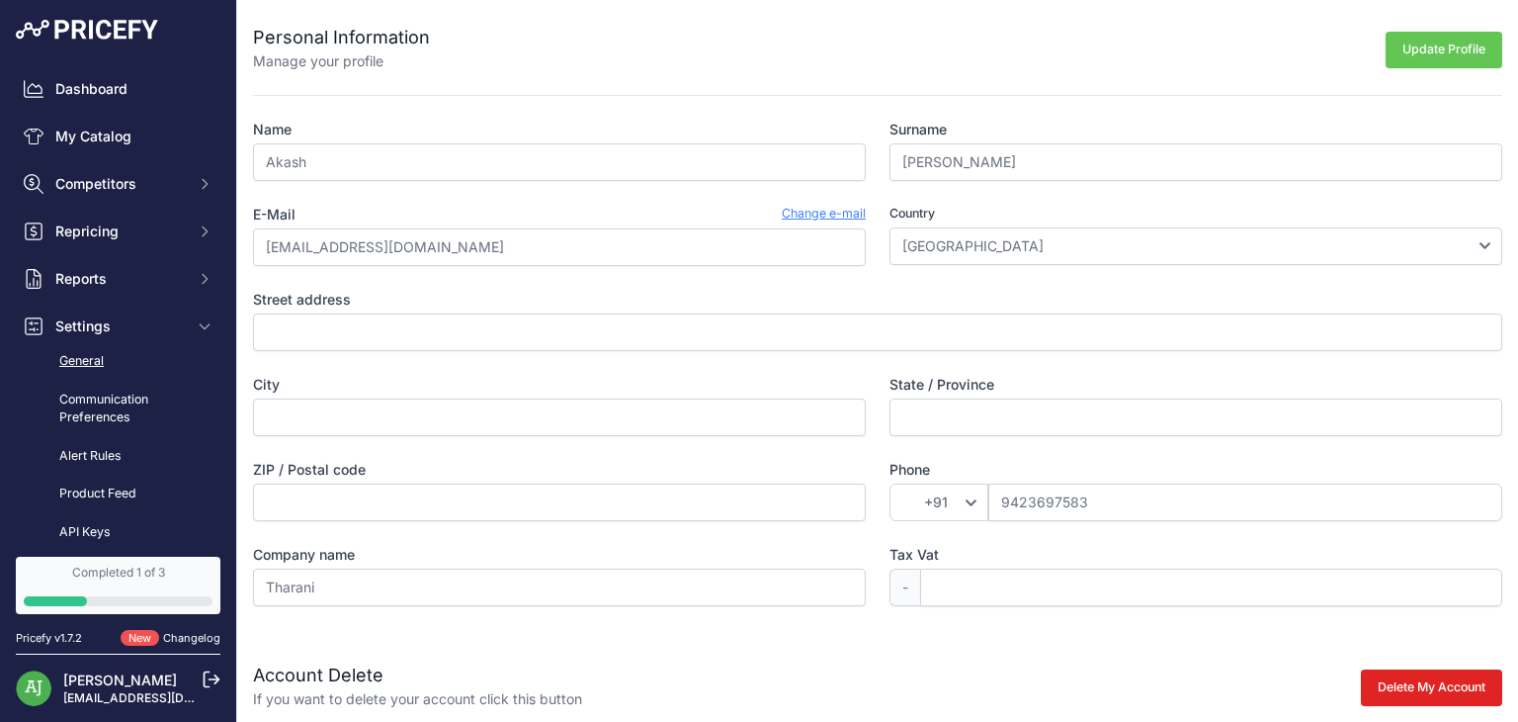
click at [108, 358] on link "General" at bounding box center [118, 361] width 205 height 35
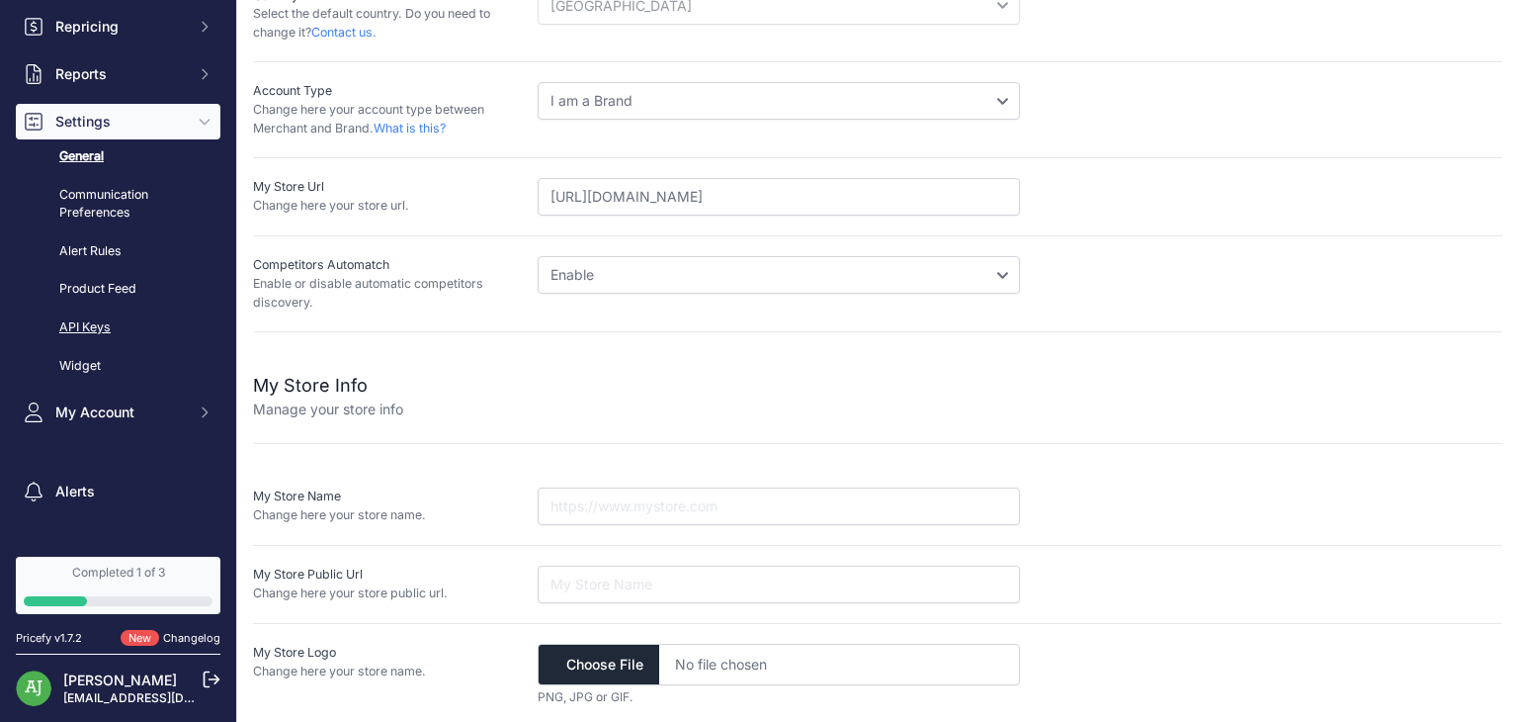
scroll to position [257, 0]
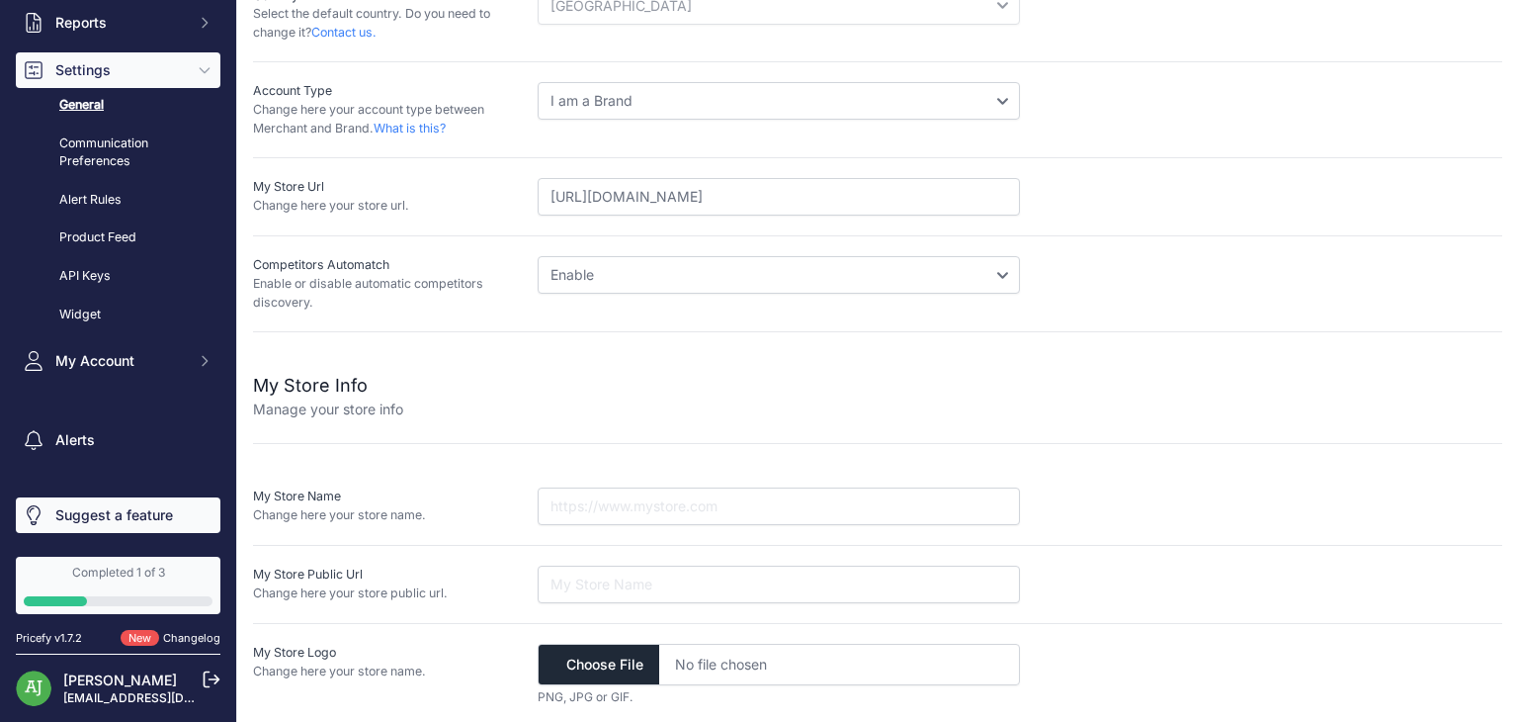
click at [144, 514] on link "Suggest a feature" at bounding box center [118, 515] width 205 height 36
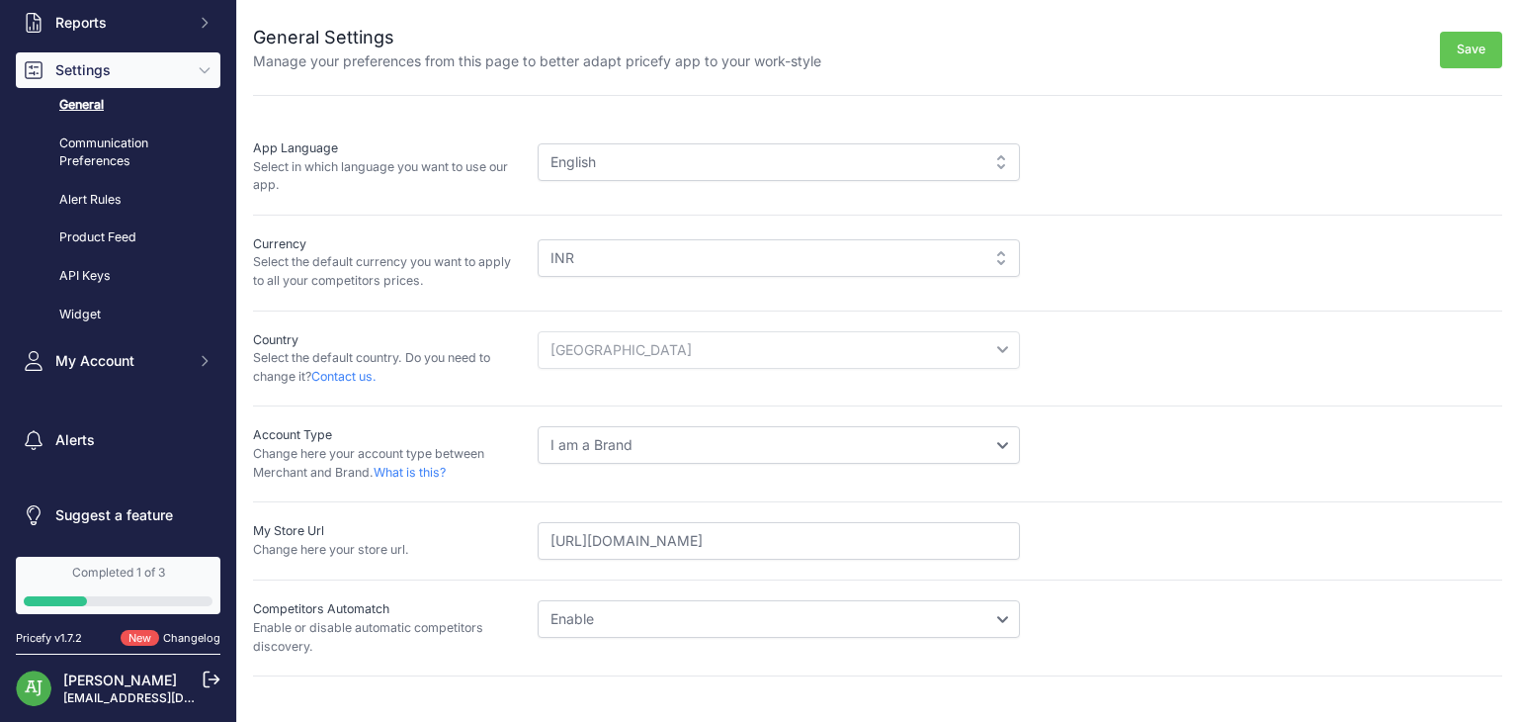
scroll to position [0, 0]
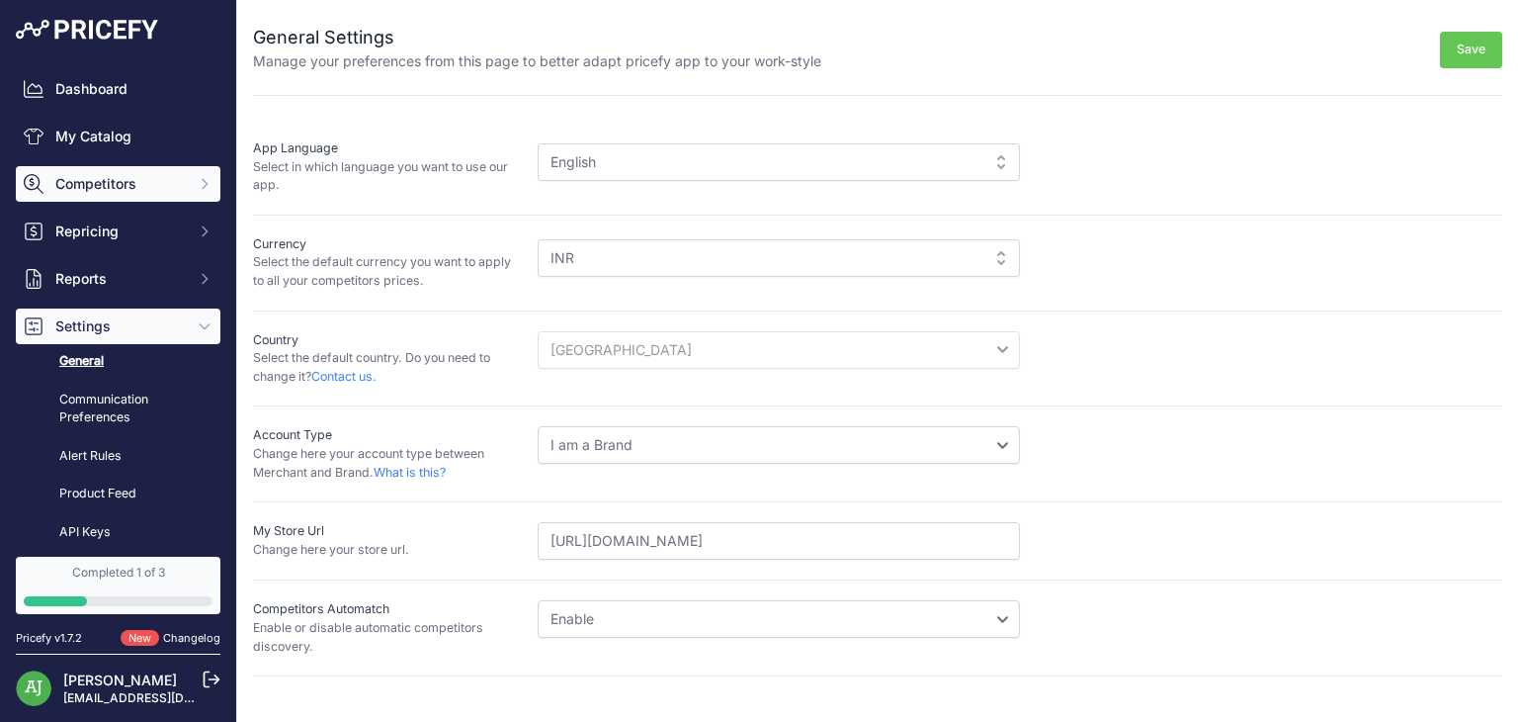
click at [151, 172] on button "Competitors" at bounding box center [118, 184] width 205 height 36
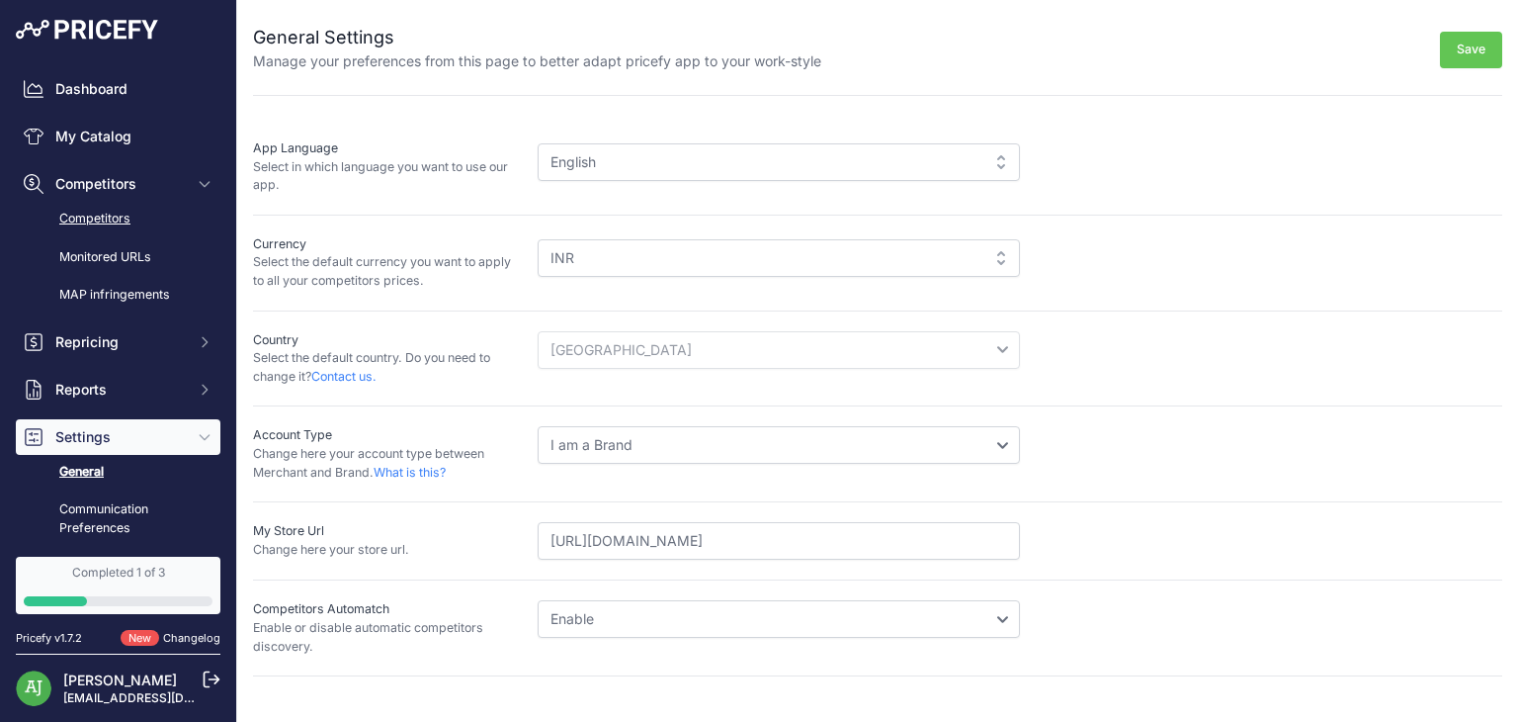
click at [110, 213] on link "Competitors" at bounding box center [118, 219] width 205 height 35
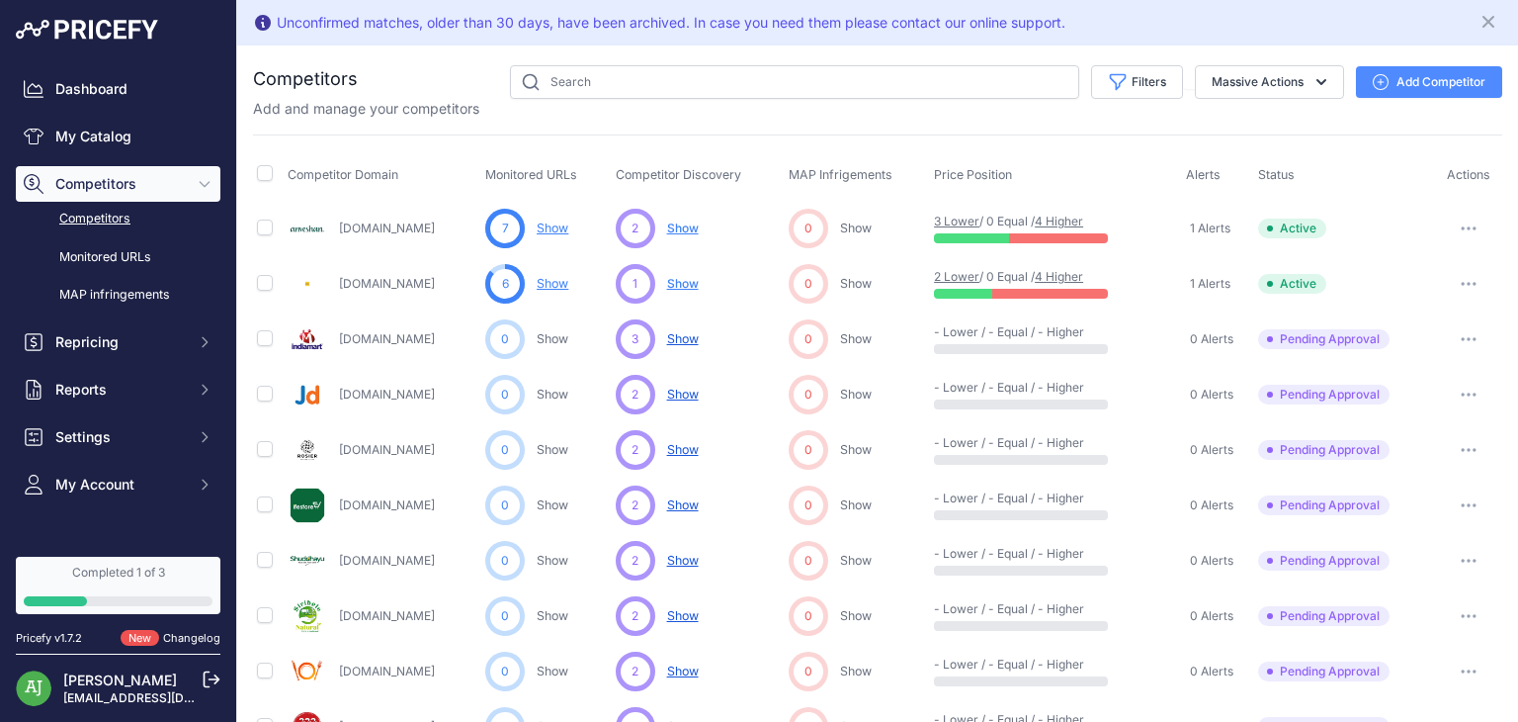
click at [1430, 72] on button "Add Competitor" at bounding box center [1429, 82] width 146 height 32
click at [1384, 83] on button "Add Competitor" at bounding box center [1429, 82] width 146 height 32
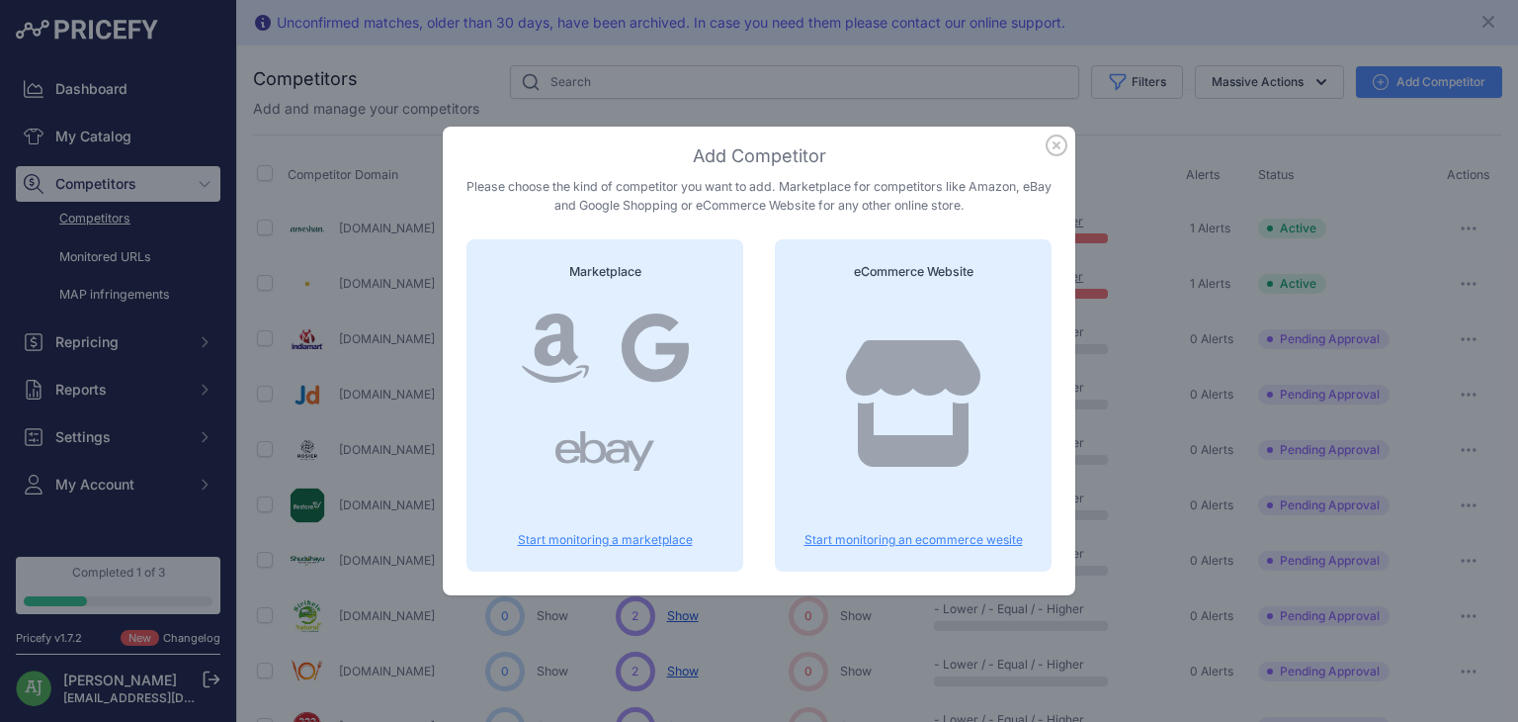
click at [912, 385] on icon at bounding box center [913, 403] width 134 height 127
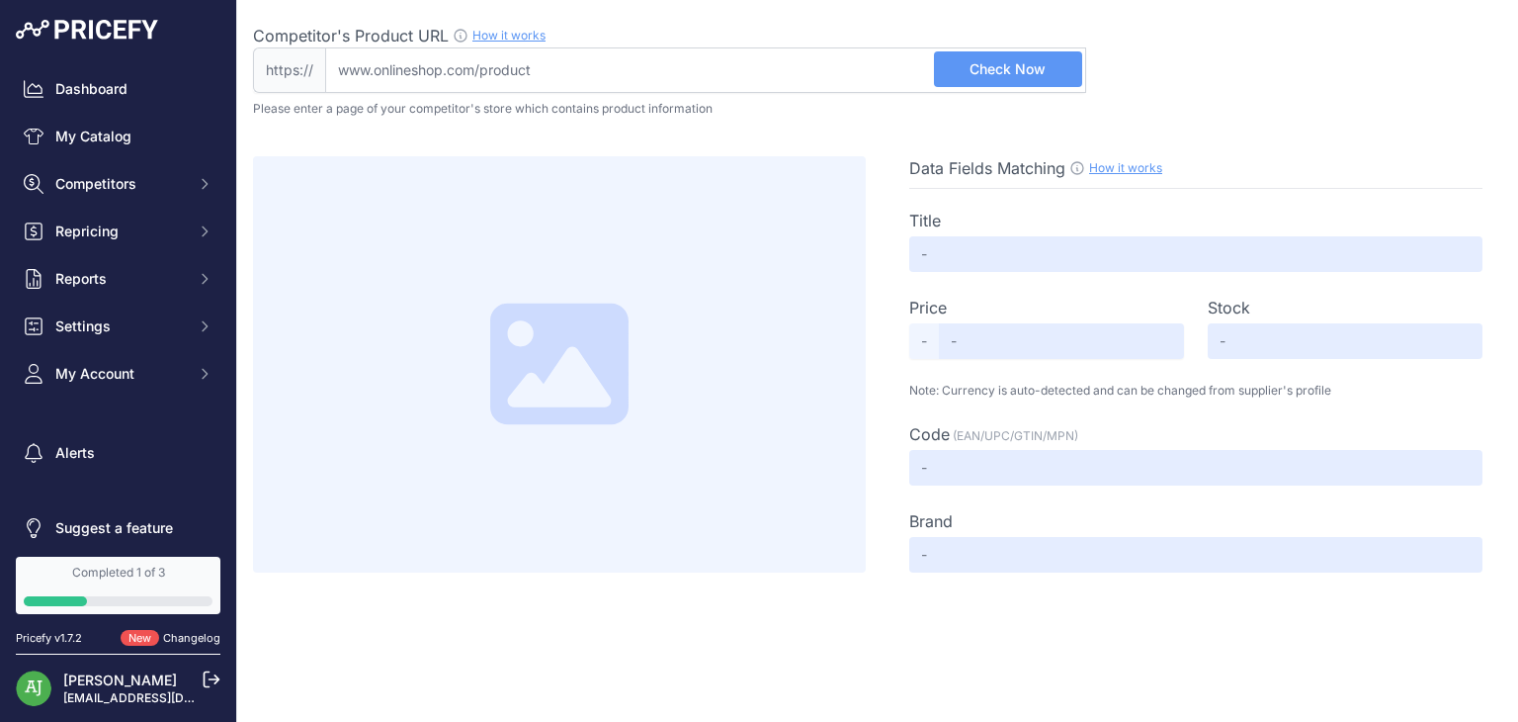
click at [585, 63] on input "Competitor's Product URL How it works In order to create your competitor's extr…" at bounding box center [705, 69] width 761 height 45
paste input "[URL][DOMAIN_NAME]"
click at [585, 63] on input "Competitor's Product URL How it works In order to create your competitor's extr…" at bounding box center [705, 69] width 761 height 45
type input "[DOMAIN_NAME][URL]"
click at [986, 76] on span "Check Now" at bounding box center [1008, 69] width 76 height 20
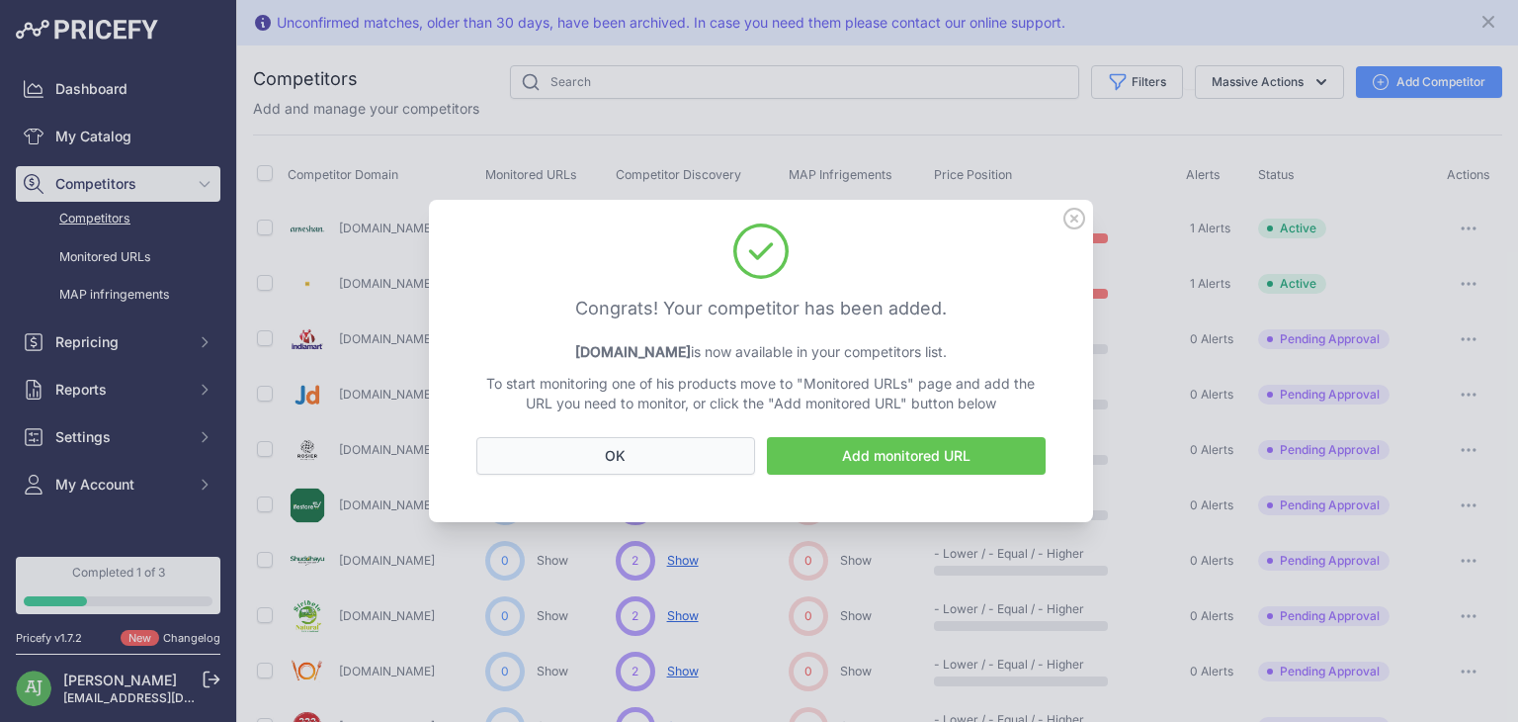
click at [680, 461] on button "OK" at bounding box center [615, 456] width 279 height 38
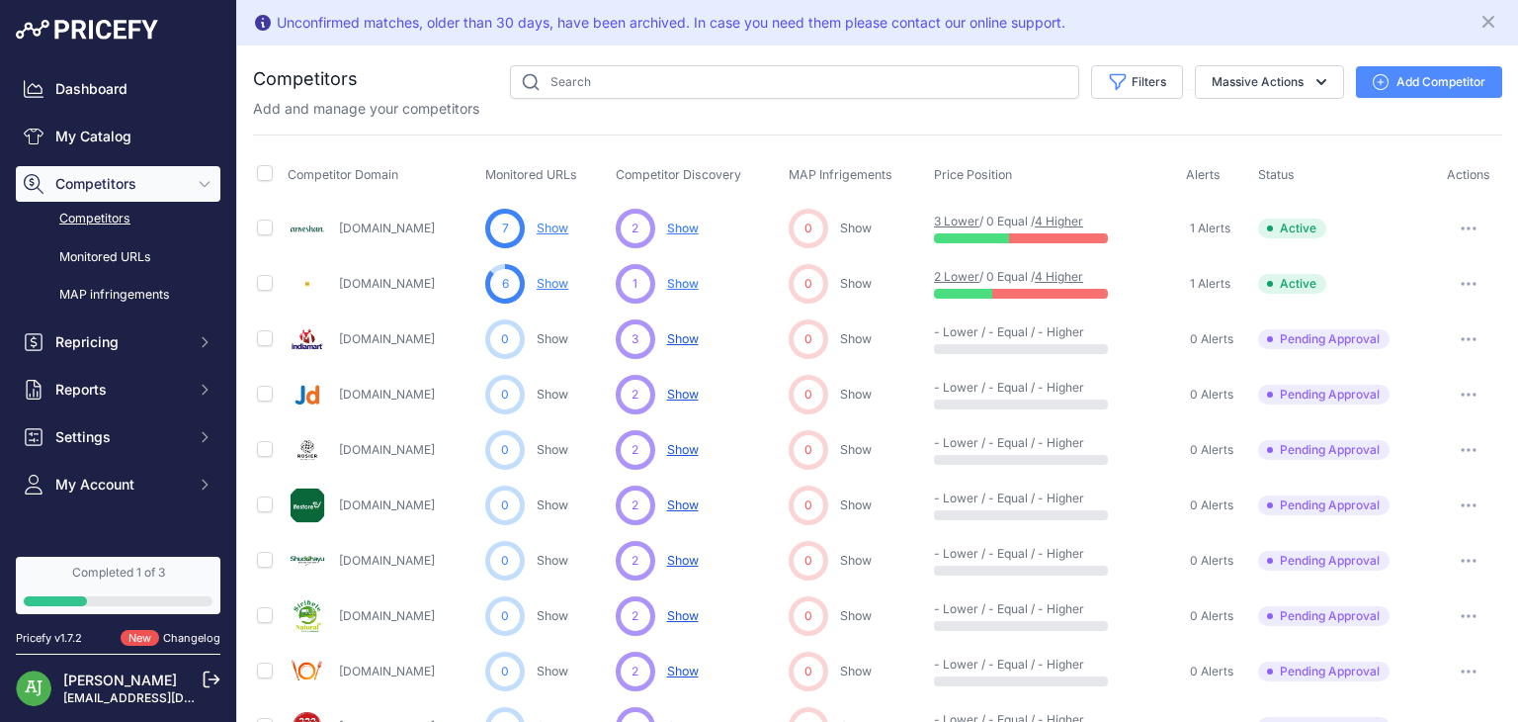
click at [1408, 78] on button "Add Competitor" at bounding box center [1429, 82] width 146 height 32
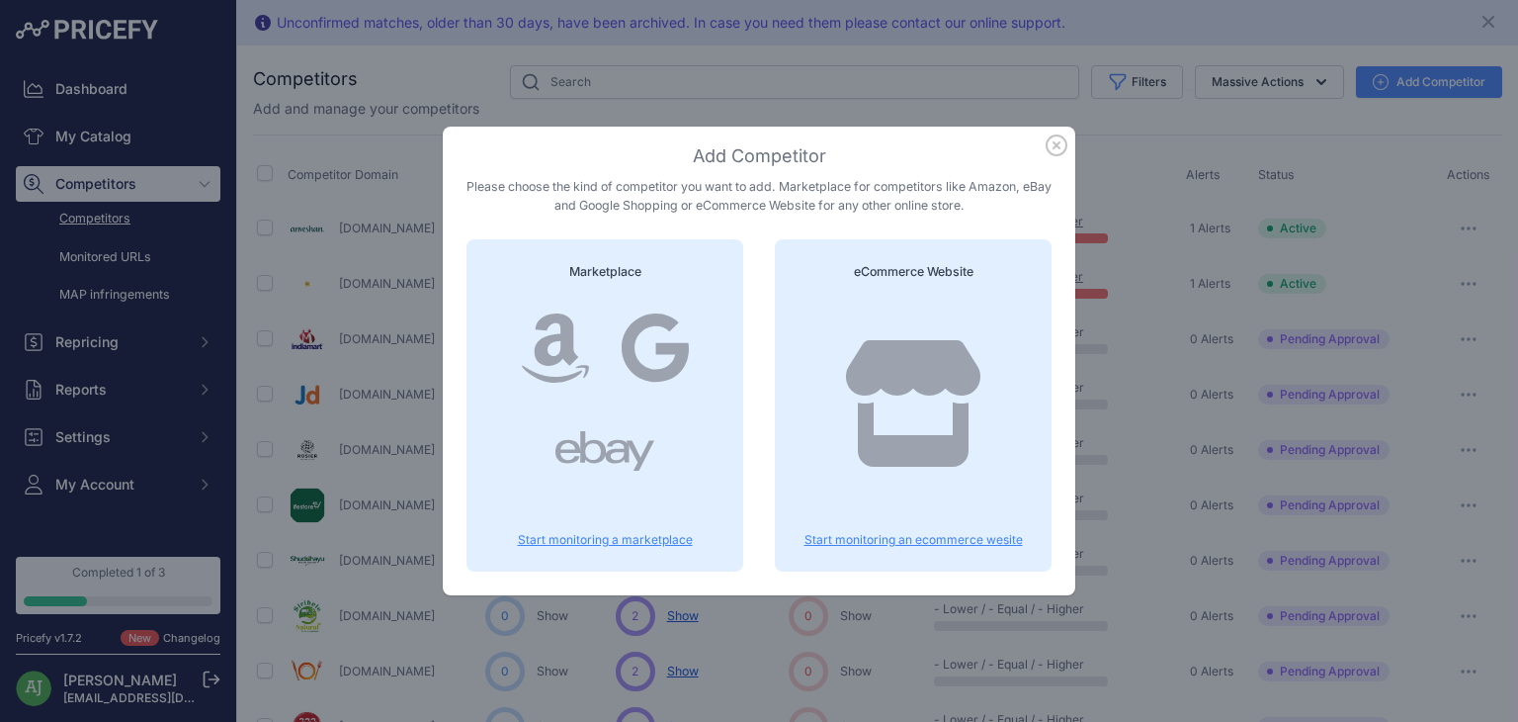
click at [933, 534] on p "Start monitoring an ecommerce wesite" at bounding box center [913, 540] width 229 height 16
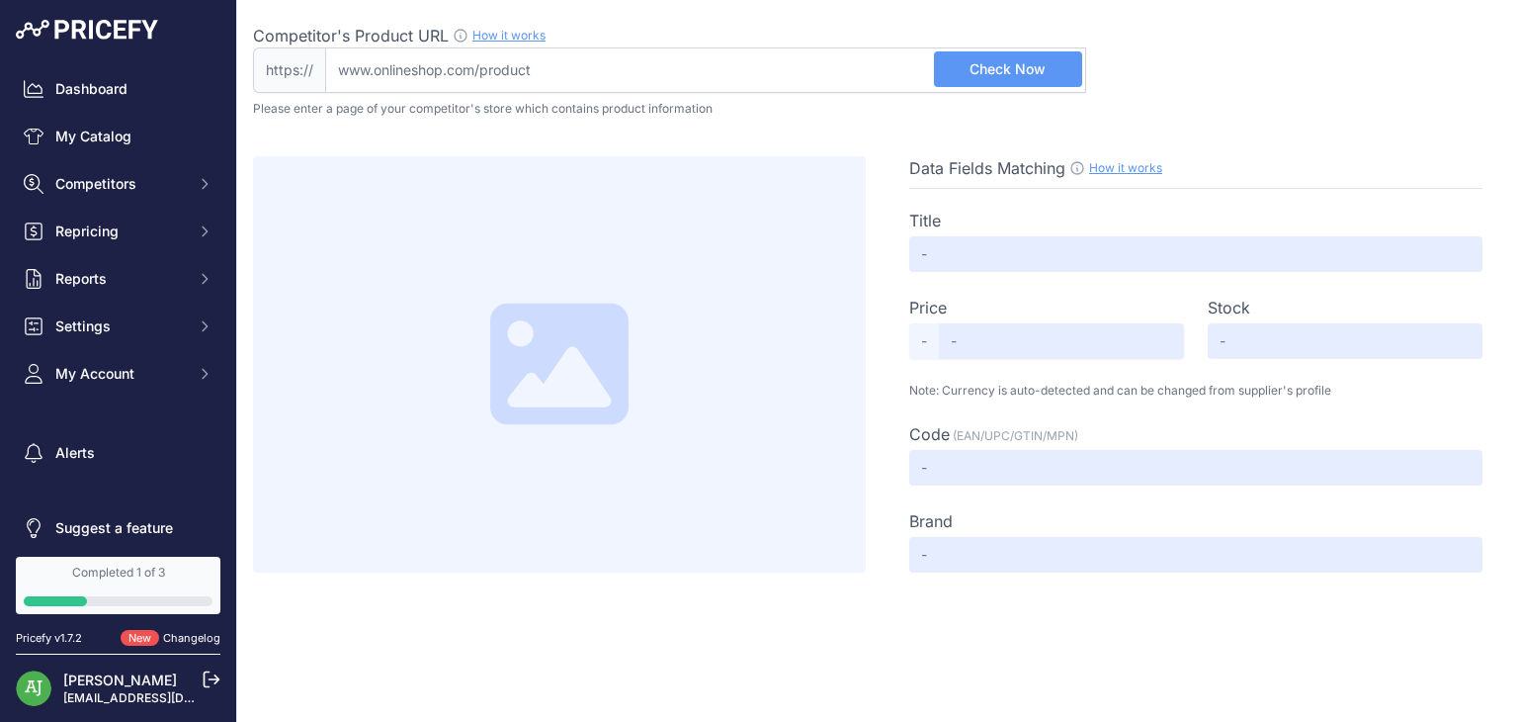
click at [581, 64] on input "Competitor's Product URL How it works In order to create your competitor's extr…" at bounding box center [705, 69] width 761 height 45
paste input "[URL][DOMAIN_NAME]"
type input "[DOMAIN_NAME][URL]"
click at [968, 77] on button "Check Now" at bounding box center [1008, 69] width 148 height 36
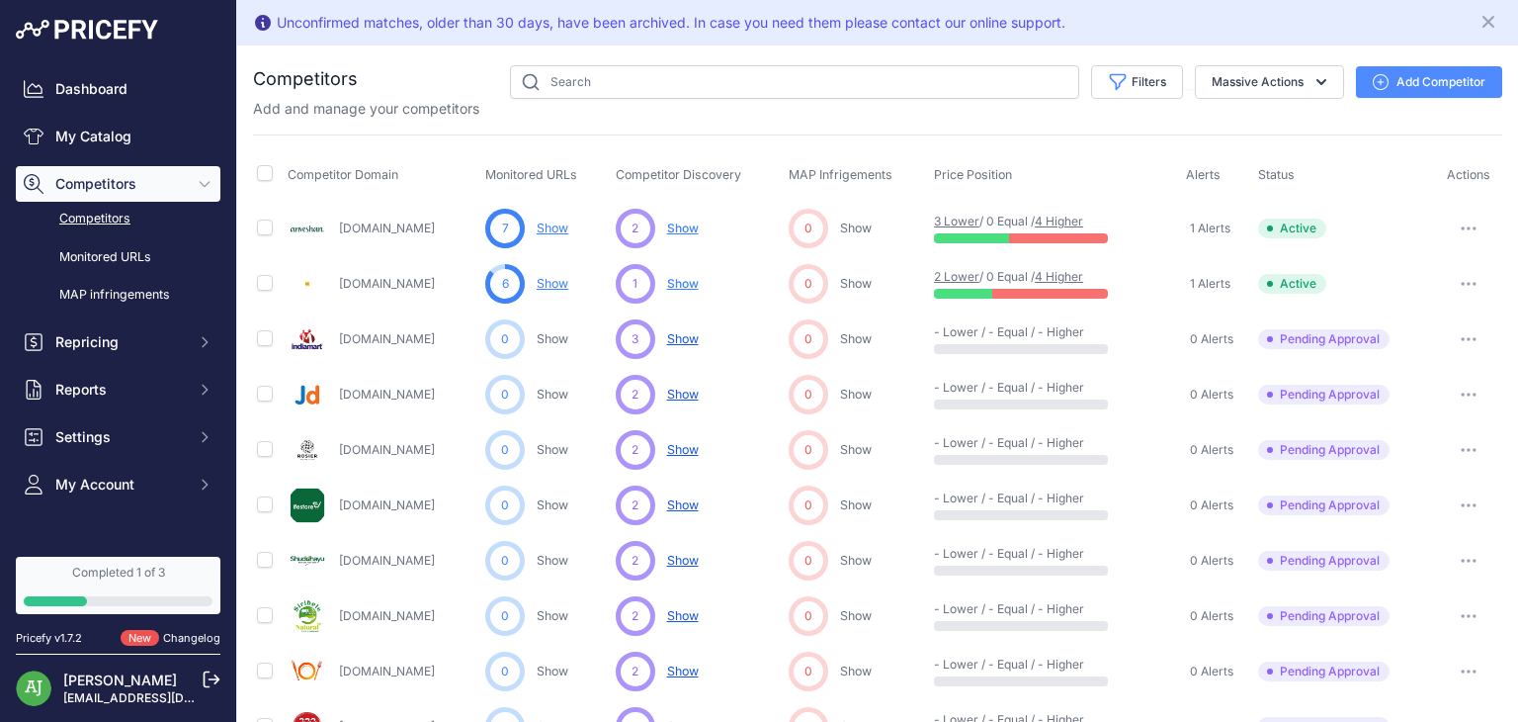
click at [1374, 73] on button "Add Competitor" at bounding box center [1429, 82] width 146 height 32
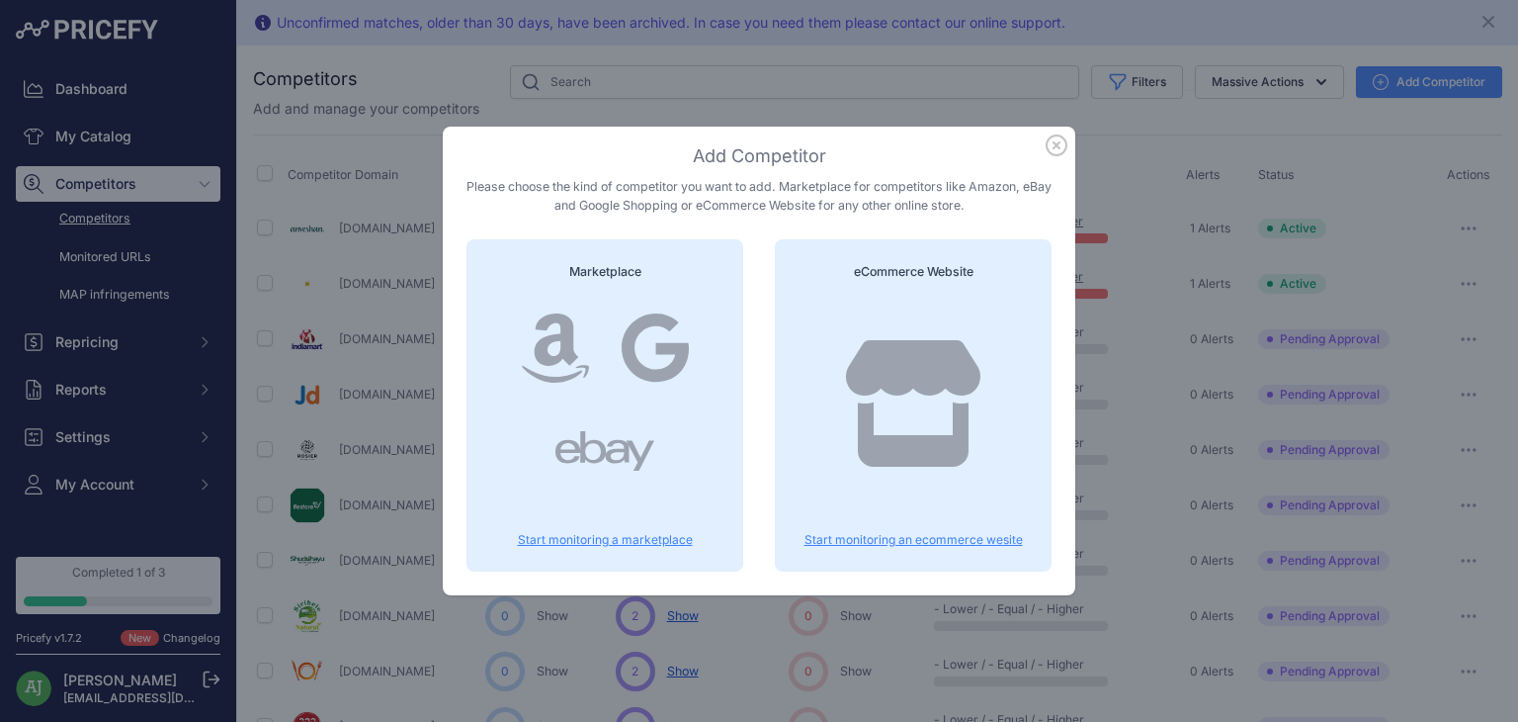
click at [912, 536] on p "Start monitoring an ecommerce wesite" at bounding box center [913, 540] width 229 height 16
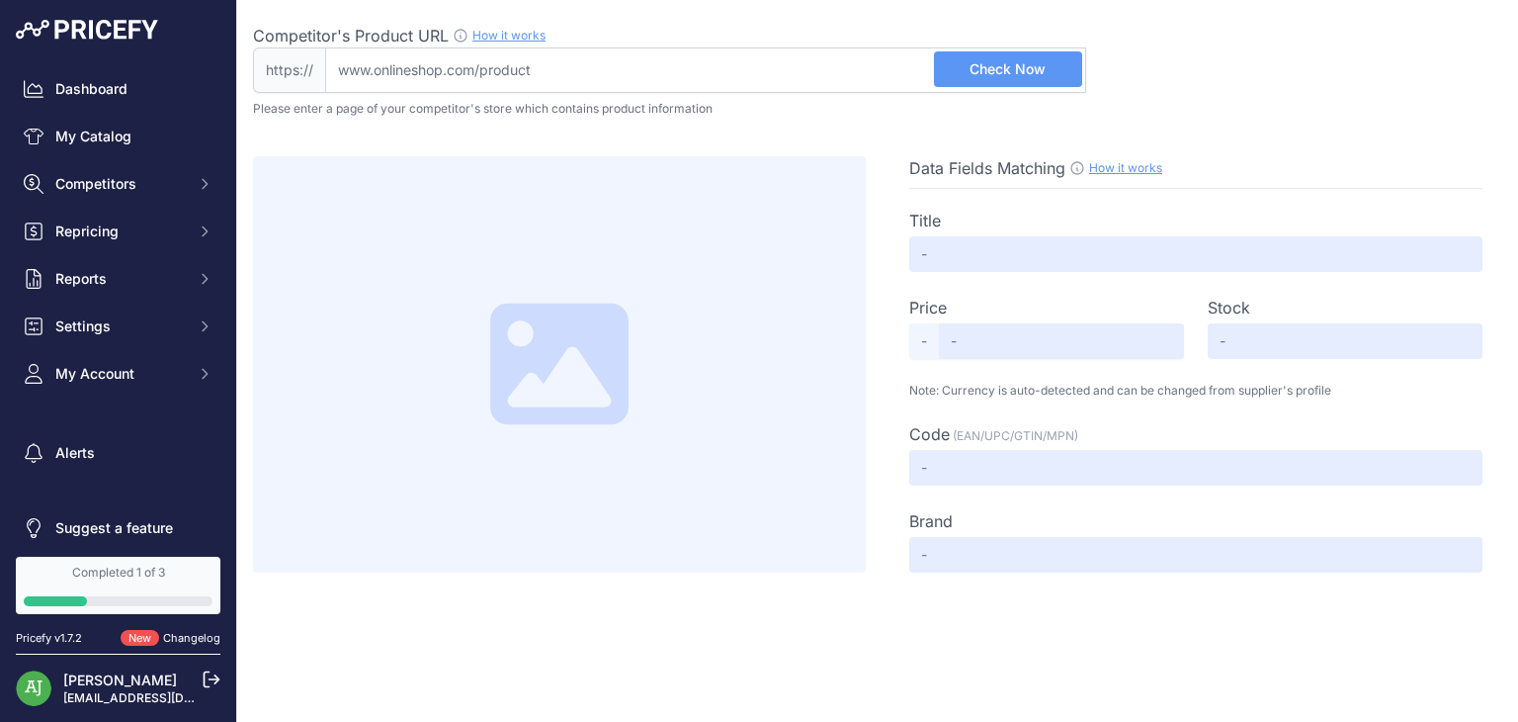
click at [651, 61] on input "Competitor's Product URL How it works In order to create your competitor's extr…" at bounding box center [705, 69] width 761 height 45
paste input "[URL][DOMAIN_NAME]"
type input "[DOMAIN_NAME][URL]"
click at [973, 71] on span "Check Now" at bounding box center [1008, 69] width 76 height 20
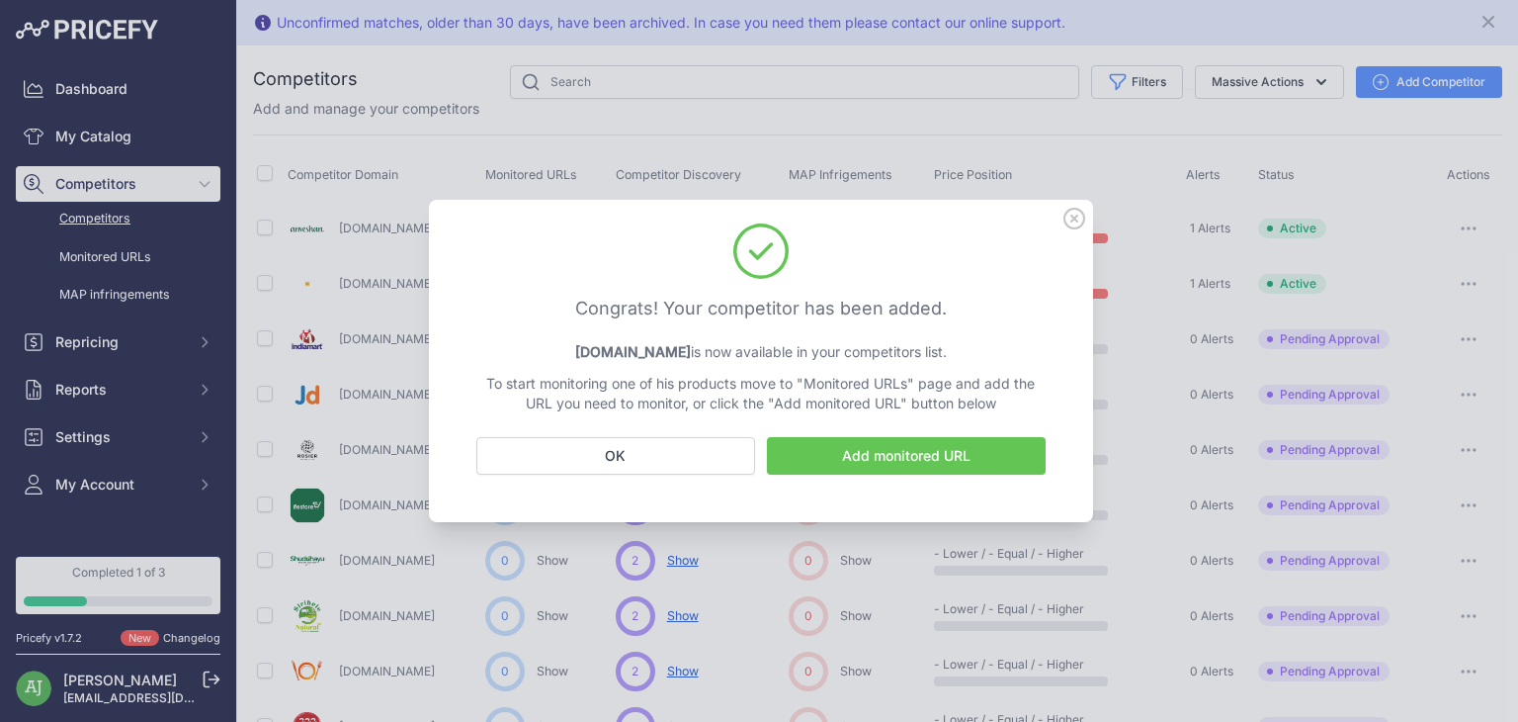
click at [901, 452] on link "Add monitored URL" at bounding box center [906, 456] width 279 height 38
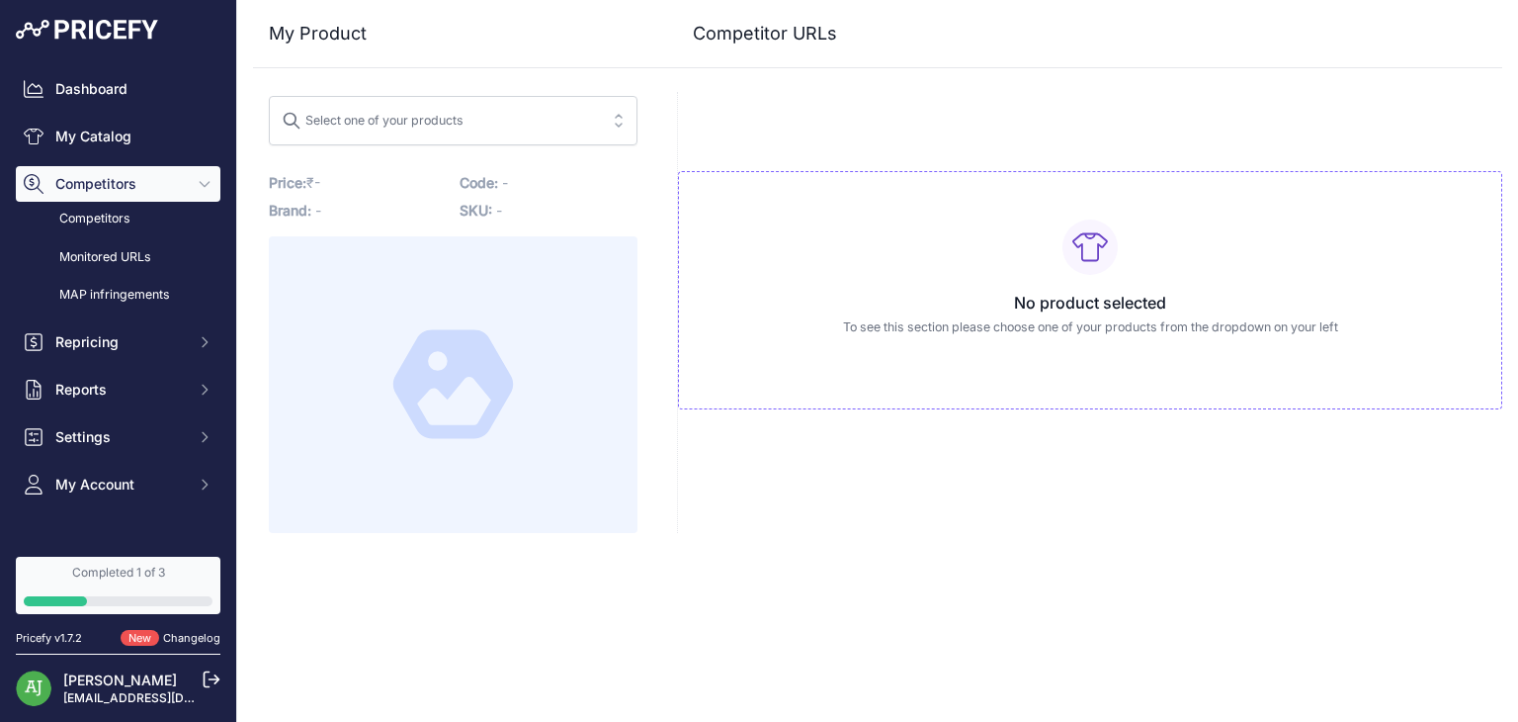
click at [439, 96] on button "Select one of your products" at bounding box center [453, 120] width 369 height 49
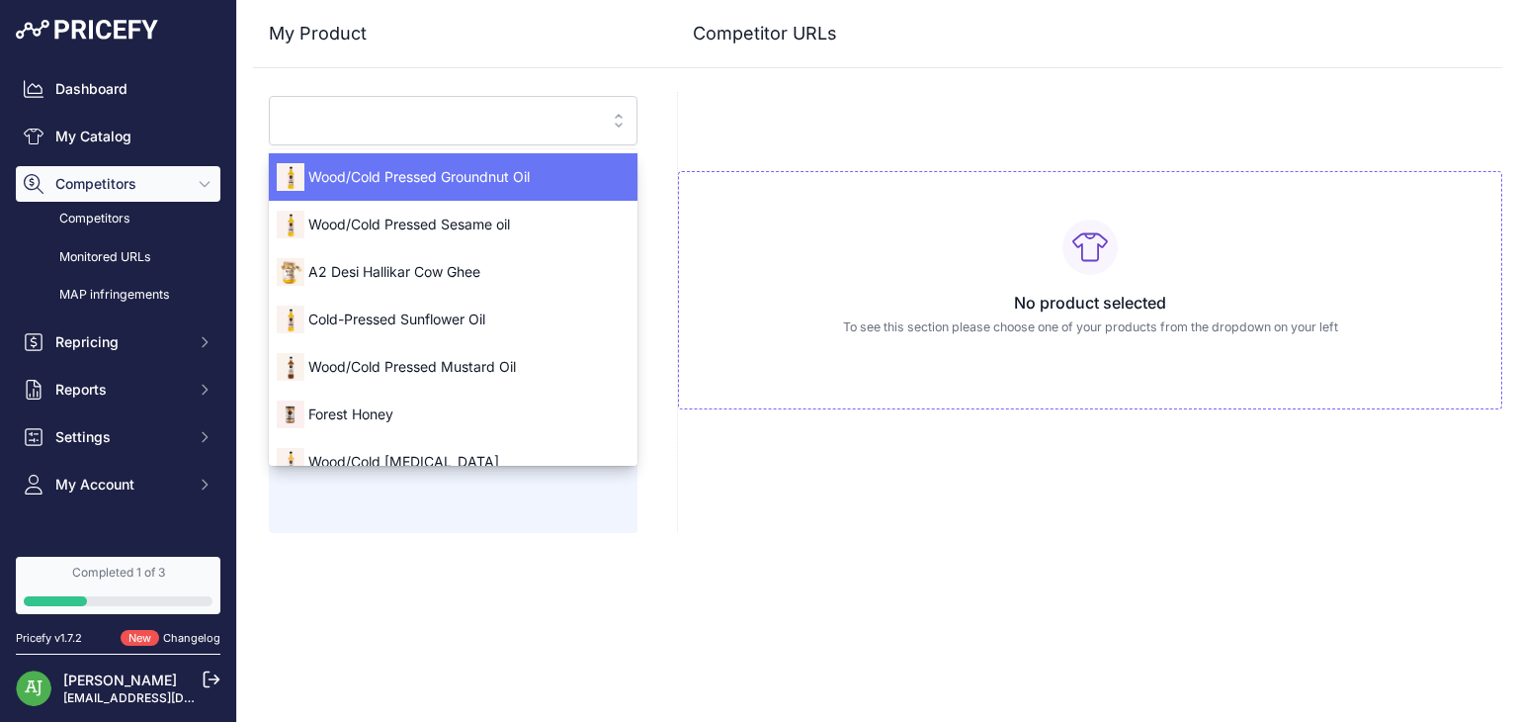
click at [493, 170] on span "Wood/Cold Pressed Groundnut Oil" at bounding box center [453, 177] width 369 height 20
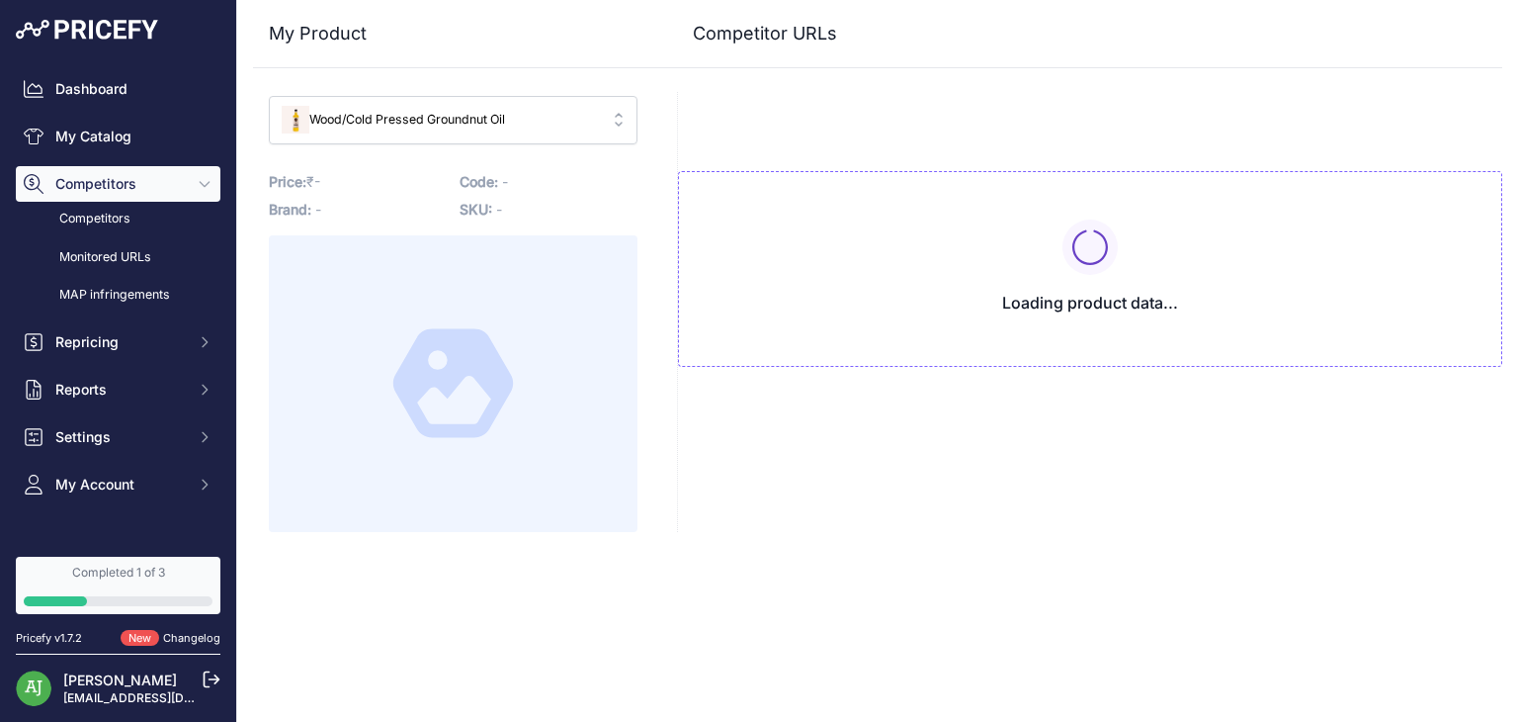
type input "[DOMAIN_NAME]/products/wood-pressed-groundnut-oil?variant=43150198866112&prirul…"
type input "[DOMAIN_NAME][URL]"
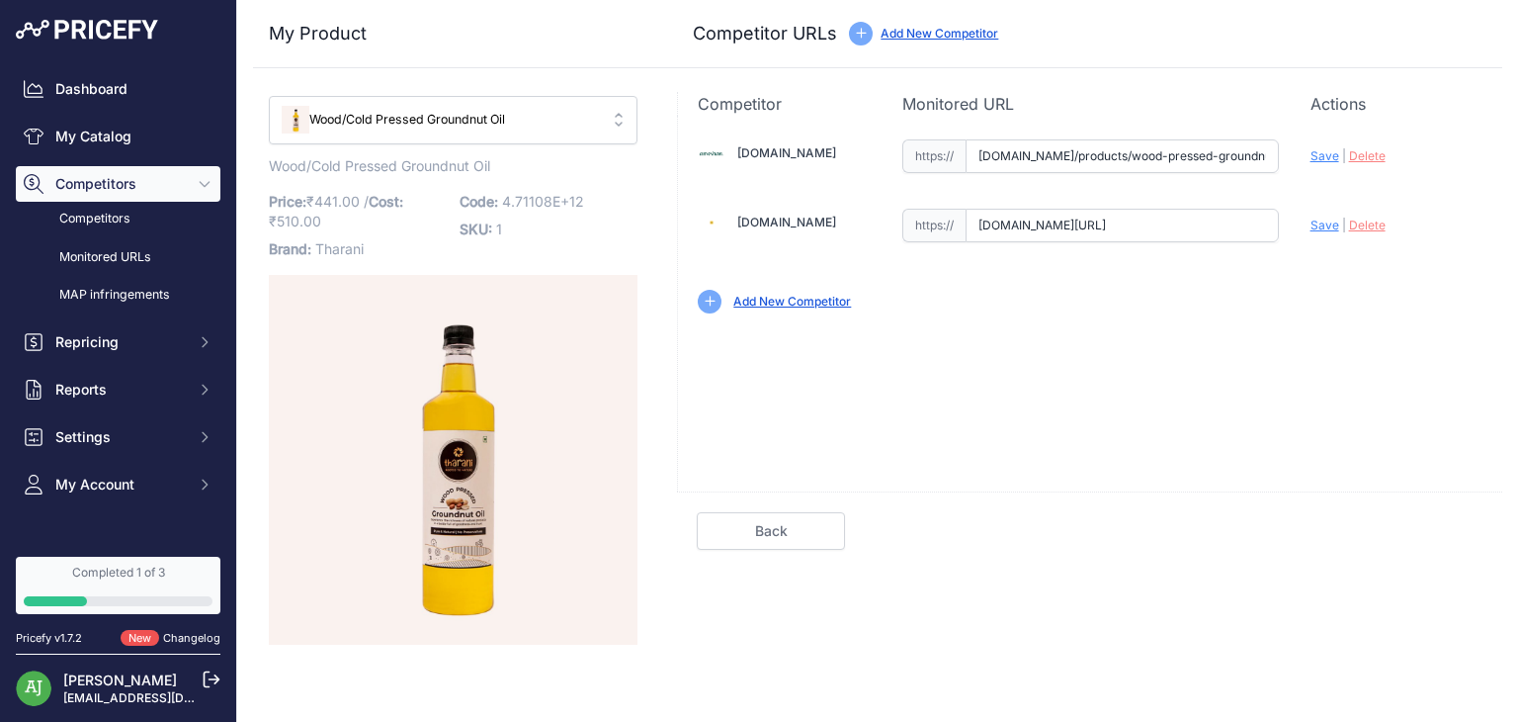
type input "[DOMAIN_NAME]/products/wood-pressed-groundnut-oil?variant=43150198866112&prirul…"
type input "[DOMAIN_NAME][URL]"
click at [810, 304] on link "Add New Competitor" at bounding box center [792, 301] width 118 height 15
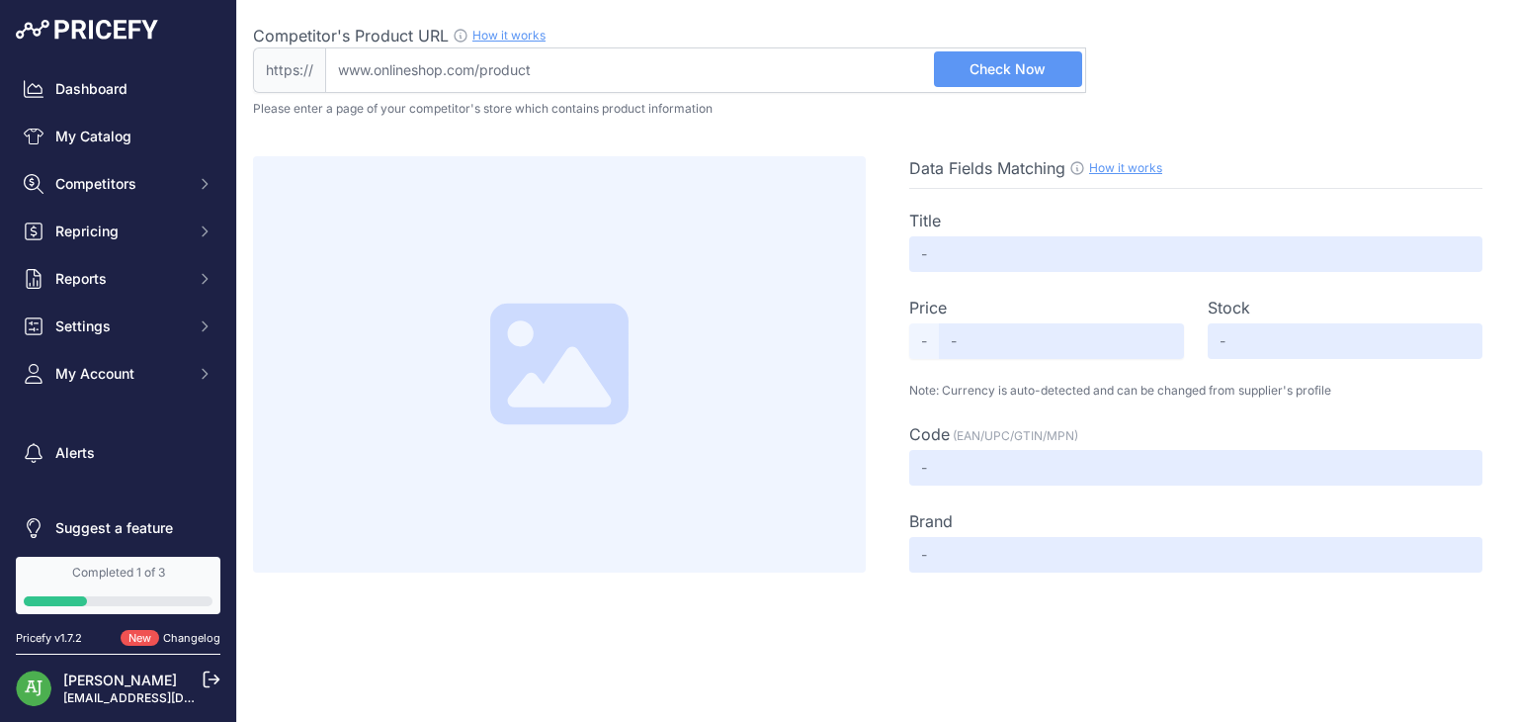
click at [641, 62] on input "Competitor's Product URL How it works In order to create your competitor's extr…" at bounding box center [705, 69] width 761 height 45
type input "blinkit.com/prn/two-brothers-woodpressed-single-filtered-groundnut-oil/prid/492…"
click at [1008, 79] on button "Check Now" at bounding box center [1008, 69] width 148 height 36
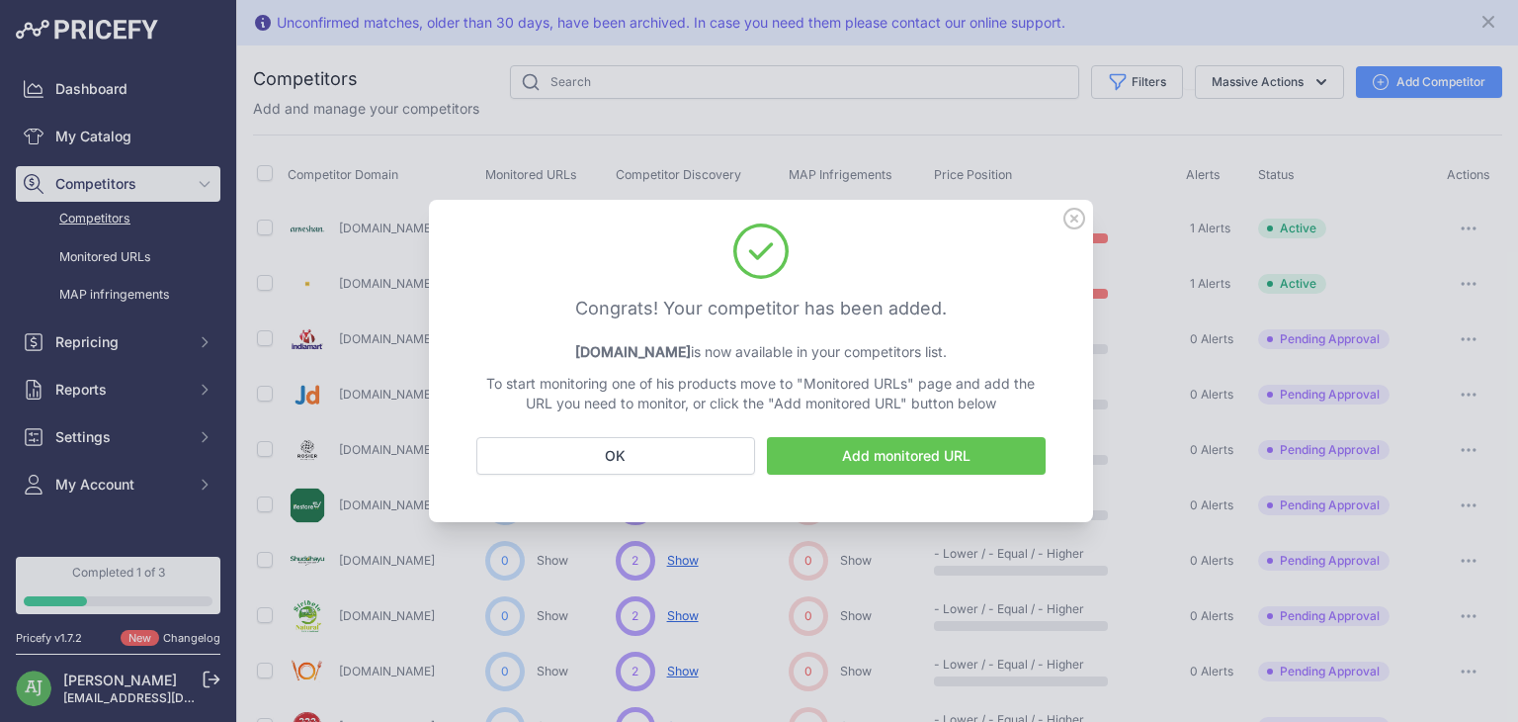
click at [881, 468] on link "Add monitored URL" at bounding box center [906, 456] width 279 height 38
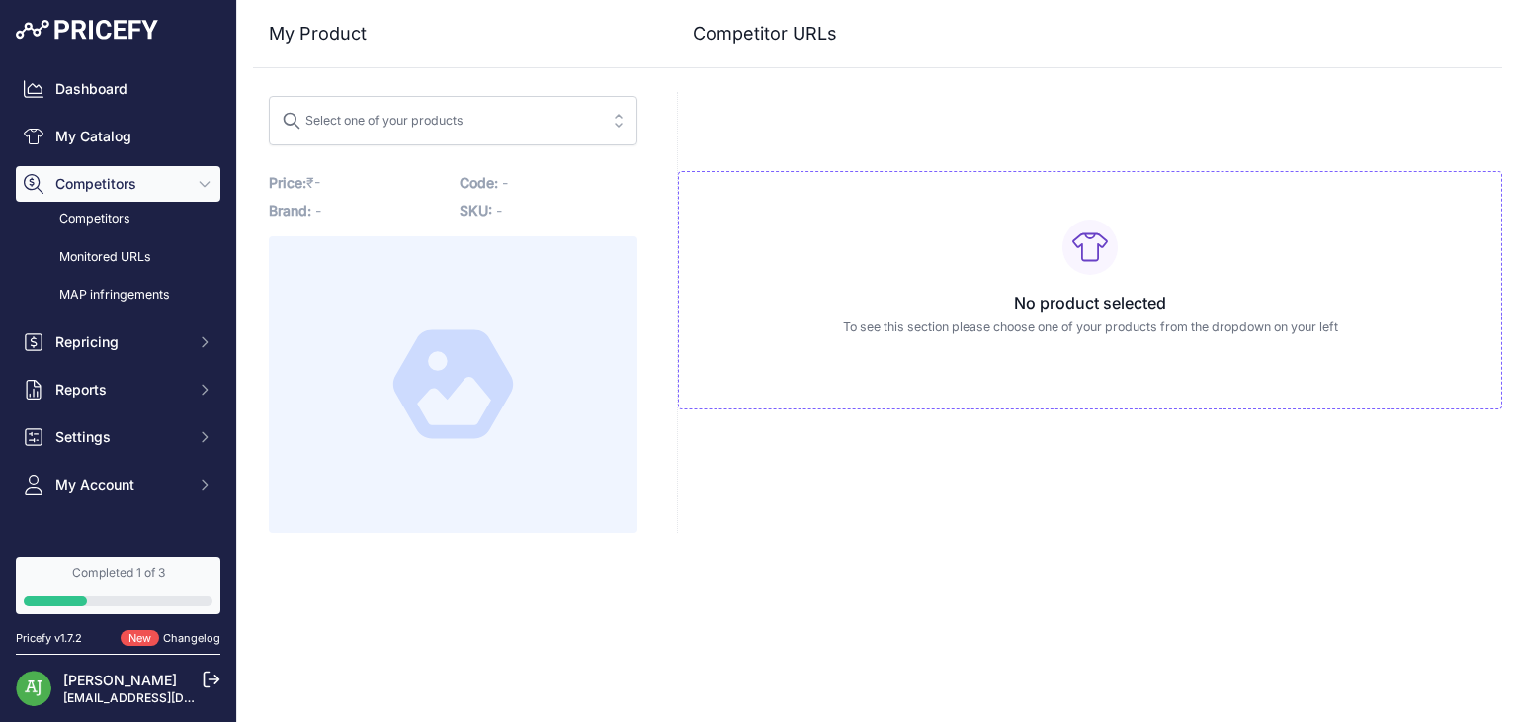
click at [494, 113] on span "Select one of your products" at bounding box center [439, 121] width 315 height 32
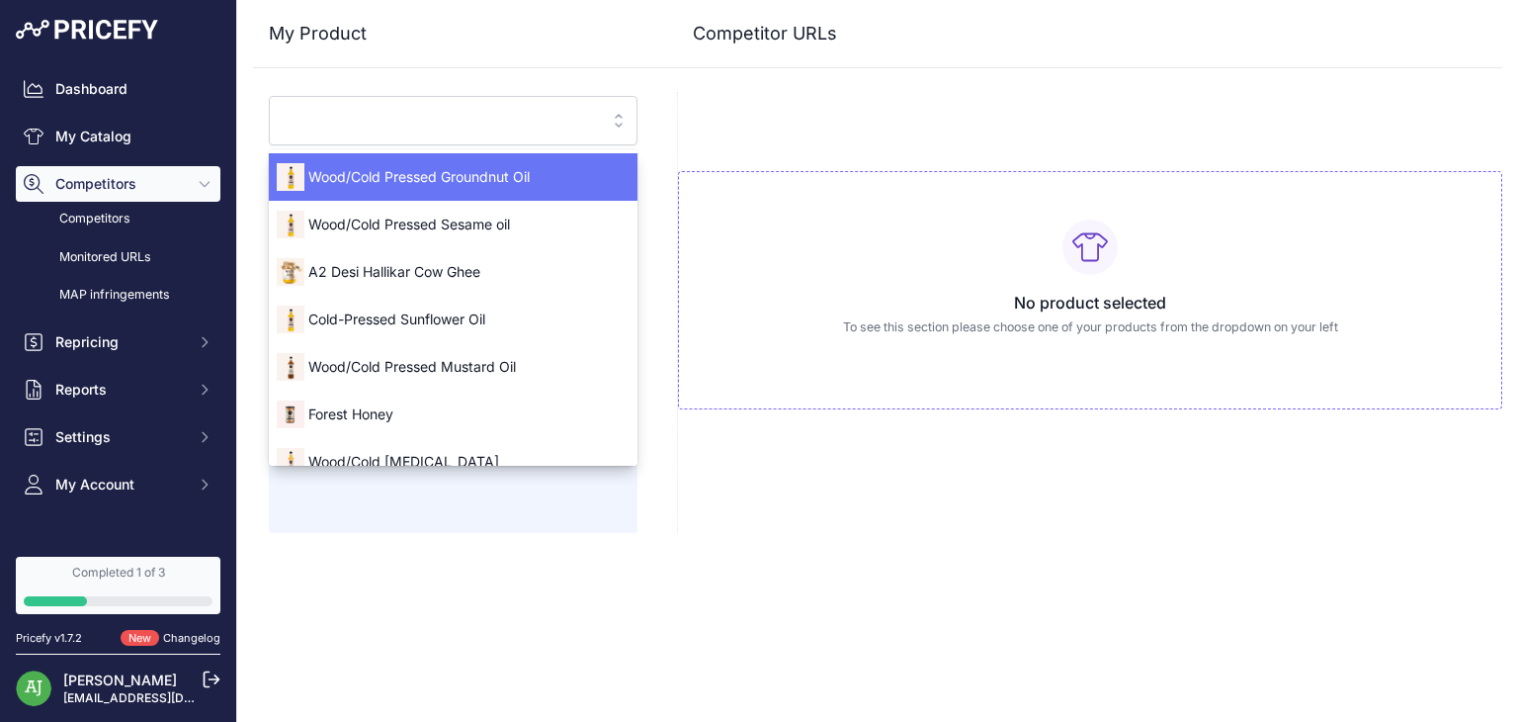
click at [498, 174] on span "Wood/Cold Pressed Groundnut Oil" at bounding box center [453, 177] width 369 height 20
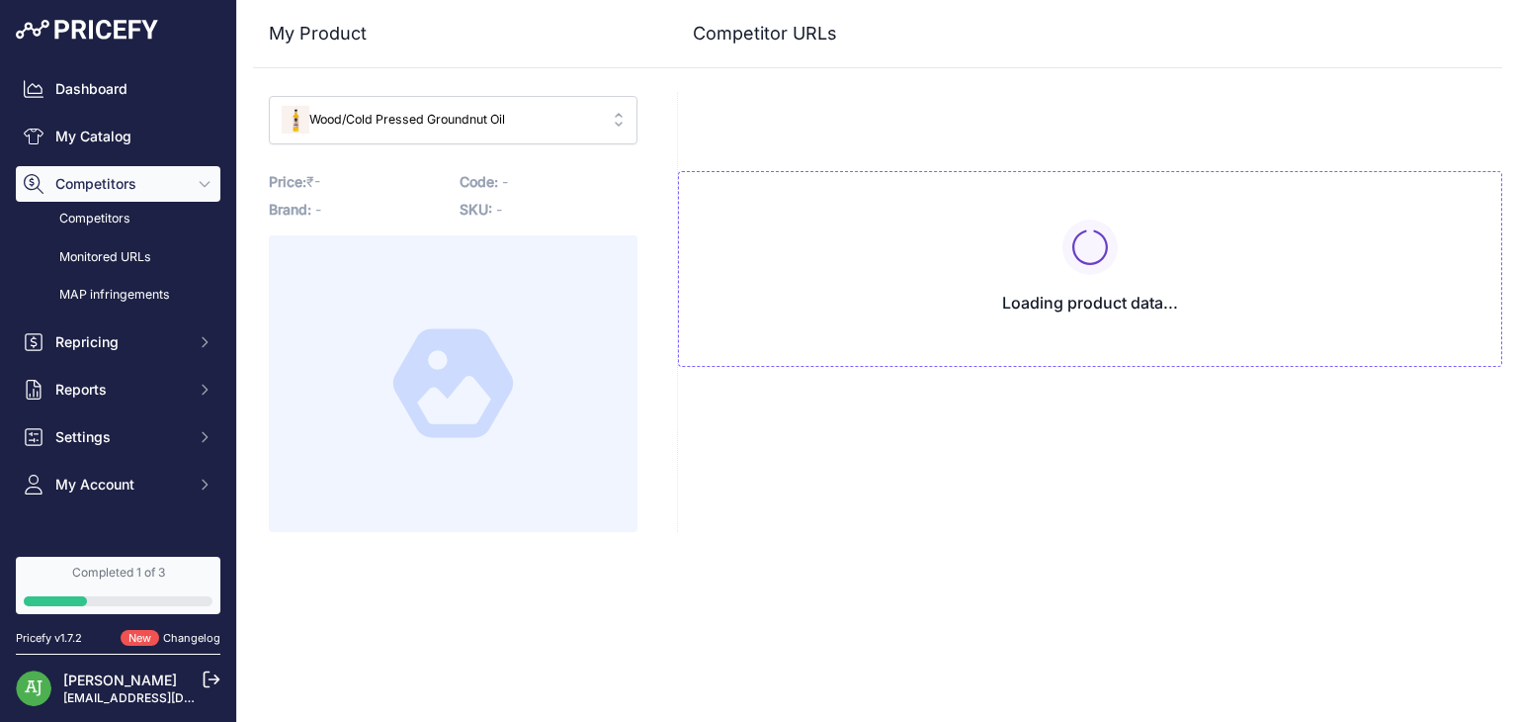
type input "www.anveshan.farm/products/wood-pressed-groundnut-oil?variant=43150198866112&pr…"
type input "blinkit.com/prn/anveshan-wood-cold-pressed-groundnut-oil/prid/513174?prirule_jd…"
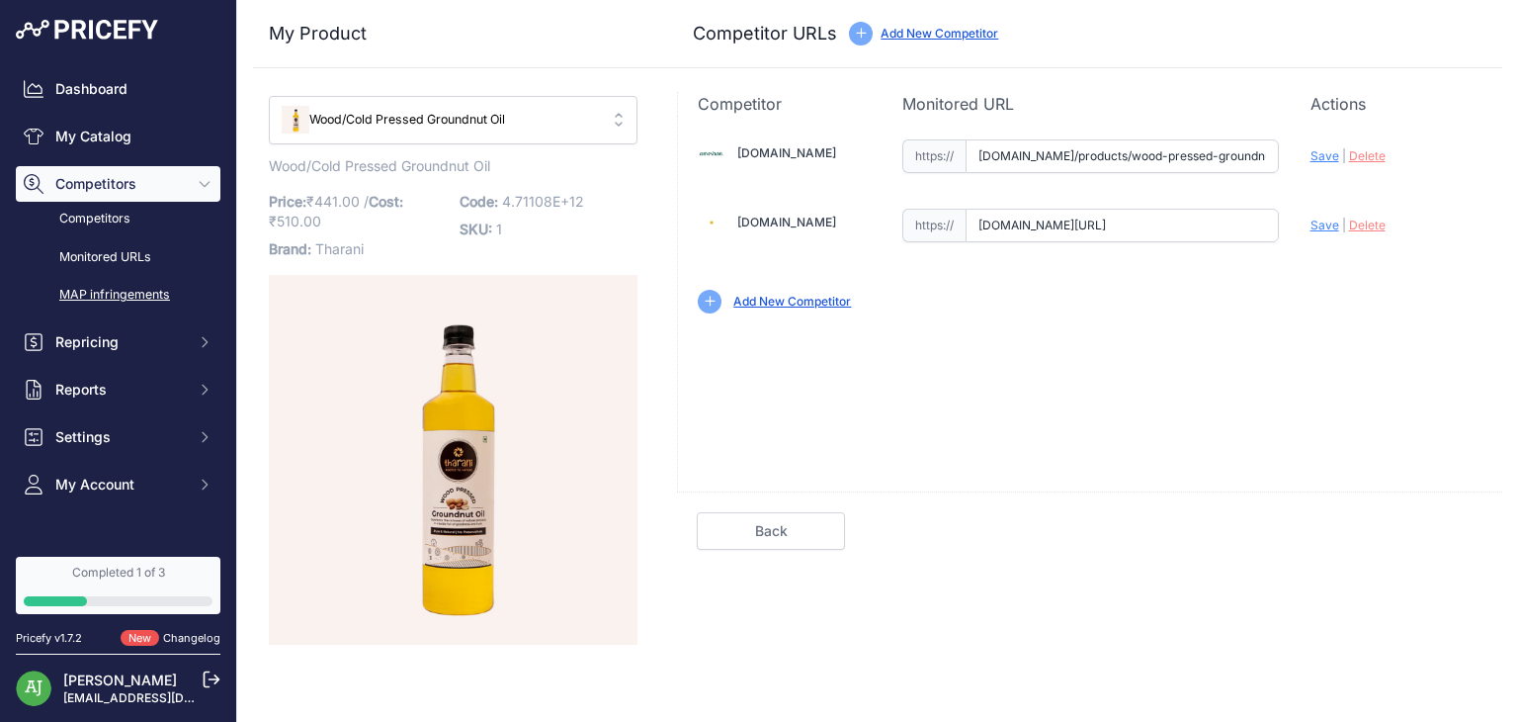
click at [129, 286] on link "MAP infringements" at bounding box center [118, 295] width 205 height 35
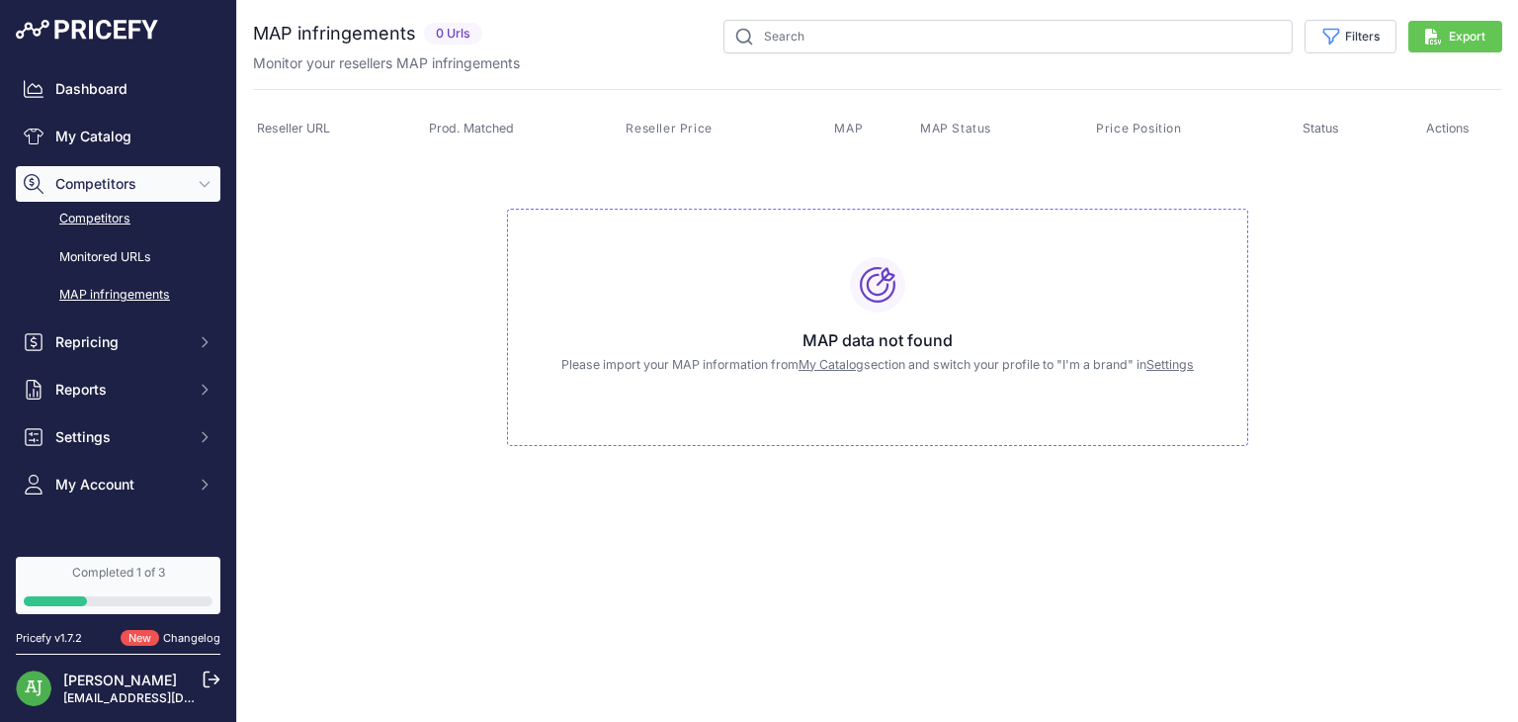
click at [113, 216] on link "Competitors" at bounding box center [118, 219] width 205 height 35
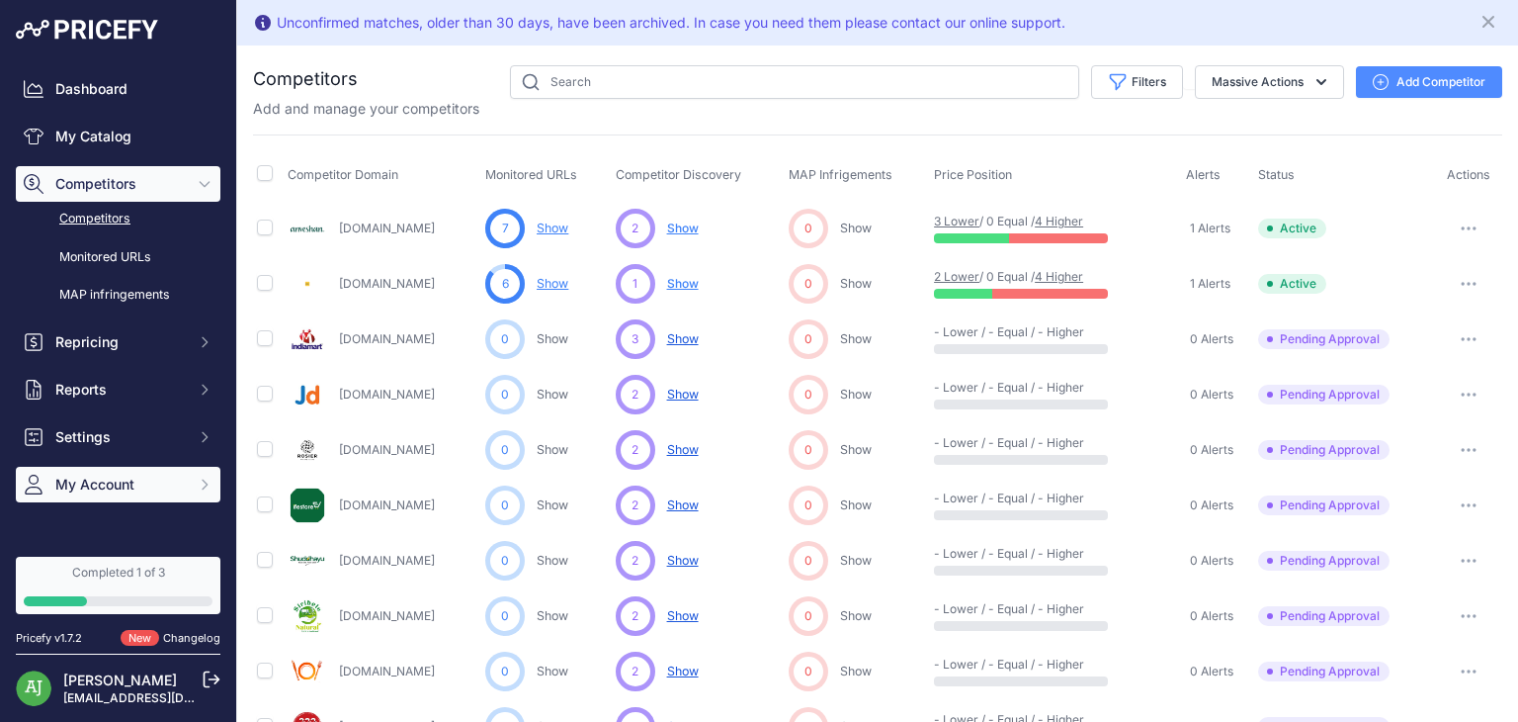
click at [203, 486] on icon "Sidebar" at bounding box center [205, 483] width 5 height 9
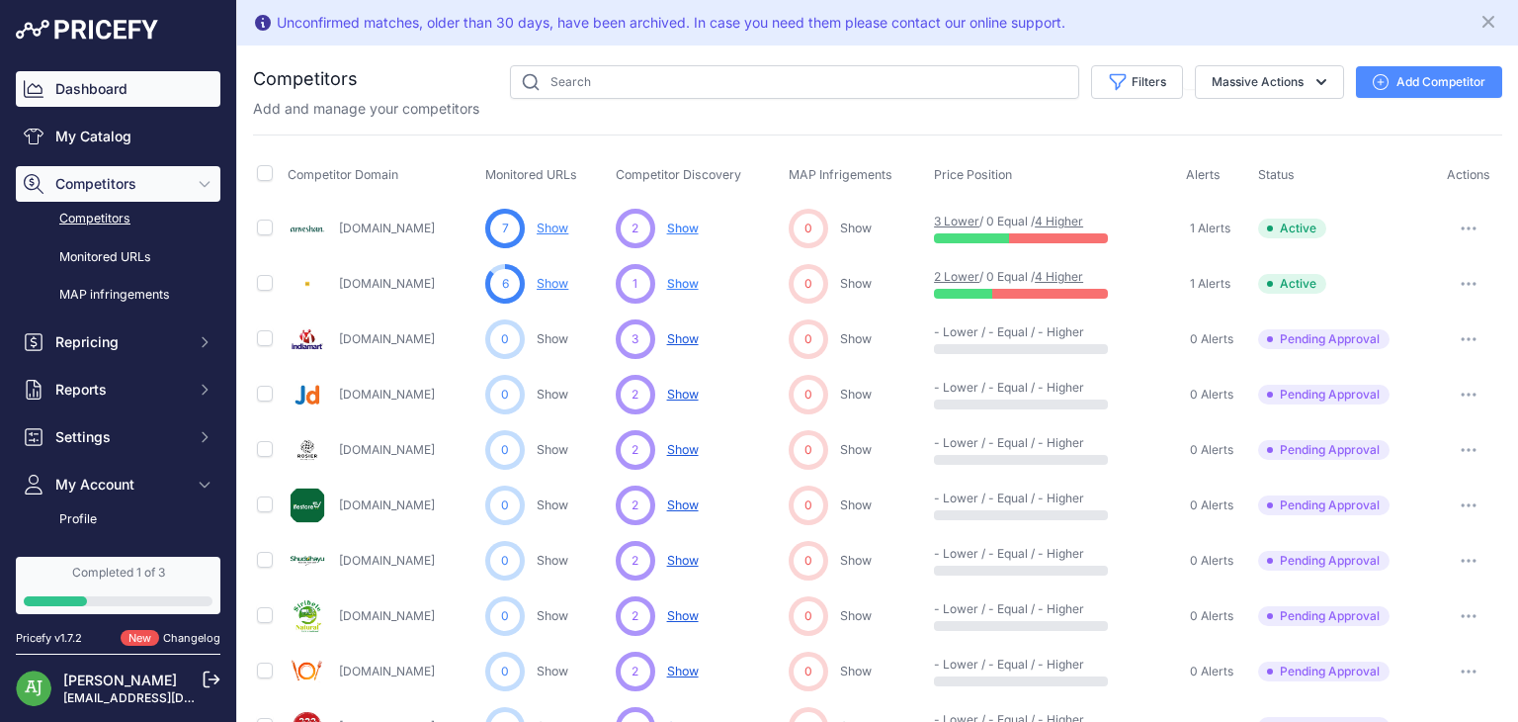
click at [152, 81] on link "Dashboard" at bounding box center [118, 89] width 205 height 36
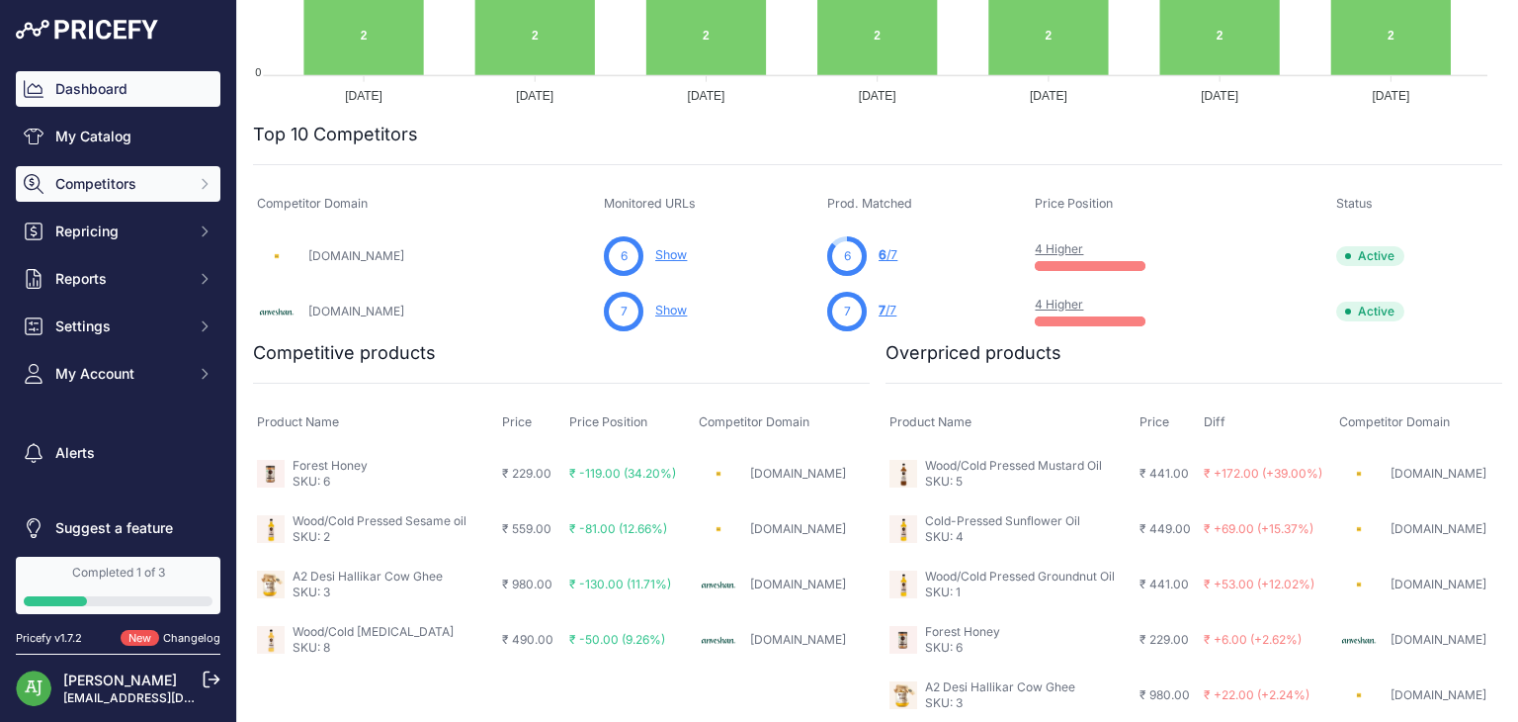
scroll to position [13, 0]
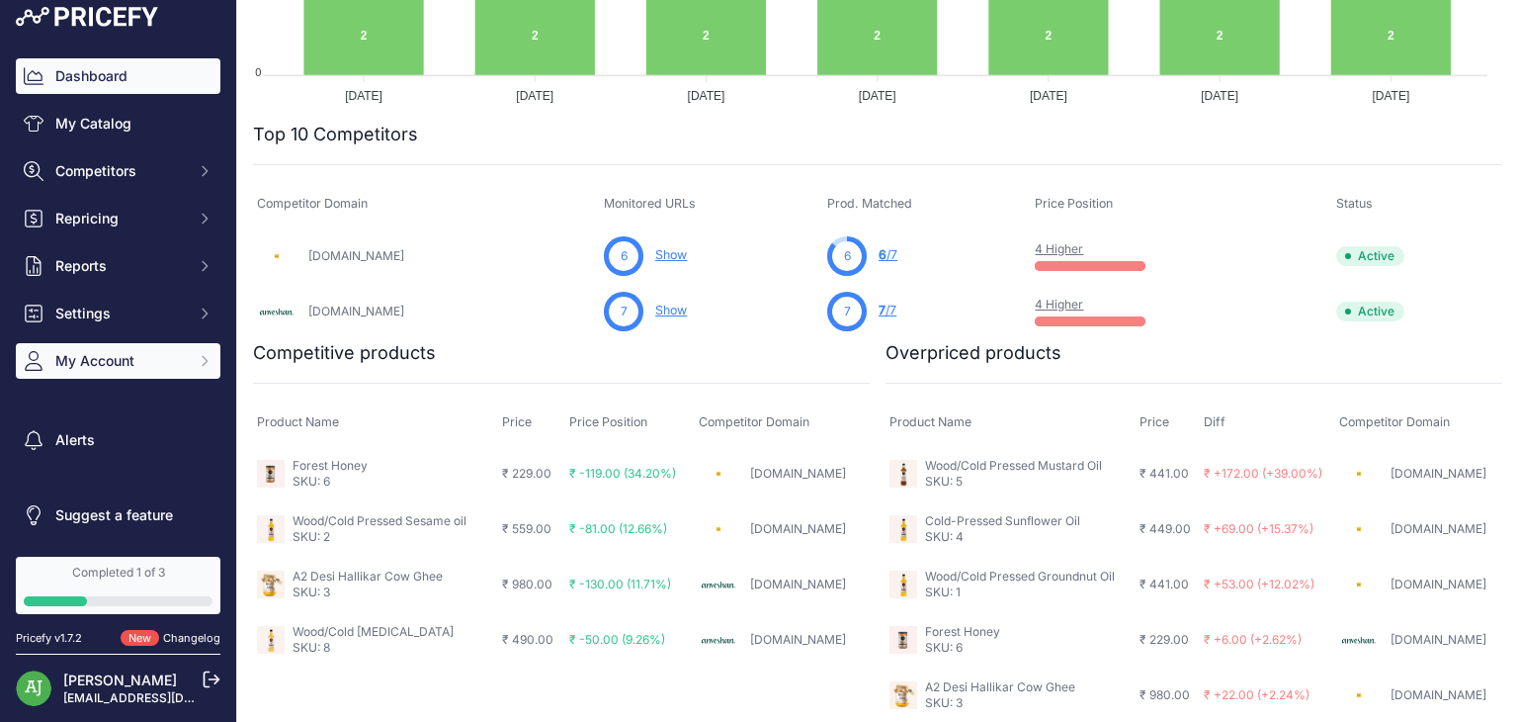
click at [197, 362] on icon "Sidebar" at bounding box center [205, 361] width 16 height 16
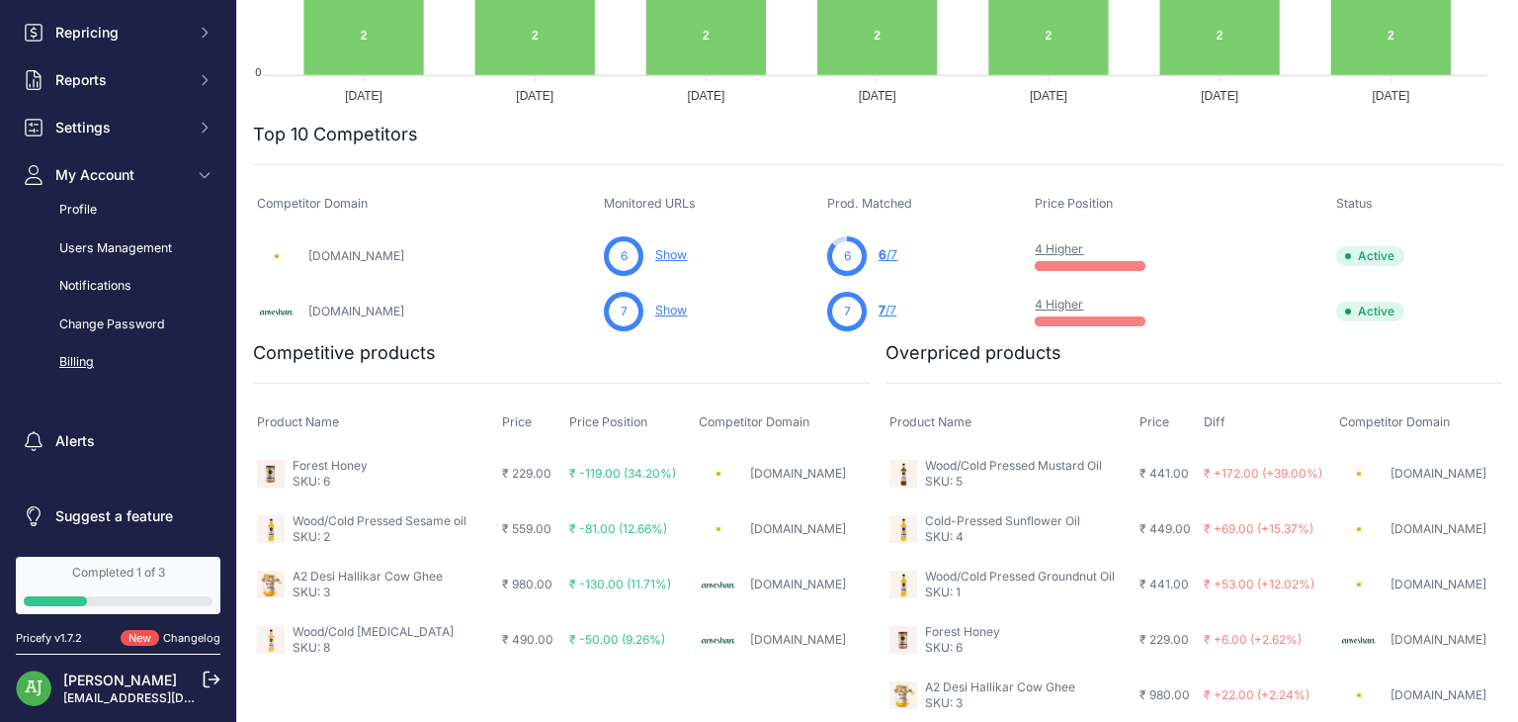
scroll to position [200, 0]
click at [85, 364] on link "Billing" at bounding box center [118, 361] width 205 height 35
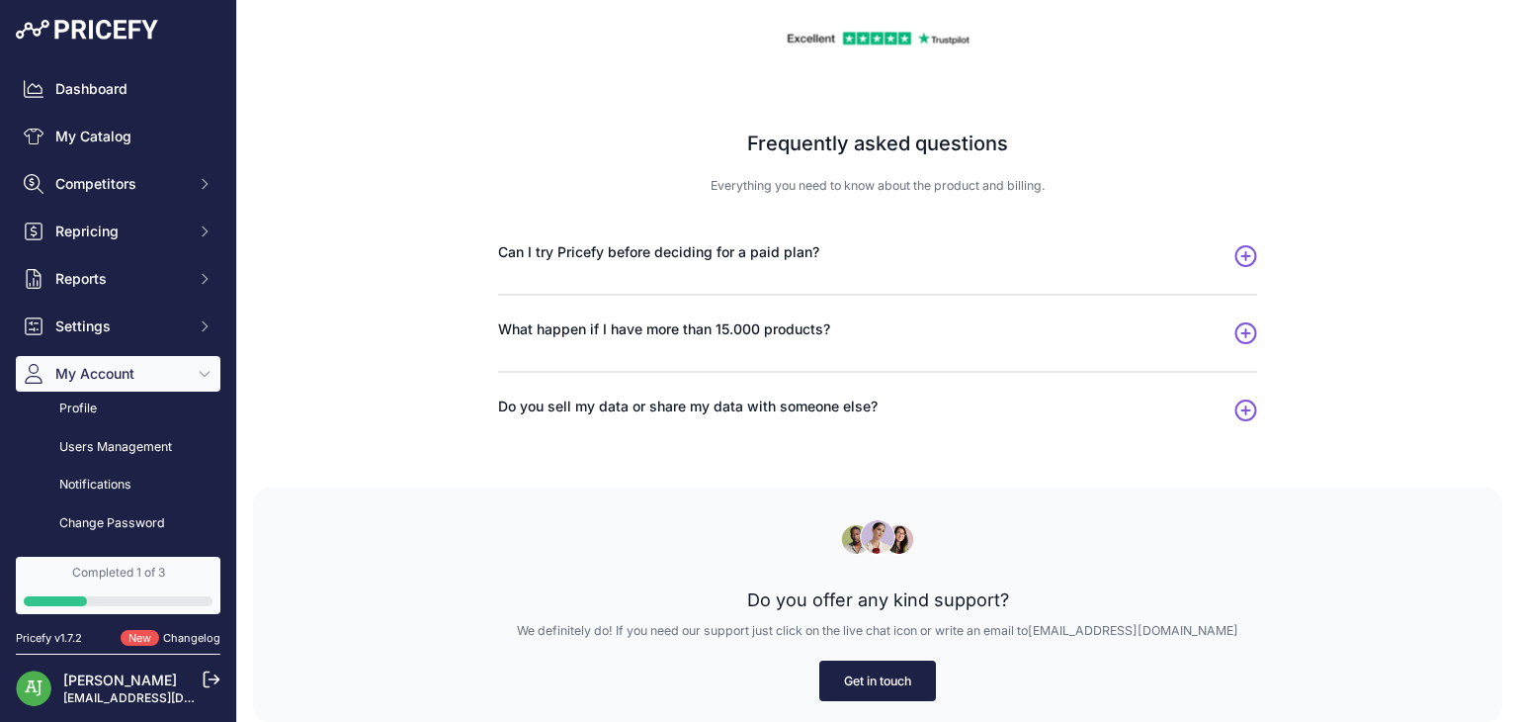
scroll to position [1172, 0]
click at [875, 693] on link "Get in touch" at bounding box center [877, 680] width 117 height 41
click at [863, 687] on link "Get in touch" at bounding box center [877, 680] width 117 height 41
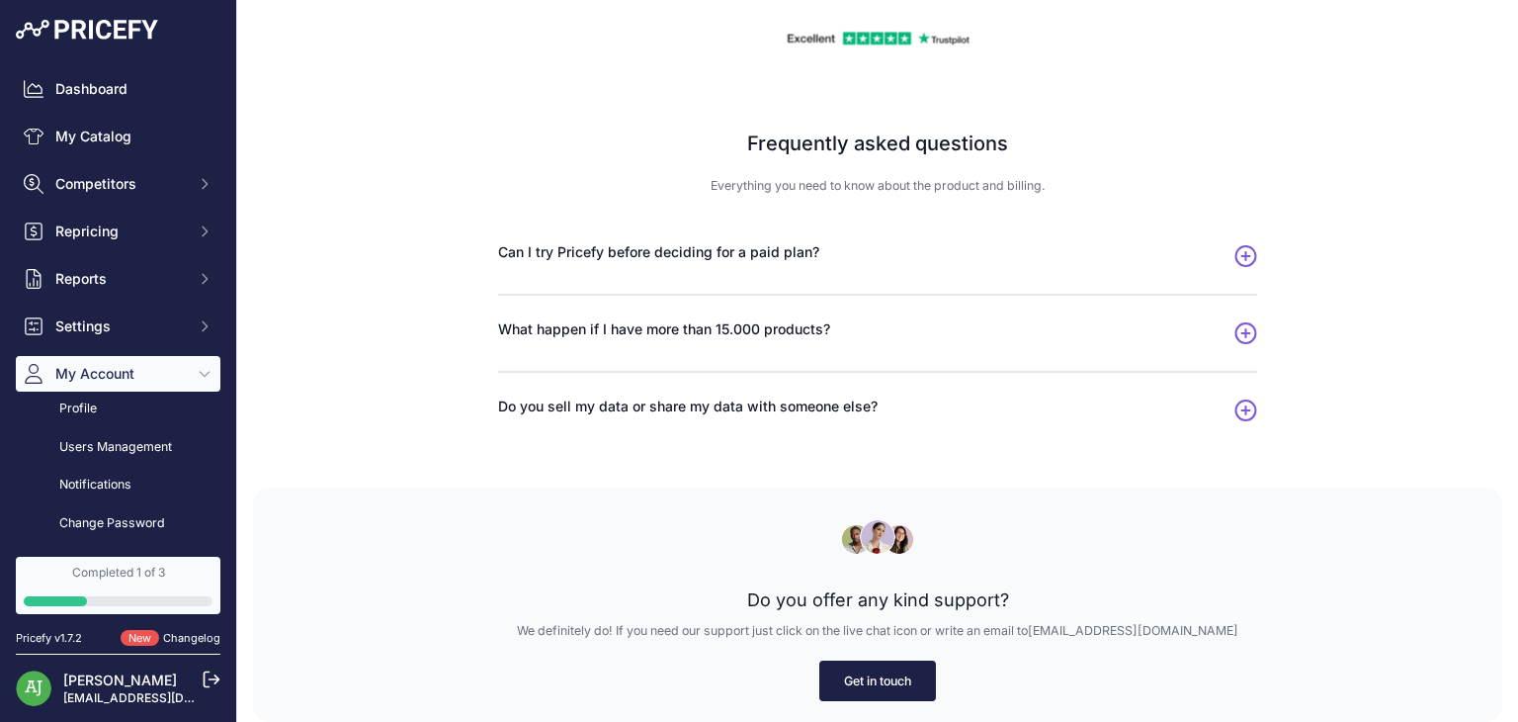
click at [883, 665] on link "Get in touch" at bounding box center [877, 680] width 117 height 41
click at [851, 684] on link "Get in touch" at bounding box center [877, 680] width 117 height 41
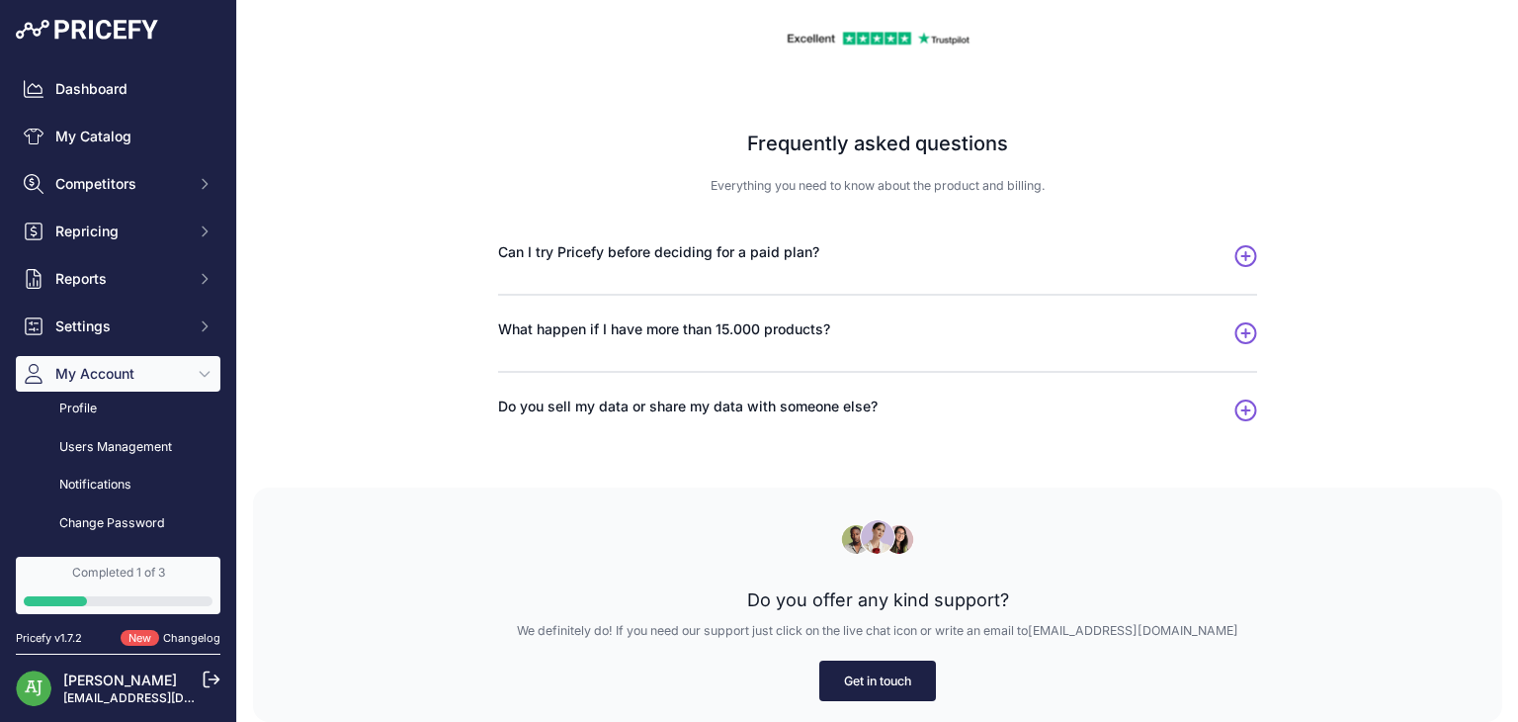
click at [851, 684] on link "Get in touch" at bounding box center [877, 680] width 117 height 41
click at [197, 333] on icon "Sidebar" at bounding box center [205, 326] width 16 height 16
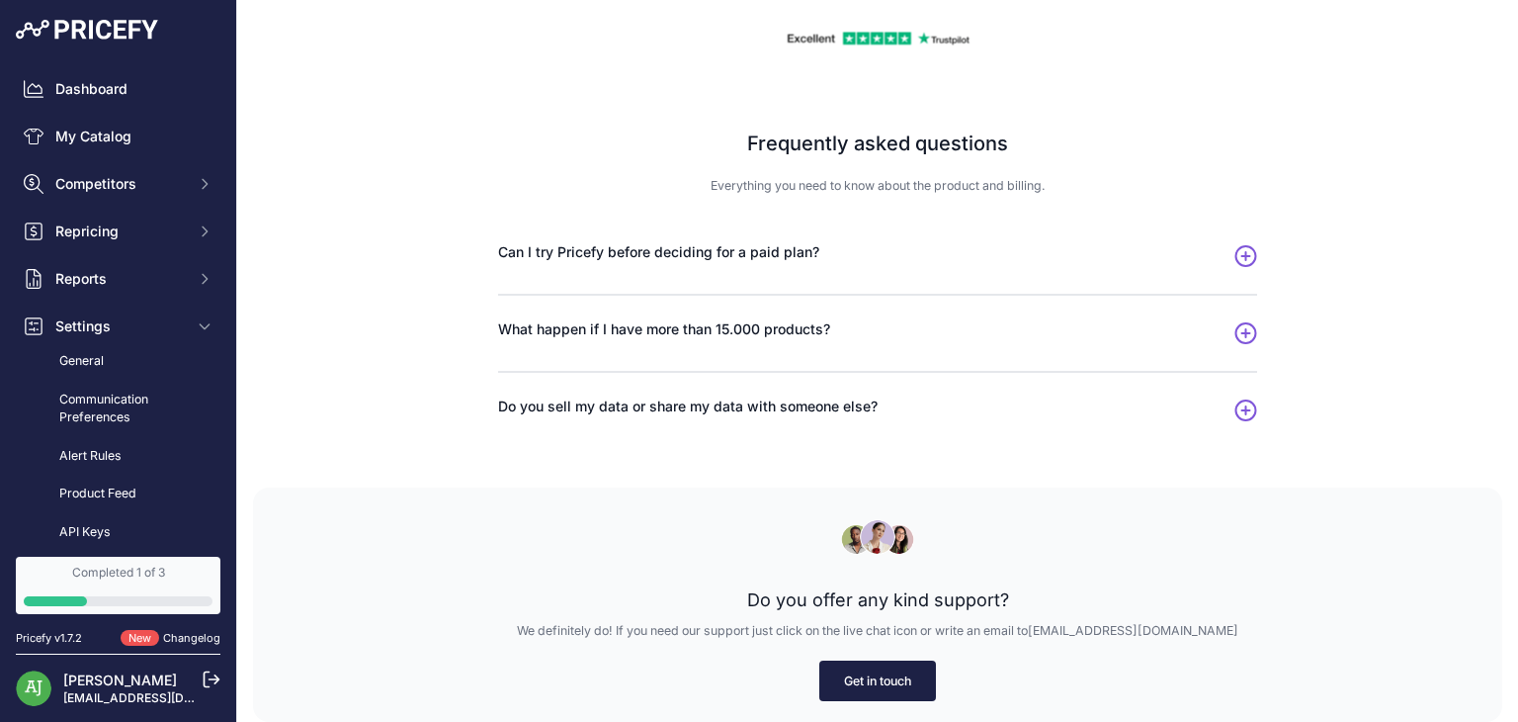
click at [907, 681] on link "Get in touch" at bounding box center [877, 680] width 117 height 41
